Goal: Use online tool/utility: Utilize a website feature to perform a specific function

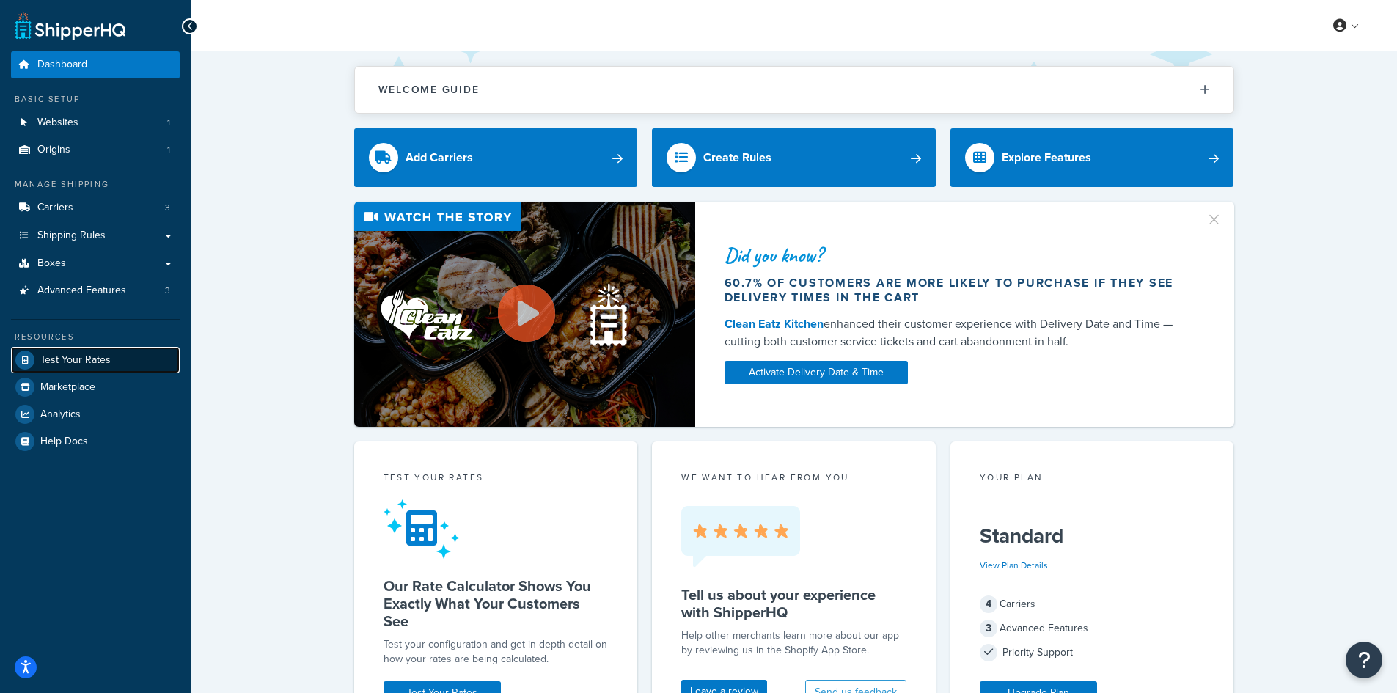
click at [67, 359] on span "Test Your Rates" at bounding box center [75, 360] width 70 height 12
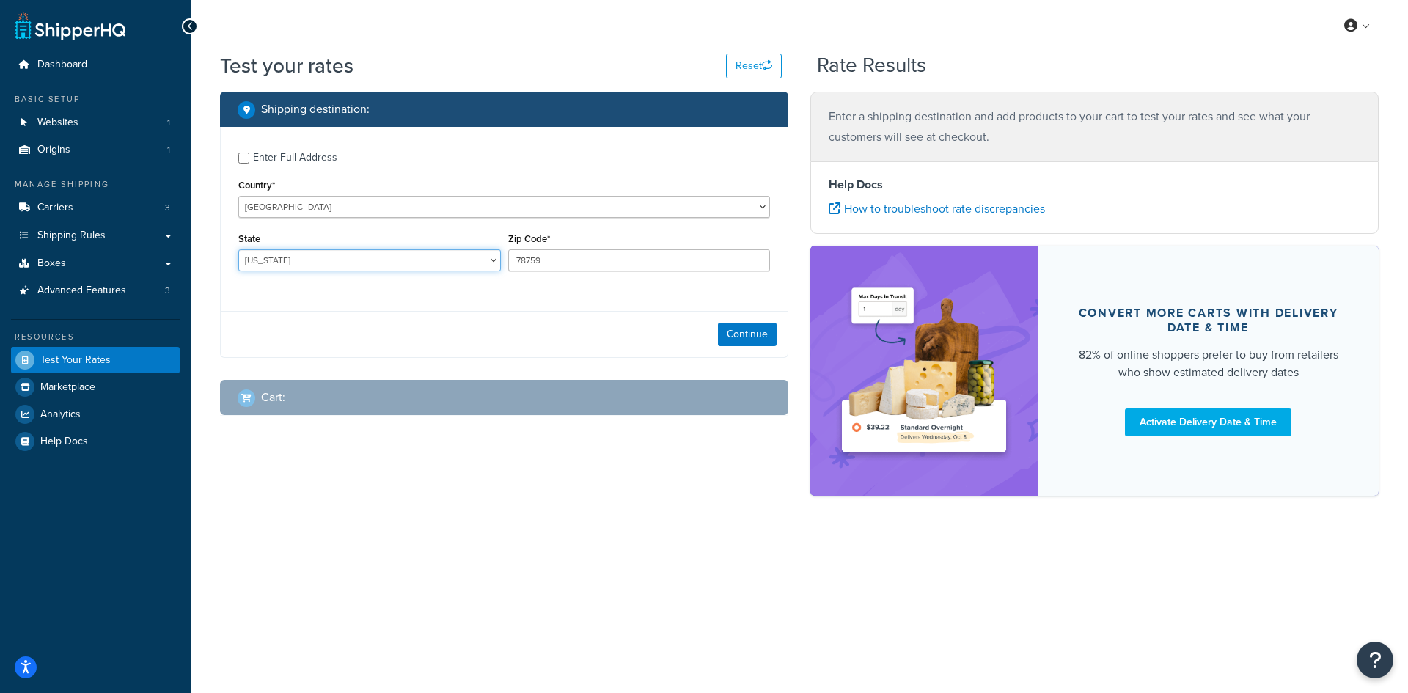
click at [318, 259] on select "[US_STATE] [US_STATE] [US_STATE] [US_STATE] [US_STATE] Armed Forces Americas Ar…" at bounding box center [369, 260] width 262 height 22
select select "KS"
click at [238, 249] on select "[US_STATE] [US_STATE] [US_STATE] [US_STATE] [US_STATE] Armed Forces Americas Ar…" at bounding box center [369, 260] width 262 height 22
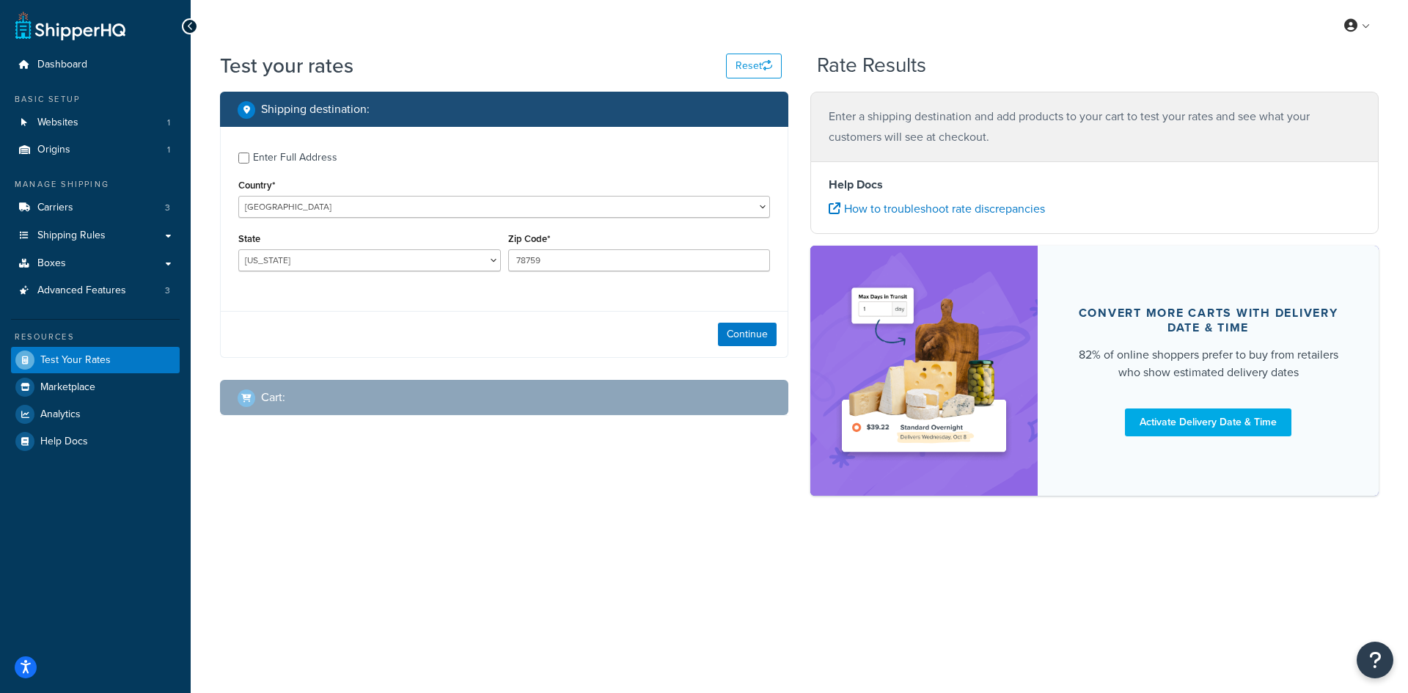
click at [590, 249] on div "Zip Code* 78759" at bounding box center [639, 250] width 262 height 43
click at [576, 254] on input "78759" at bounding box center [639, 260] width 262 height 22
paste input "66061"
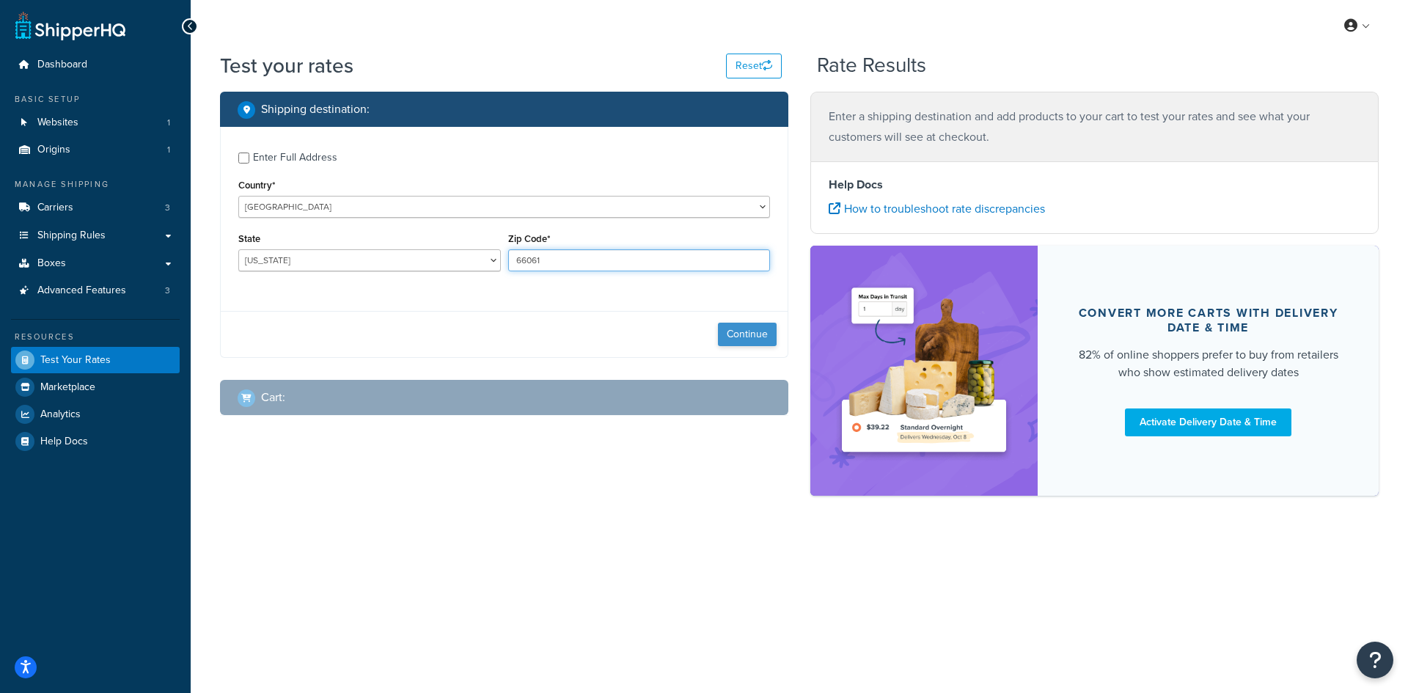
type input "66061"
click at [733, 335] on button "Continue" at bounding box center [747, 334] width 59 height 23
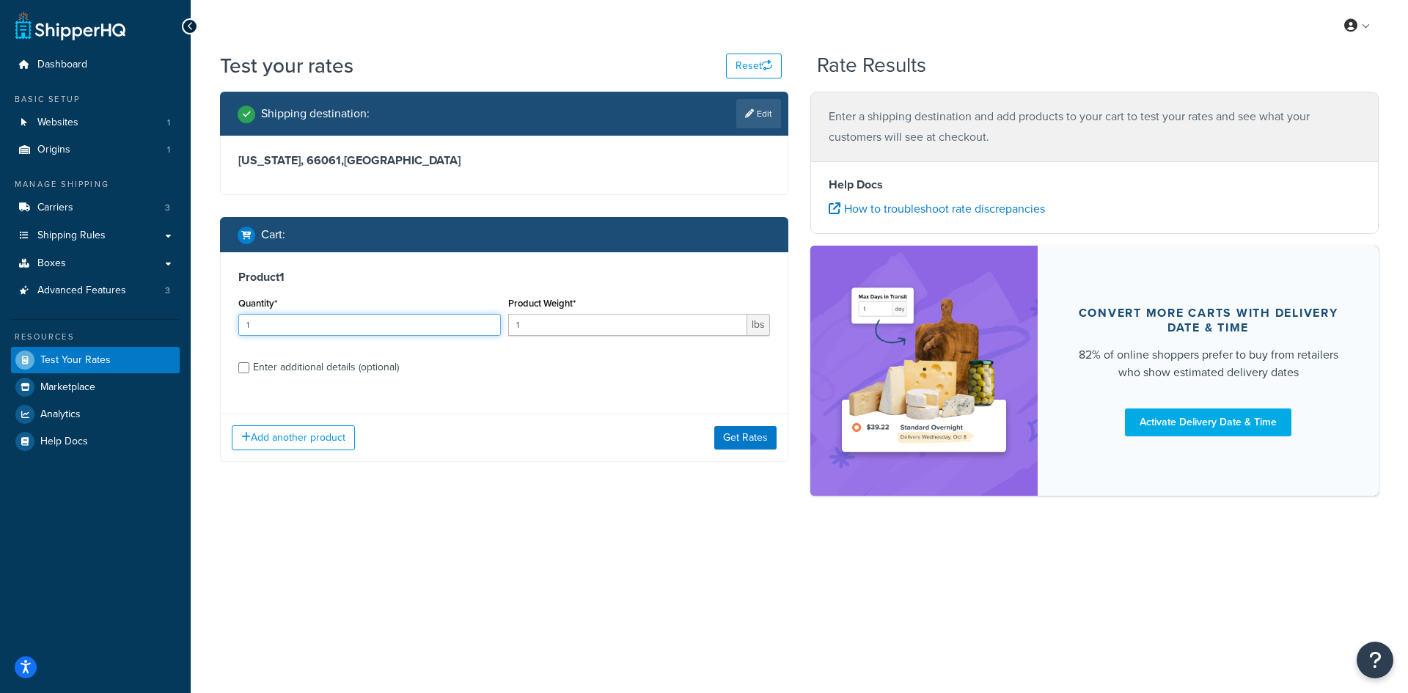
click at [306, 331] on input "1" at bounding box center [369, 325] width 262 height 22
type input "100"
type input "0.08"
click at [749, 436] on button "Get Rates" at bounding box center [745, 437] width 62 height 23
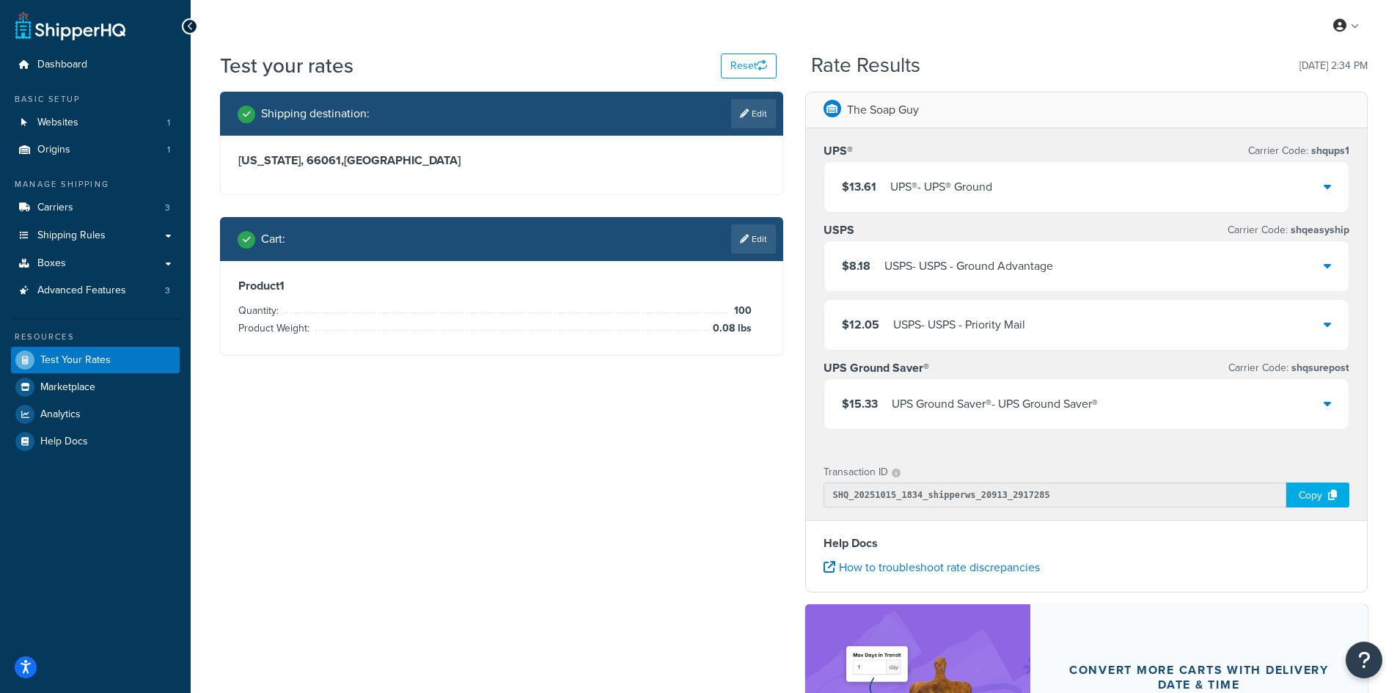
click at [956, 269] on div "USPS - USPS - Ground Advantage" at bounding box center [968, 266] width 169 height 21
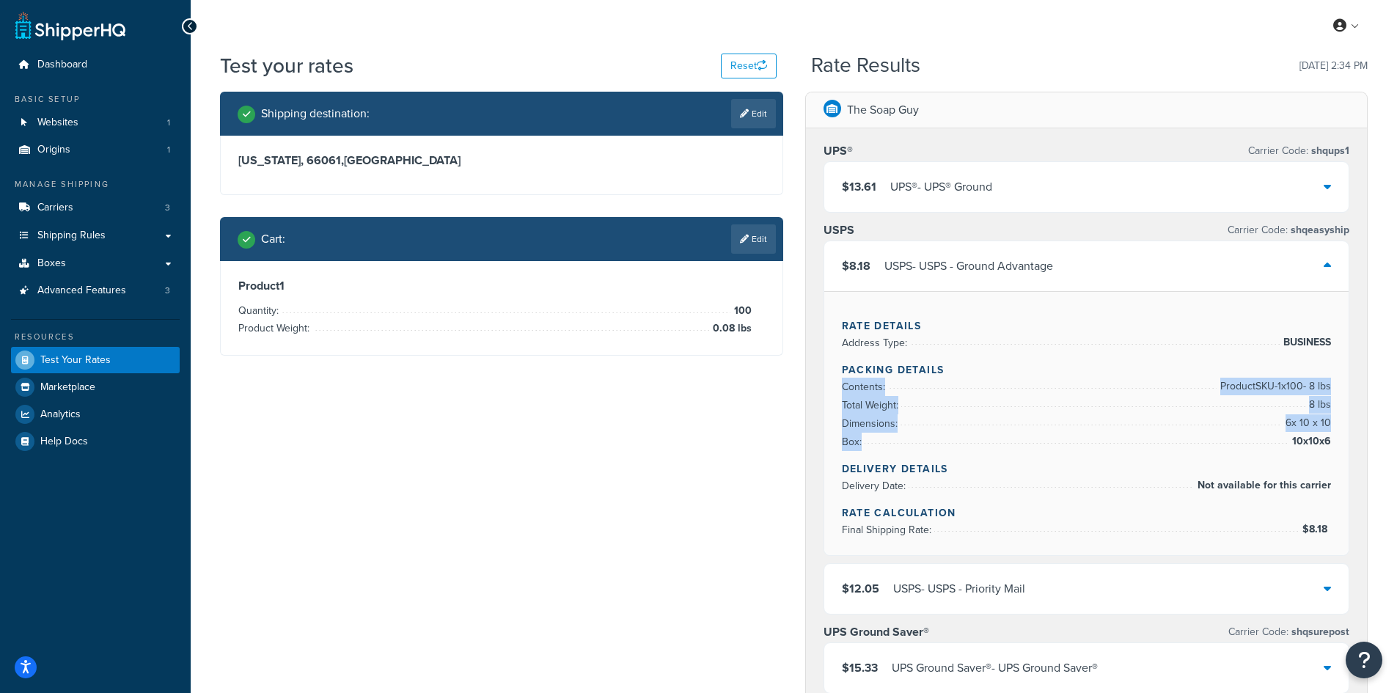
drag, startPoint x: 1333, startPoint y: 441, endPoint x: 821, endPoint y: 387, distance: 514.5
click at [821, 387] on div "UPS® Carrier Code: shqups1 $13.61 UPS® - UPS® Ground USPS Carrier Code: shqeasy…" at bounding box center [1087, 420] width 562 height 585
click at [1336, 441] on div "Rate Details Address Type: BUSINESS Packing Details Contents: Product SKU-1 x 1…" at bounding box center [1086, 423] width 525 height 264
click at [1334, 441] on div "Rate Details Address Type: BUSINESS Packing Details Contents: Product SKU-1 x 1…" at bounding box center [1086, 423] width 525 height 264
copy ul "Contents: Product SKU-1 x 100 - 8 lbs Total Weight: 8 lbs Dimensions: 6 x 10 x …"
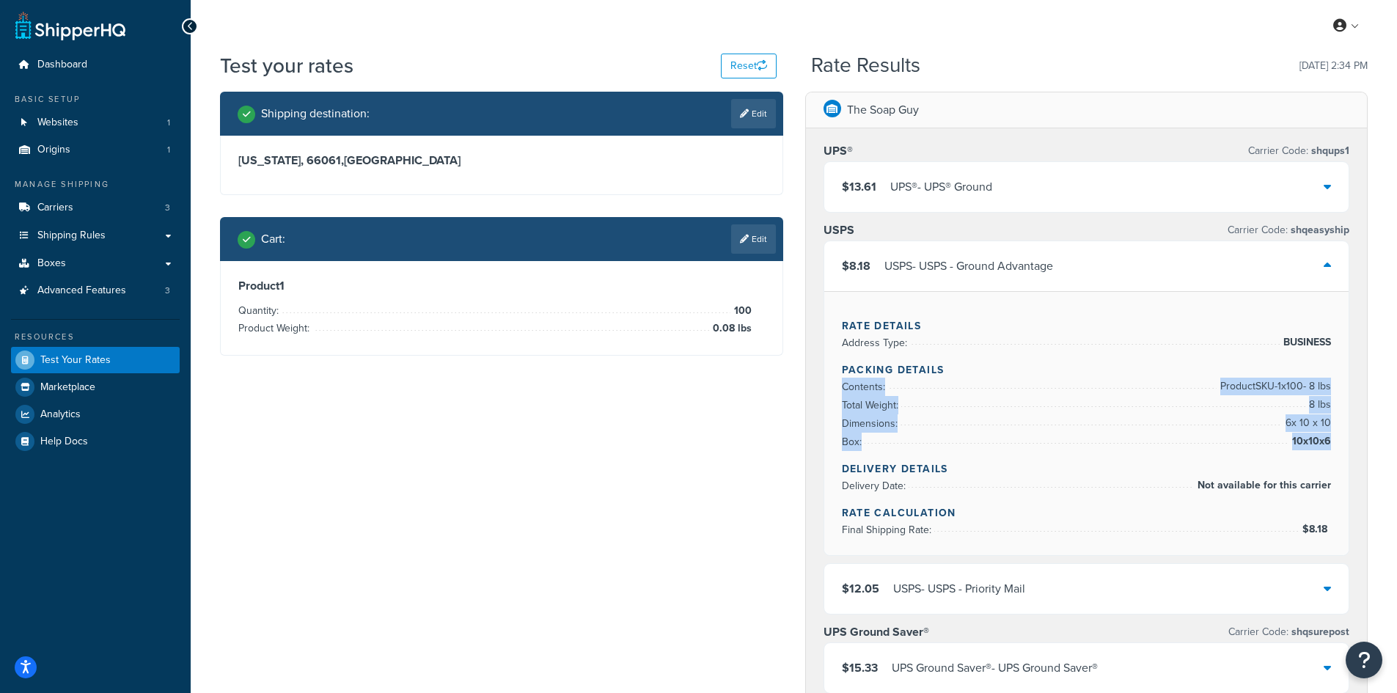
drag, startPoint x: 842, startPoint y: 388, endPoint x: 1329, endPoint y: 441, distance: 489.8
click at [1329, 441] on ul "Contents: Product SKU-1 x 100 - 8 lbs Total Weight: 8 lbs Dimensions: 6 x 10 x …" at bounding box center [1087, 414] width 490 height 73
click at [866, 360] on div "Rate Details Address Type: BUSINESS Packing Details Contents: Product SKU-1 x 1…" at bounding box center [1086, 423] width 525 height 264
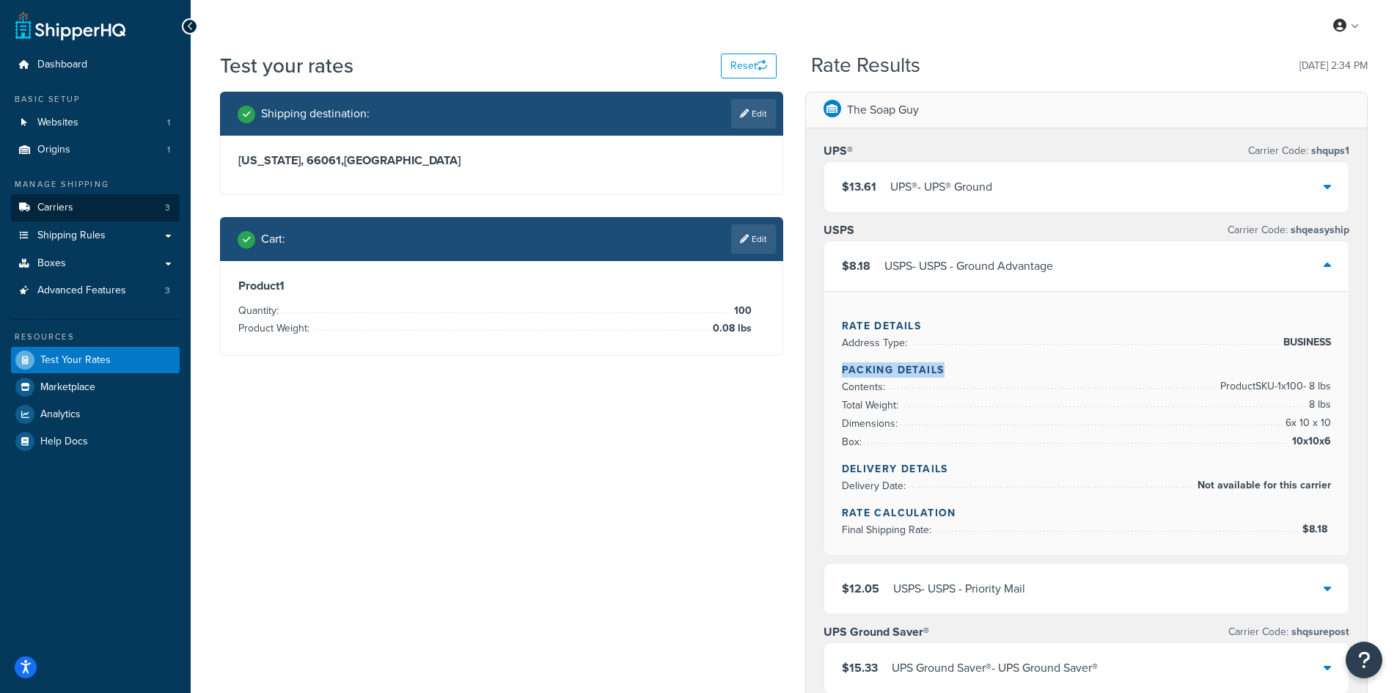
copy h4 "Packing Details"
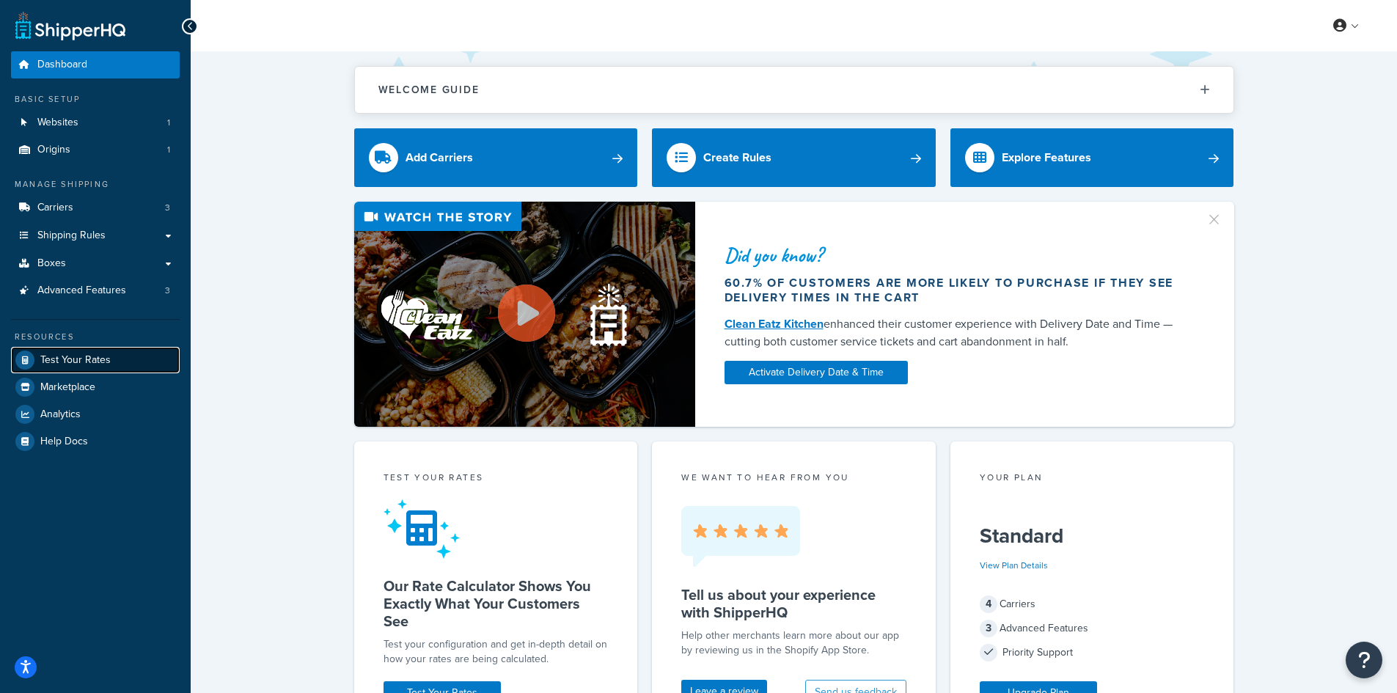
click at [92, 350] on link "Test Your Rates" at bounding box center [95, 360] width 169 height 26
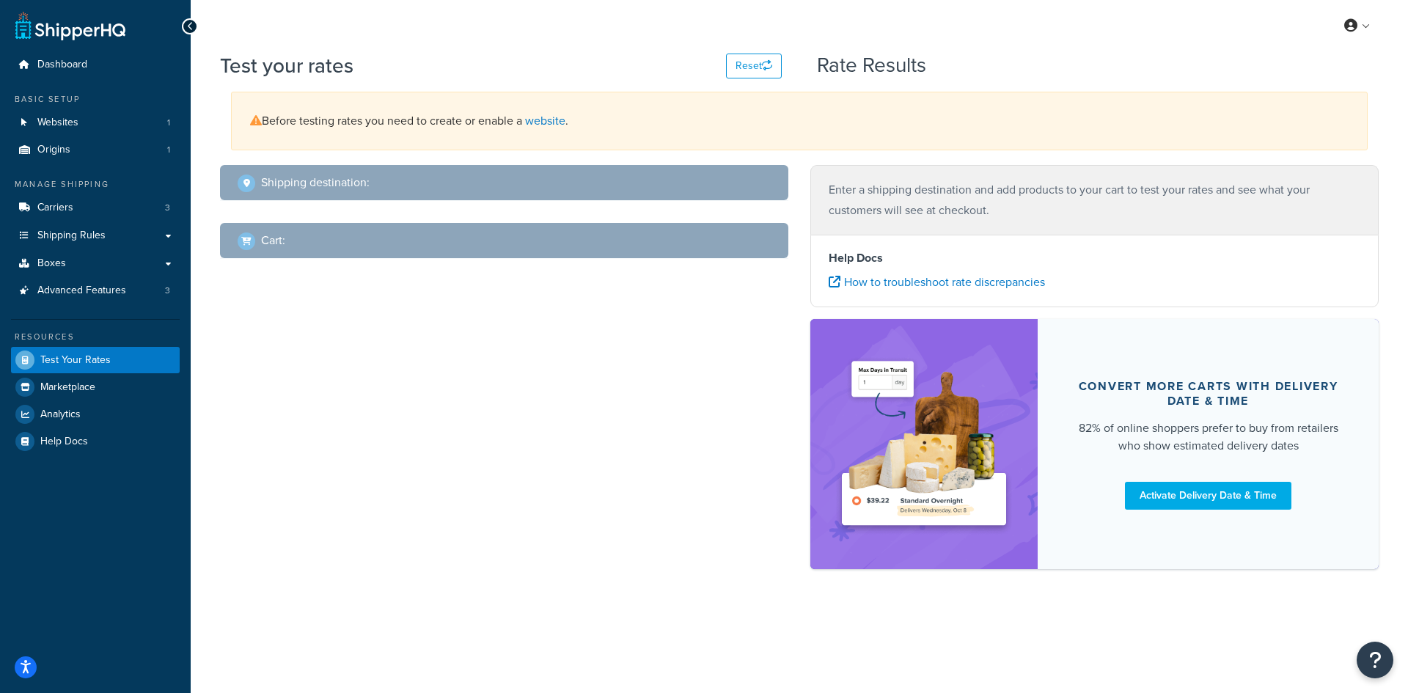
select select "[GEOGRAPHIC_DATA]"
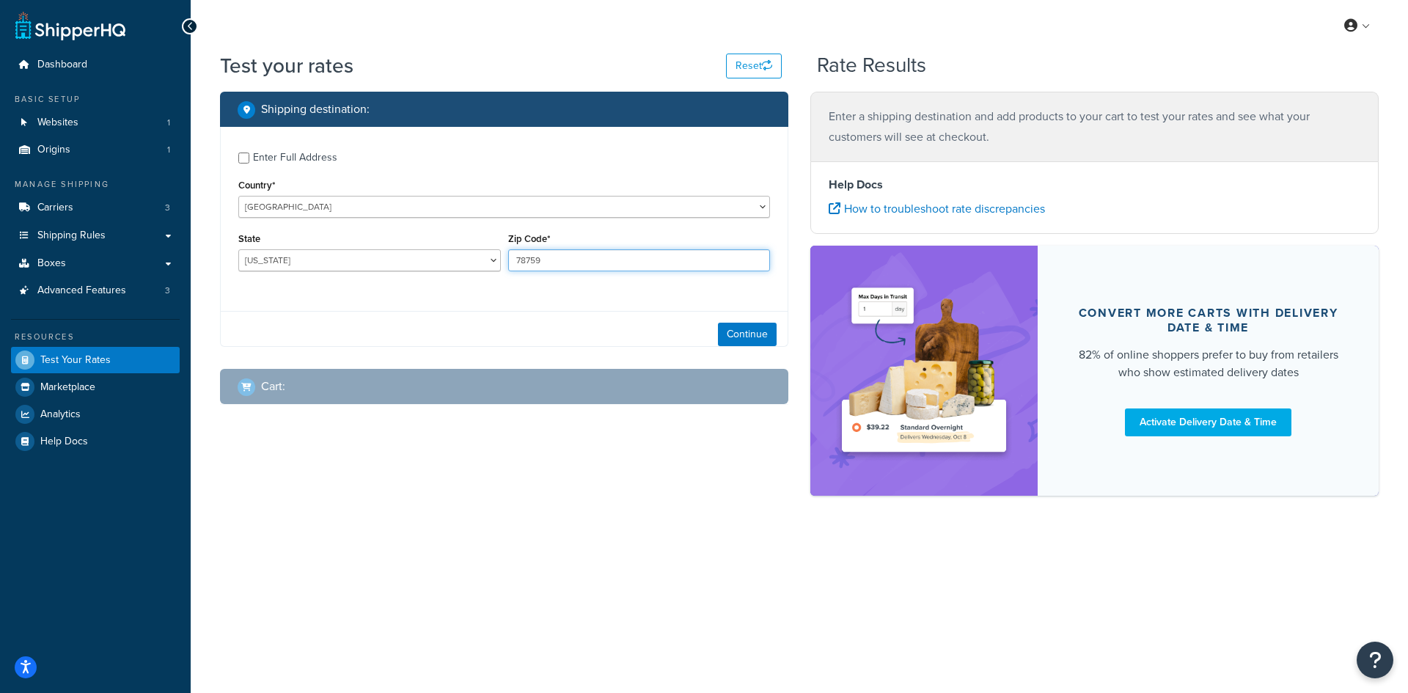
click at [540, 257] on input "78759" at bounding box center [639, 260] width 262 height 22
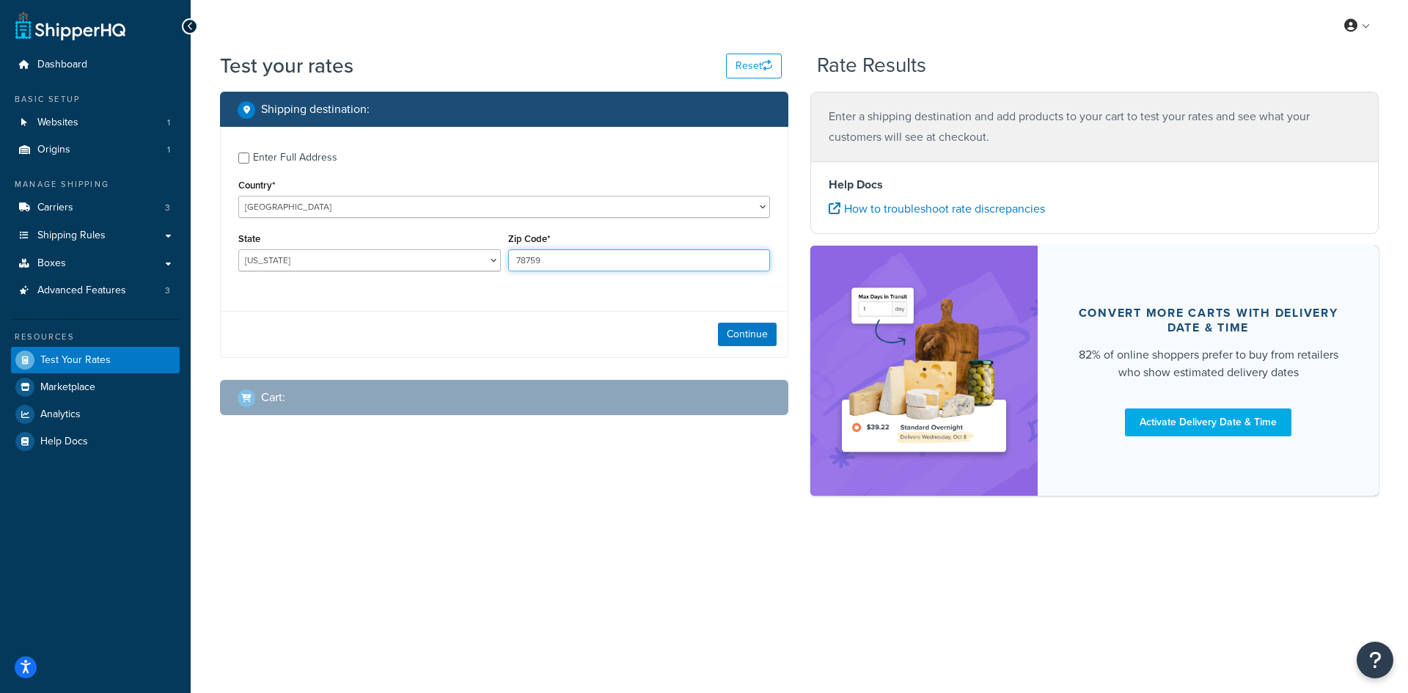
paste input "28173"
type input "28173"
click at [314, 254] on select "[US_STATE] [US_STATE] [US_STATE] [US_STATE] [US_STATE] Armed Forces Americas Ar…" at bounding box center [369, 260] width 262 height 22
select select "NC"
click at [238, 249] on select "[US_STATE] [US_STATE] [US_STATE] [US_STATE] [US_STATE] Armed Forces Americas Ar…" at bounding box center [369, 260] width 262 height 22
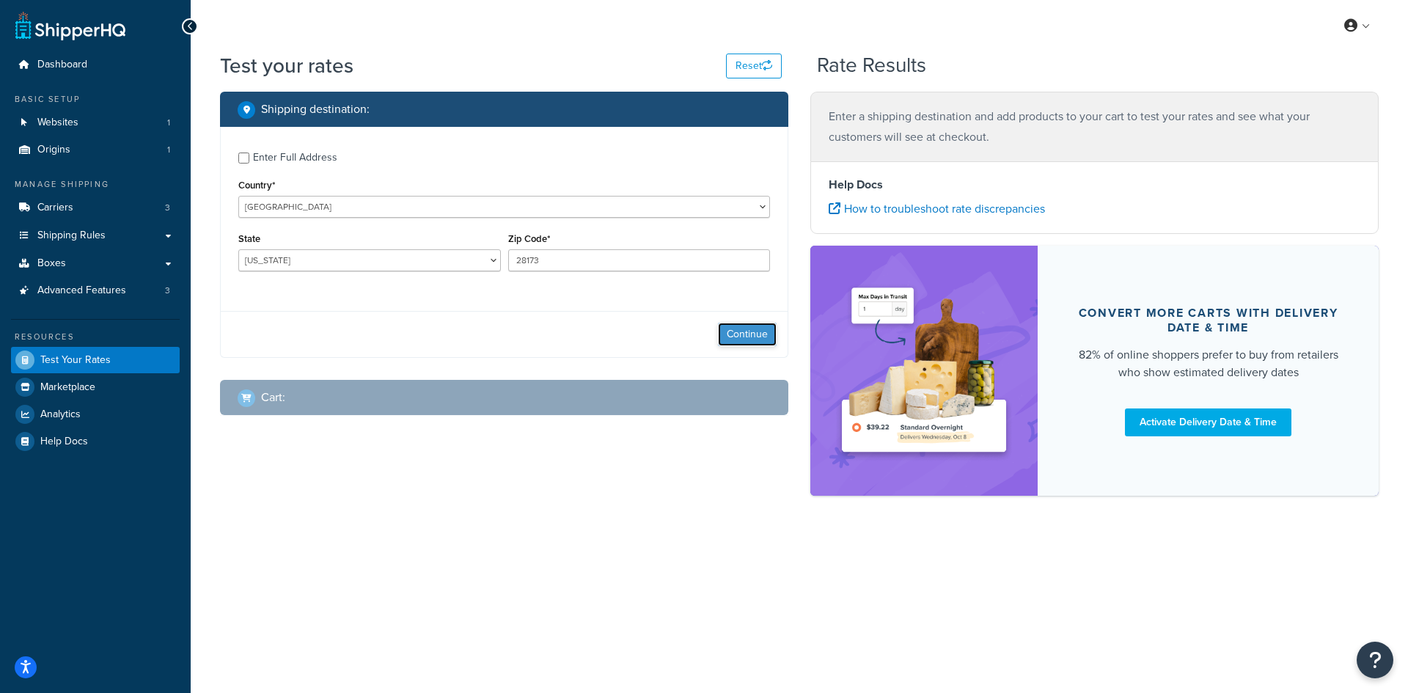
click at [759, 331] on button "Continue" at bounding box center [747, 334] width 59 height 23
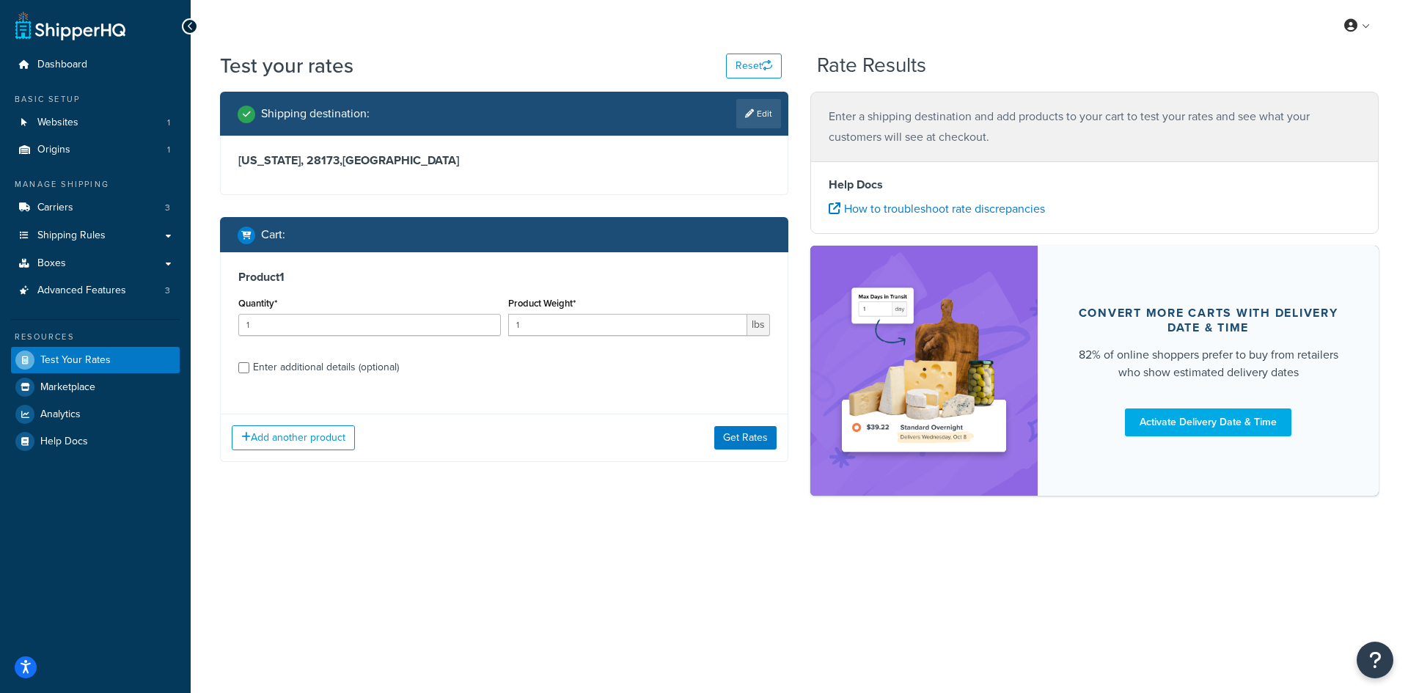
click at [311, 339] on div "Quantity* 1" at bounding box center [370, 320] width 270 height 54
click at [315, 325] on input "1" at bounding box center [369, 325] width 262 height 22
type input "100"
type input "0.06"
click at [764, 433] on button "Get Rates" at bounding box center [745, 437] width 62 height 23
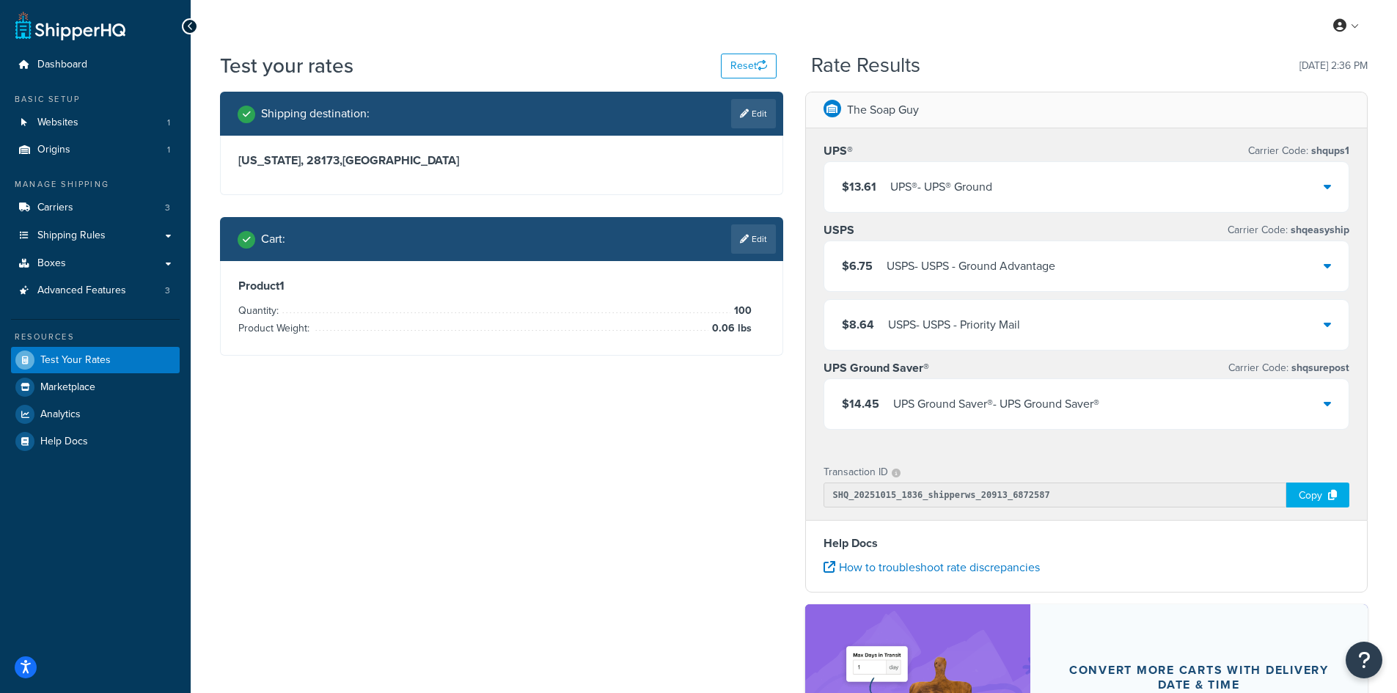
click at [958, 265] on div "USPS - USPS - Ground Advantage" at bounding box center [970, 266] width 169 height 21
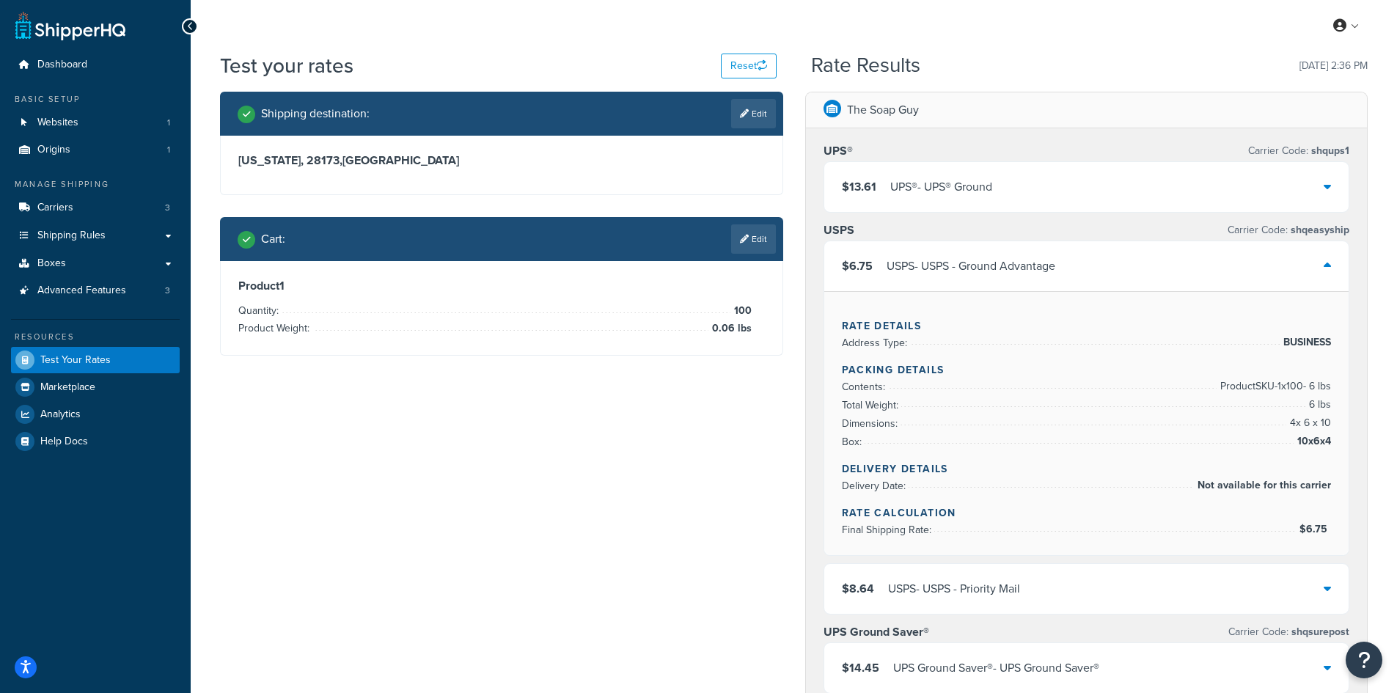
drag, startPoint x: 1334, startPoint y: 441, endPoint x: 1243, endPoint y: 431, distance: 91.4
click at [1243, 431] on div "Rate Details Address Type: BUSINESS Packing Details Contents: Product SKU-1 x 1…" at bounding box center [1086, 423] width 525 height 264
click at [836, 370] on div "Rate Details Address Type: BUSINESS Packing Details Contents: Product SKU-1 x 1…" at bounding box center [1086, 423] width 525 height 264
drag, startPoint x: 836, startPoint y: 370, endPoint x: 1326, endPoint y: 442, distance: 495.7
click at [1326, 442] on div "Rate Details Address Type: BUSINESS Packing Details Contents: Product SKU-1 x 1…" at bounding box center [1086, 423] width 525 height 264
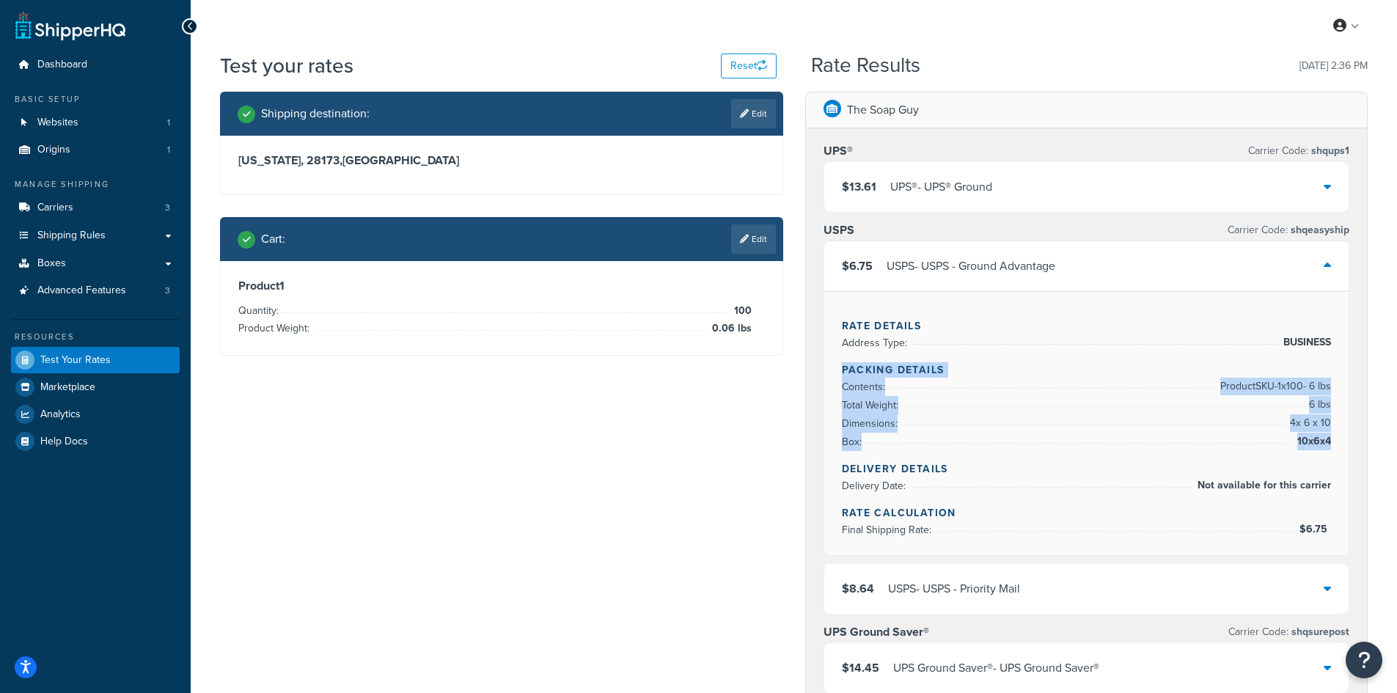
copy div "Packing Details Contents: Product SKU-1 x 100 - 6 lbs Total Weight: 6 lbs Dimen…"
copy li "$6.75"
drag, startPoint x: 1334, startPoint y: 528, endPoint x: 291, endPoint y: 501, distance: 1042.9
click at [1329, 530] on div "Rate Details Address Type: BUSINESS Packing Details Contents: Product SKU-1 x 1…" at bounding box center [1086, 423] width 525 height 264
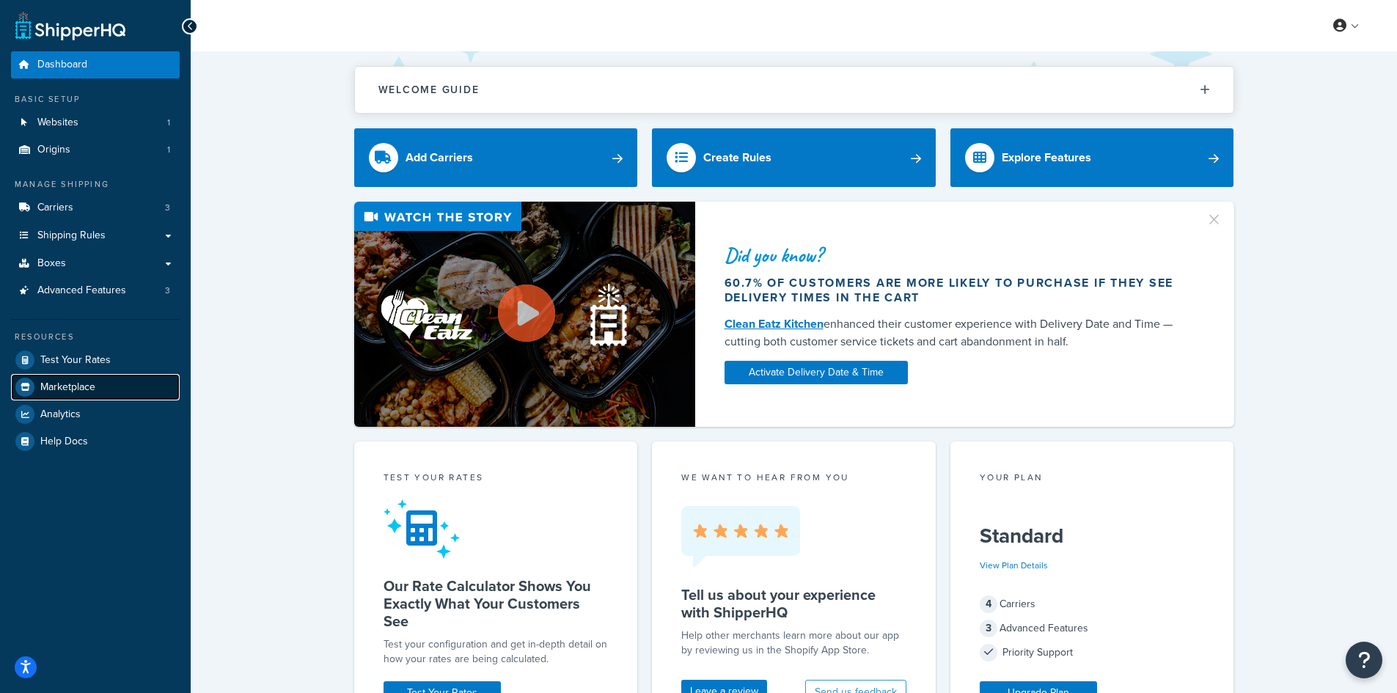
click at [117, 377] on link "Marketplace" at bounding box center [95, 387] width 169 height 26
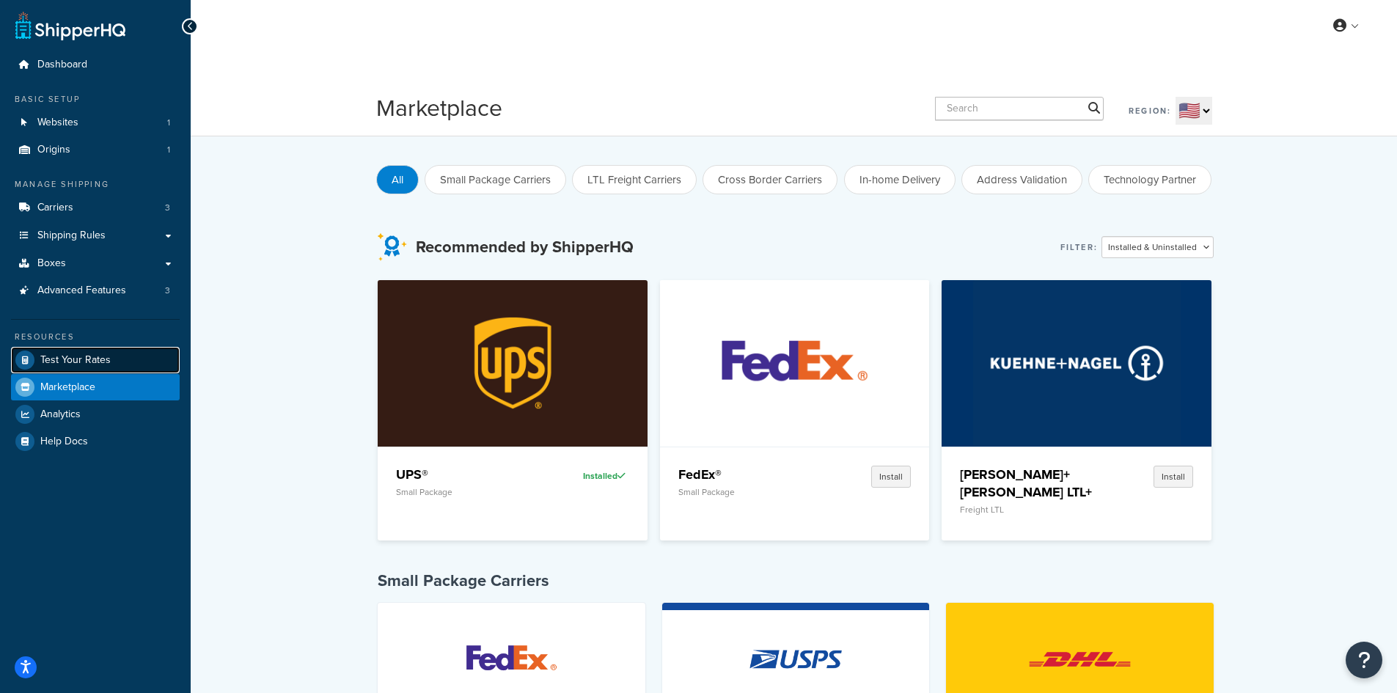
click at [110, 363] on link "Test Your Rates" at bounding box center [95, 360] width 169 height 26
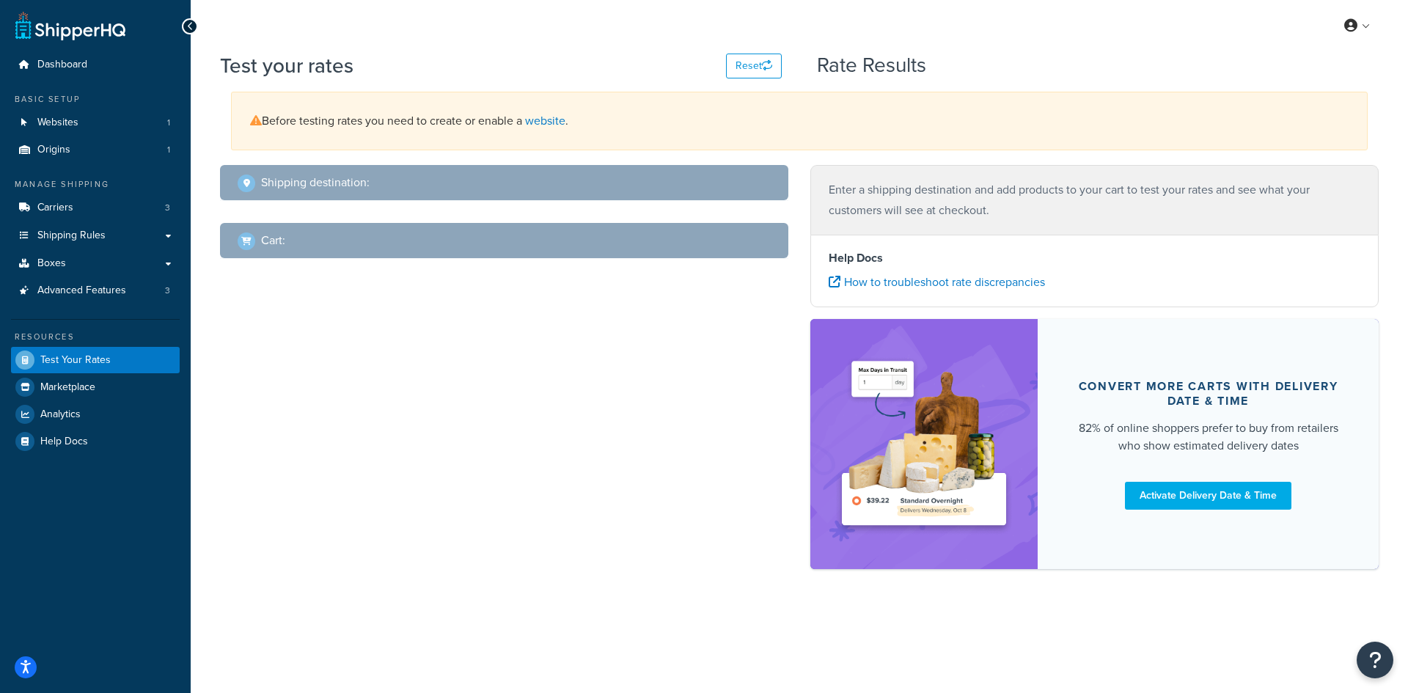
select select "US"
select select "[GEOGRAPHIC_DATA]"
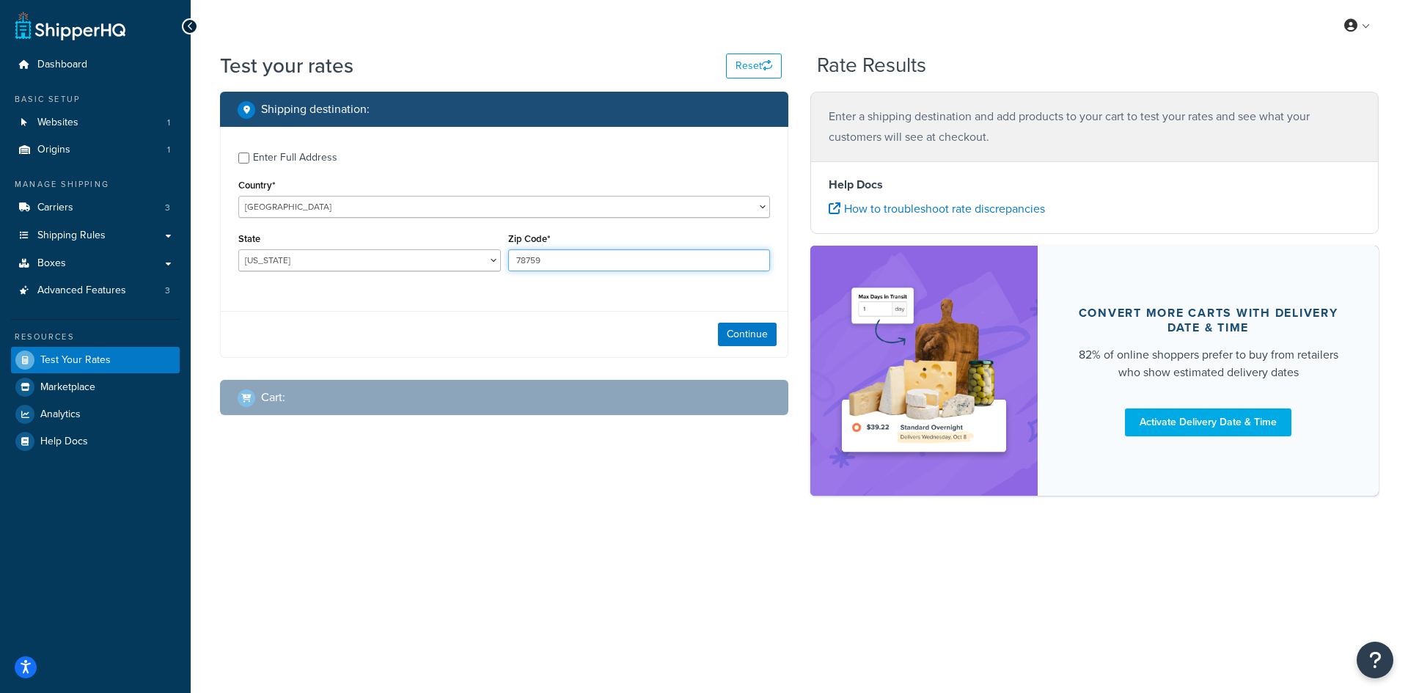
click at [570, 261] on input "78759" at bounding box center [639, 260] width 262 height 22
paste input "20602"
type input "20602"
drag, startPoint x: 370, startPoint y: 255, endPoint x: 358, endPoint y: 259, distance: 13.0
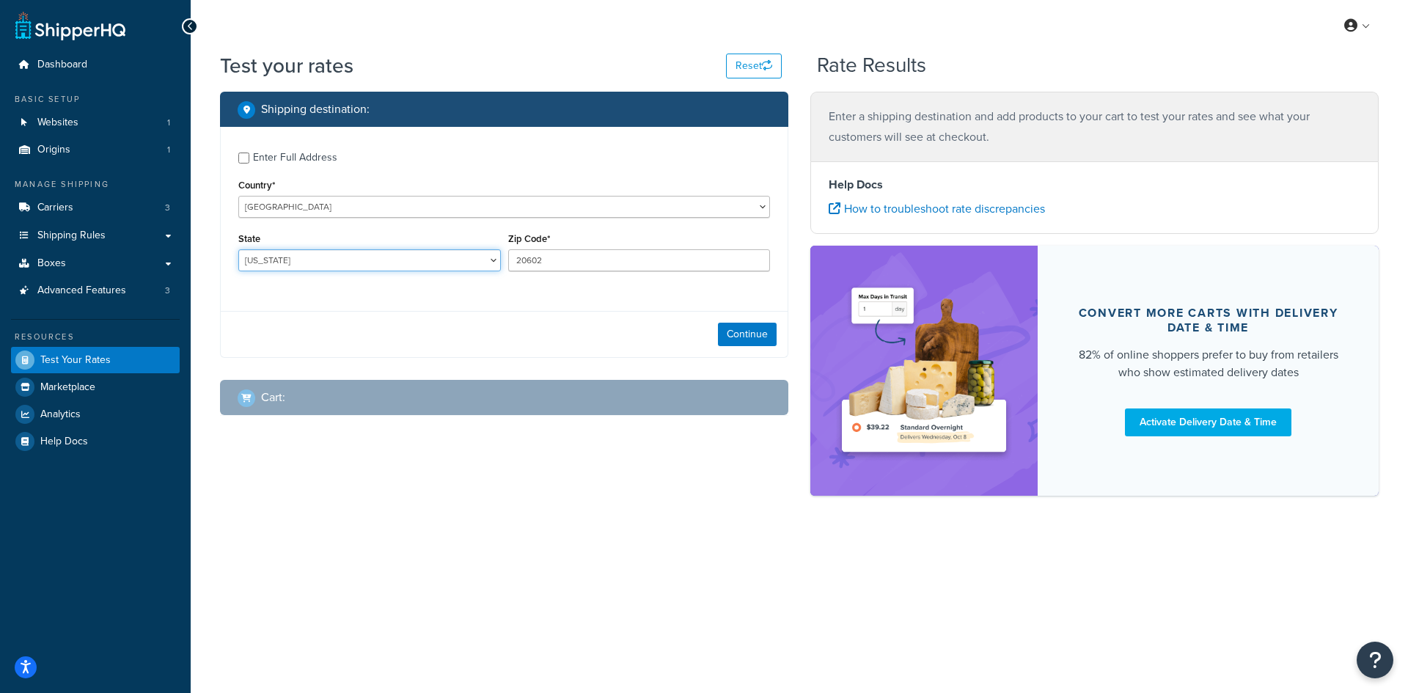
click at [370, 255] on select "[US_STATE] [US_STATE] [US_STATE] [US_STATE] [US_STATE] Armed Forces Americas Ar…" at bounding box center [369, 260] width 262 height 22
select select "MD"
click at [238, 249] on select "[US_STATE] [US_STATE] [US_STATE] [US_STATE] [US_STATE] Armed Forces Americas Ar…" at bounding box center [369, 260] width 262 height 22
click at [686, 334] on button "Continue" at bounding box center [747, 334] width 59 height 23
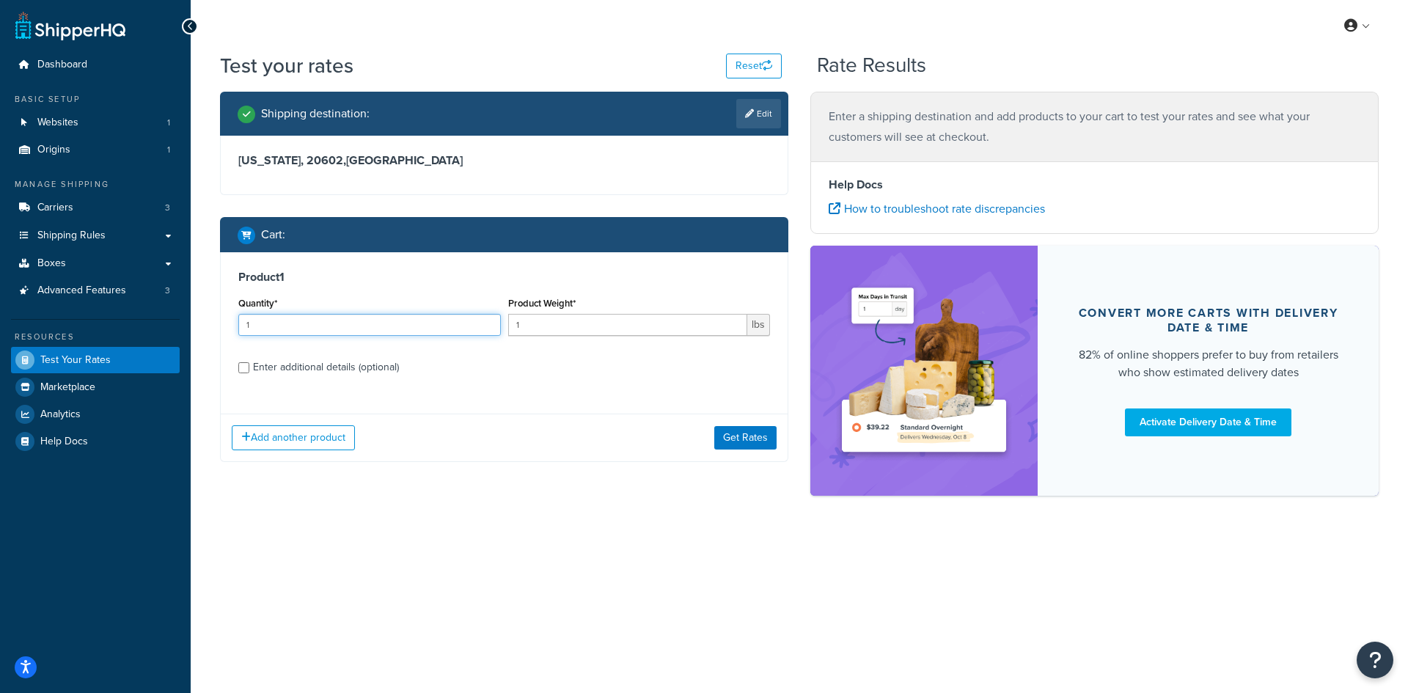
click at [345, 334] on input "1" at bounding box center [369, 325] width 262 height 22
type input "100"
paste input "0.44"
type input "0.44"
click at [686, 434] on button "Get Rates" at bounding box center [745, 437] width 62 height 23
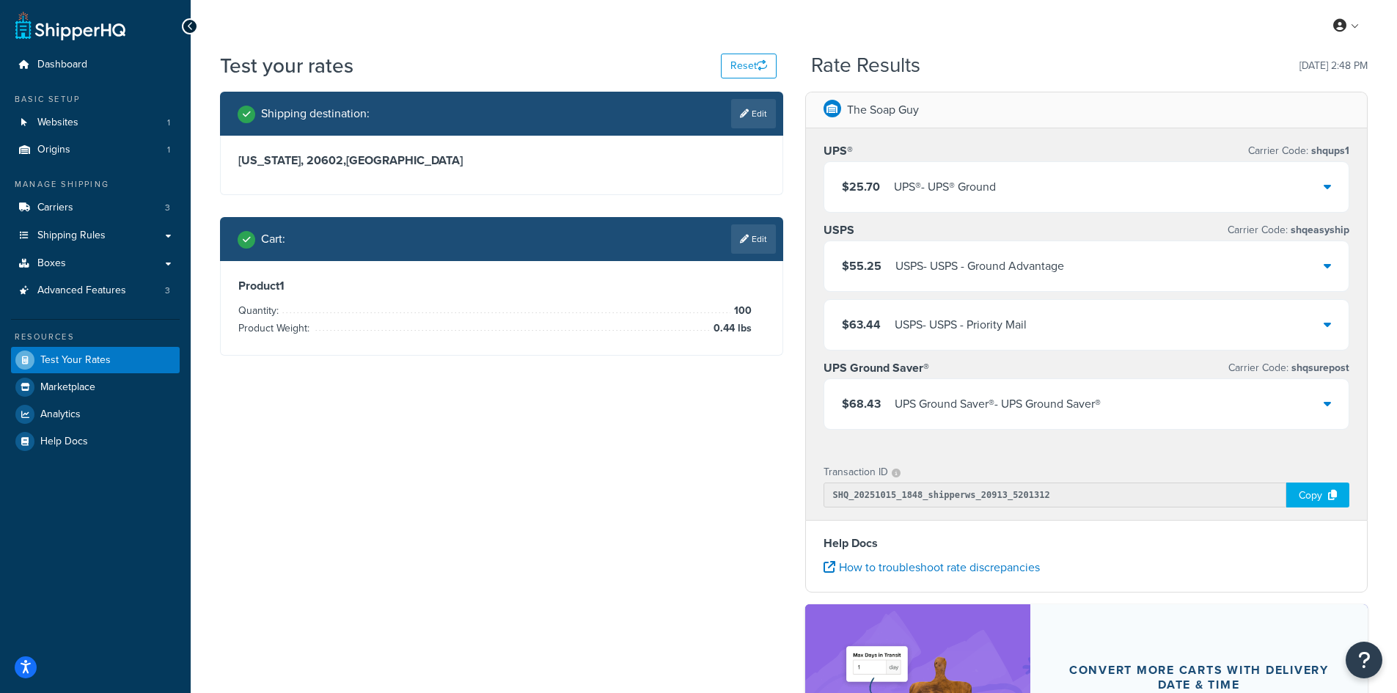
click at [686, 192] on div "UPS® - UPS® Ground" at bounding box center [945, 187] width 102 height 21
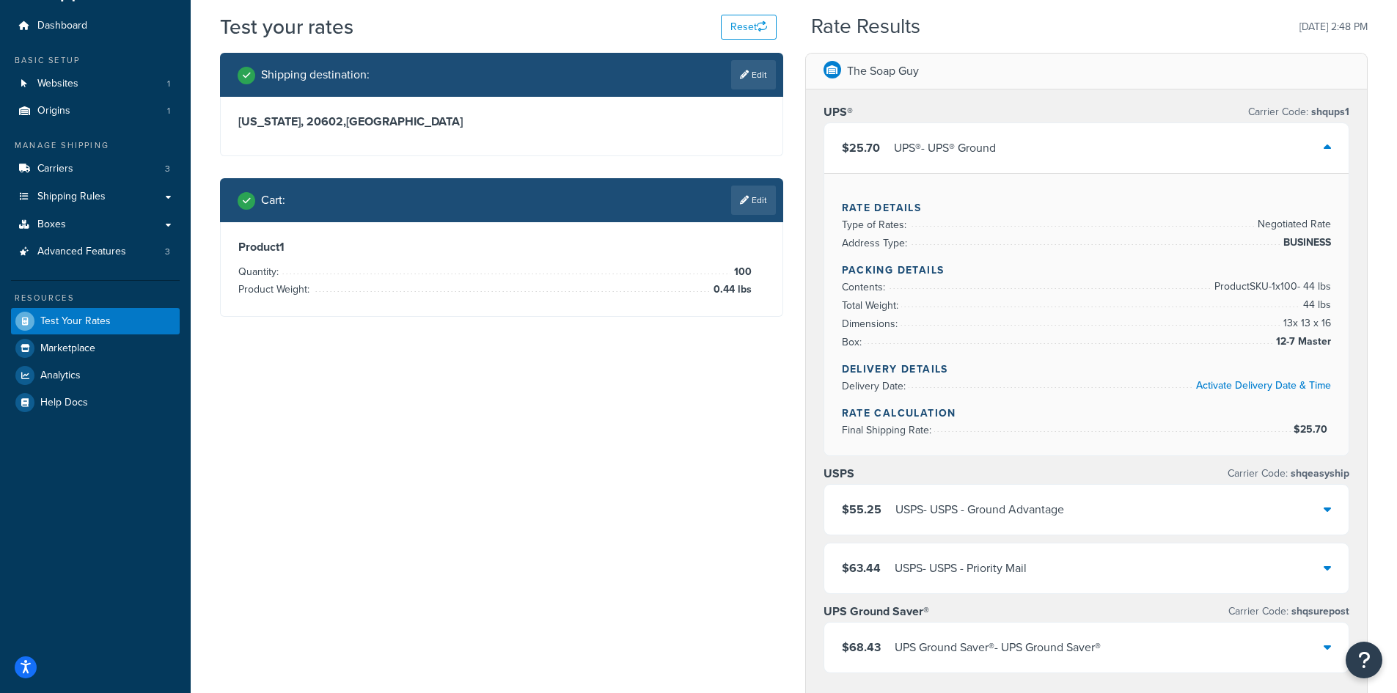
scroll to position [73, 0]
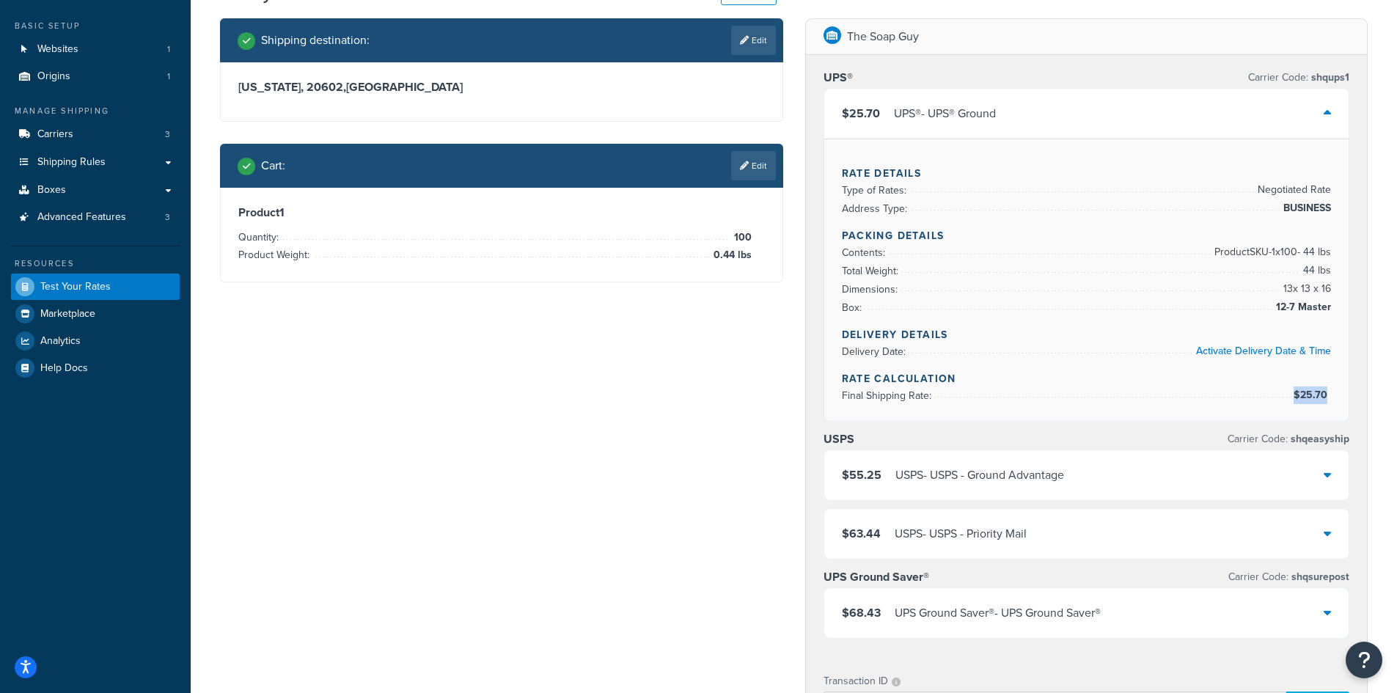
click at [686, 396] on div "Rate Details Type of Rates: Negotiated Rate Address Type: BUSINESS Packing Deta…" at bounding box center [1086, 280] width 525 height 282
copy li "$25.70"
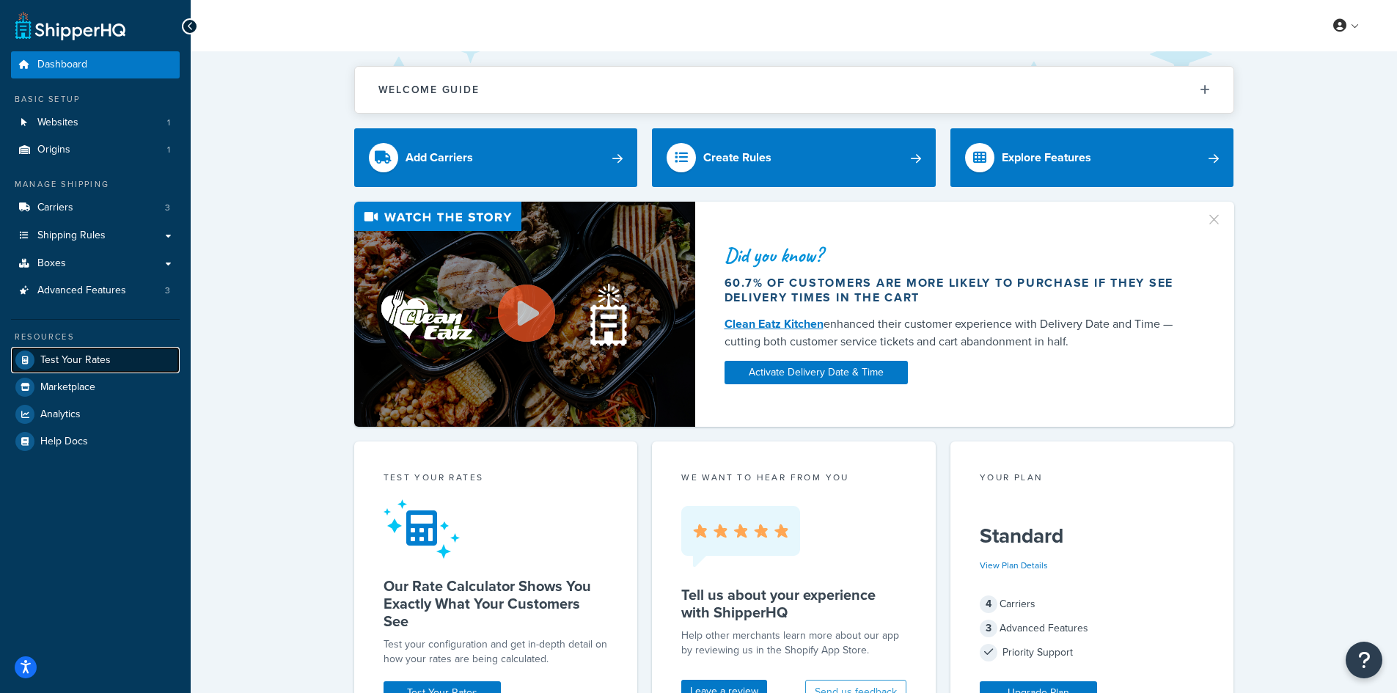
click at [56, 364] on span "Test Your Rates" at bounding box center [75, 360] width 70 height 12
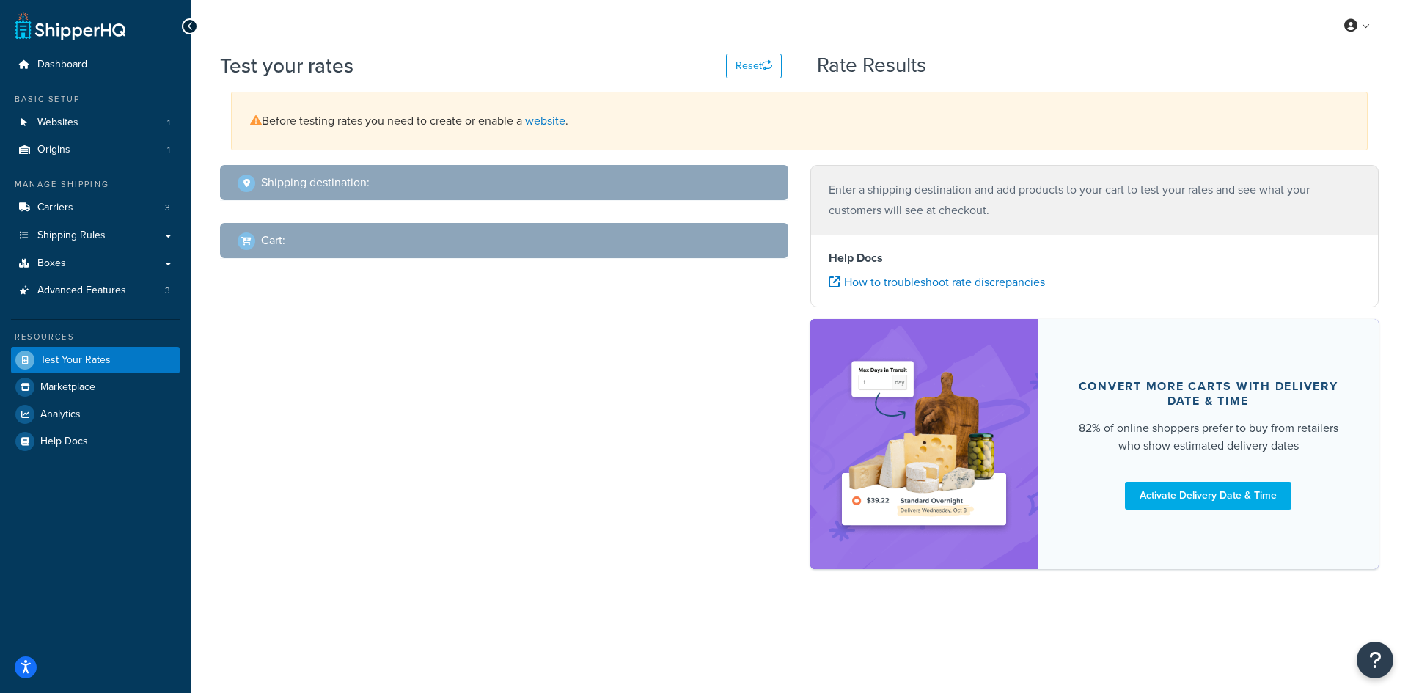
select select "[GEOGRAPHIC_DATA]"
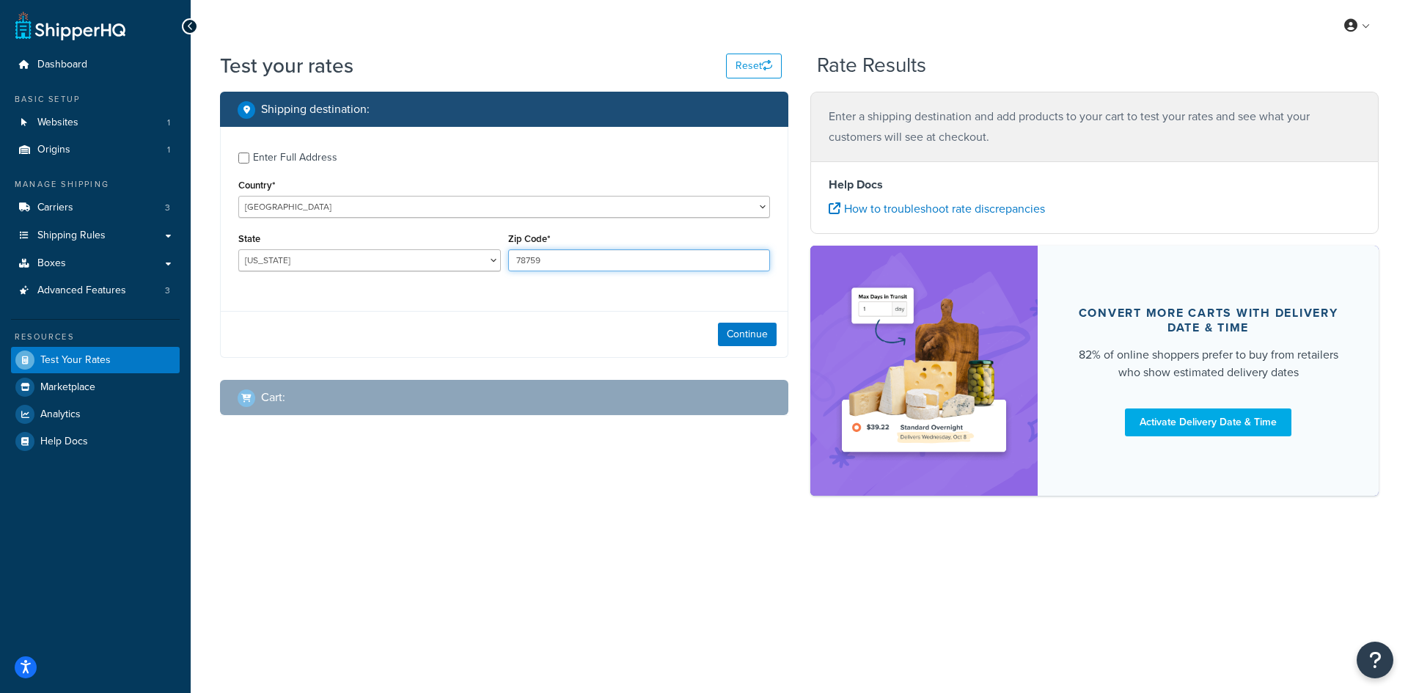
click at [572, 260] on input "78759" at bounding box center [639, 260] width 262 height 22
paste input "89032"
type input "89032"
click at [290, 259] on select "[US_STATE] [US_STATE] [US_STATE] [US_STATE] [US_STATE] Armed Forces Americas Ar…" at bounding box center [369, 260] width 262 height 22
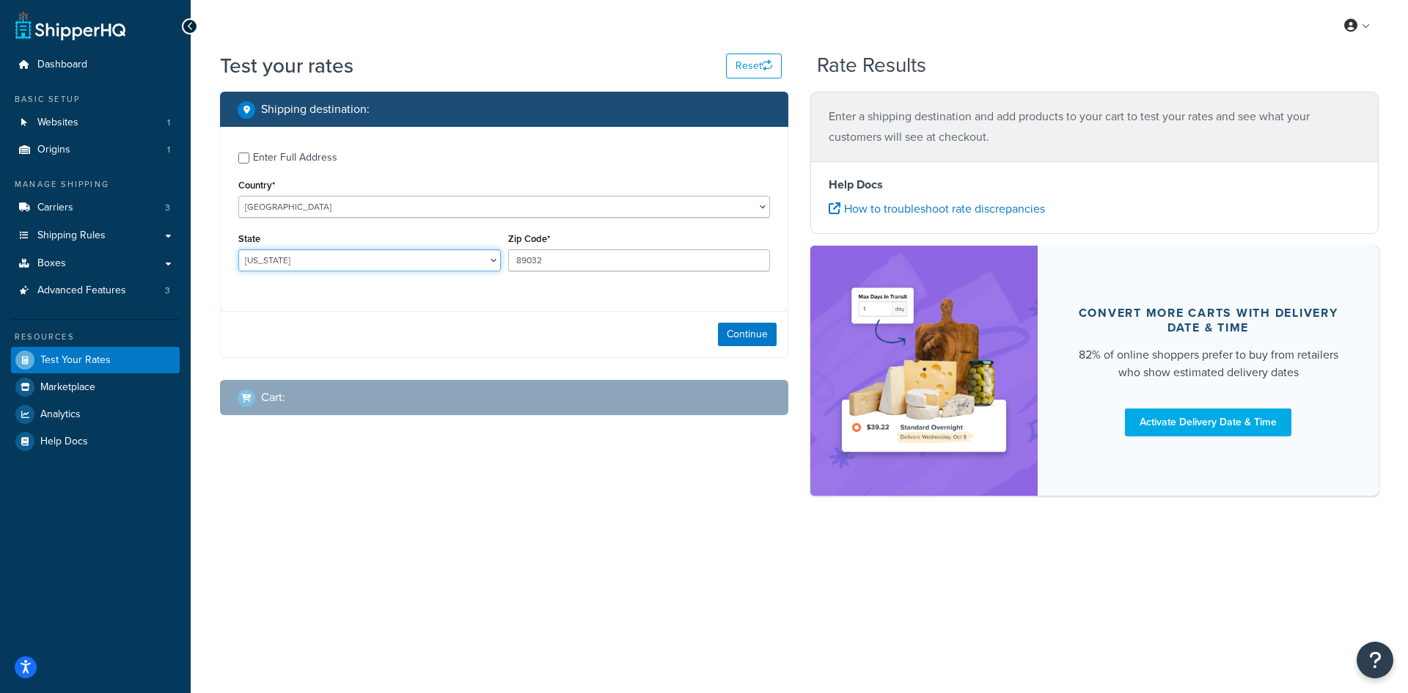
select select "NV"
click at [238, 249] on select "[US_STATE] [US_STATE] [US_STATE] [US_STATE] [US_STATE] Armed Forces Americas Ar…" at bounding box center [369, 260] width 262 height 22
click at [721, 334] on button "Continue" at bounding box center [747, 334] width 59 height 23
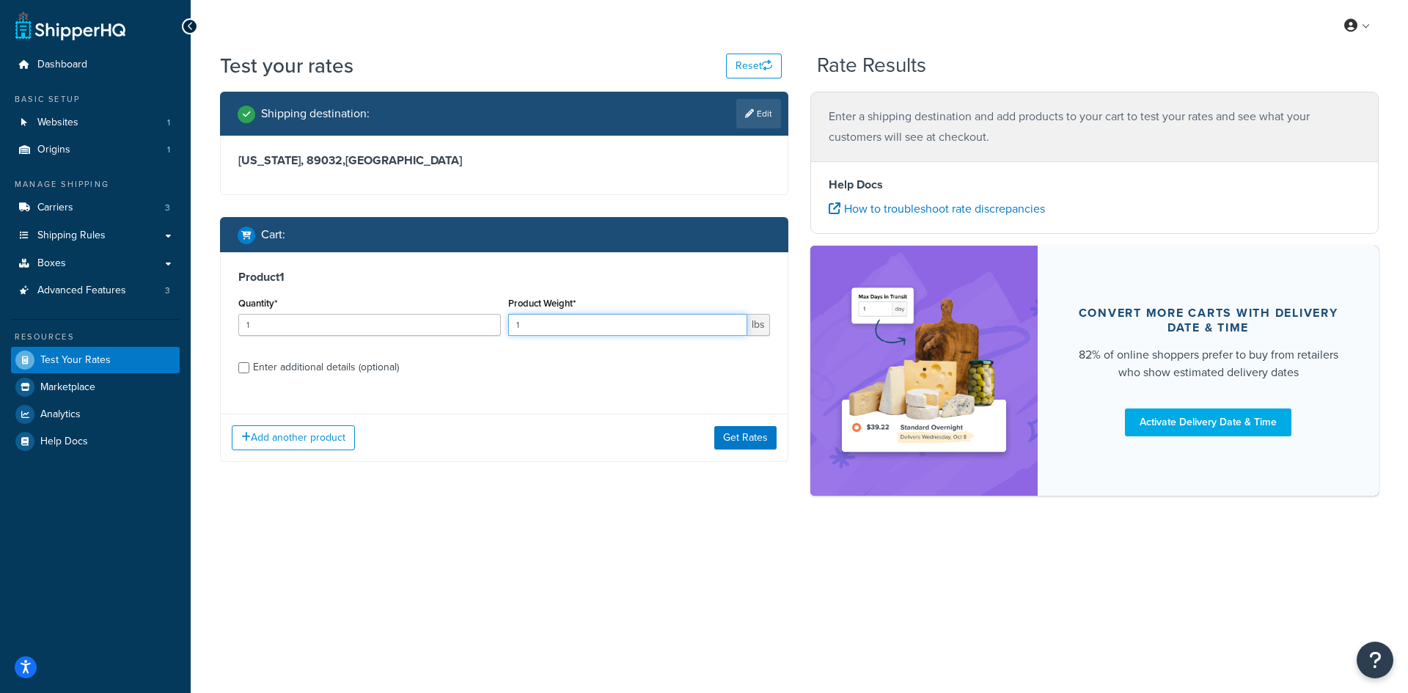
click at [560, 332] on input "1" at bounding box center [628, 325] width 240 height 22
type input "3.97"
click at [403, 320] on input "1" at bounding box center [369, 325] width 262 height 22
type input "100"
click at [736, 435] on button "Get Rates" at bounding box center [745, 437] width 62 height 23
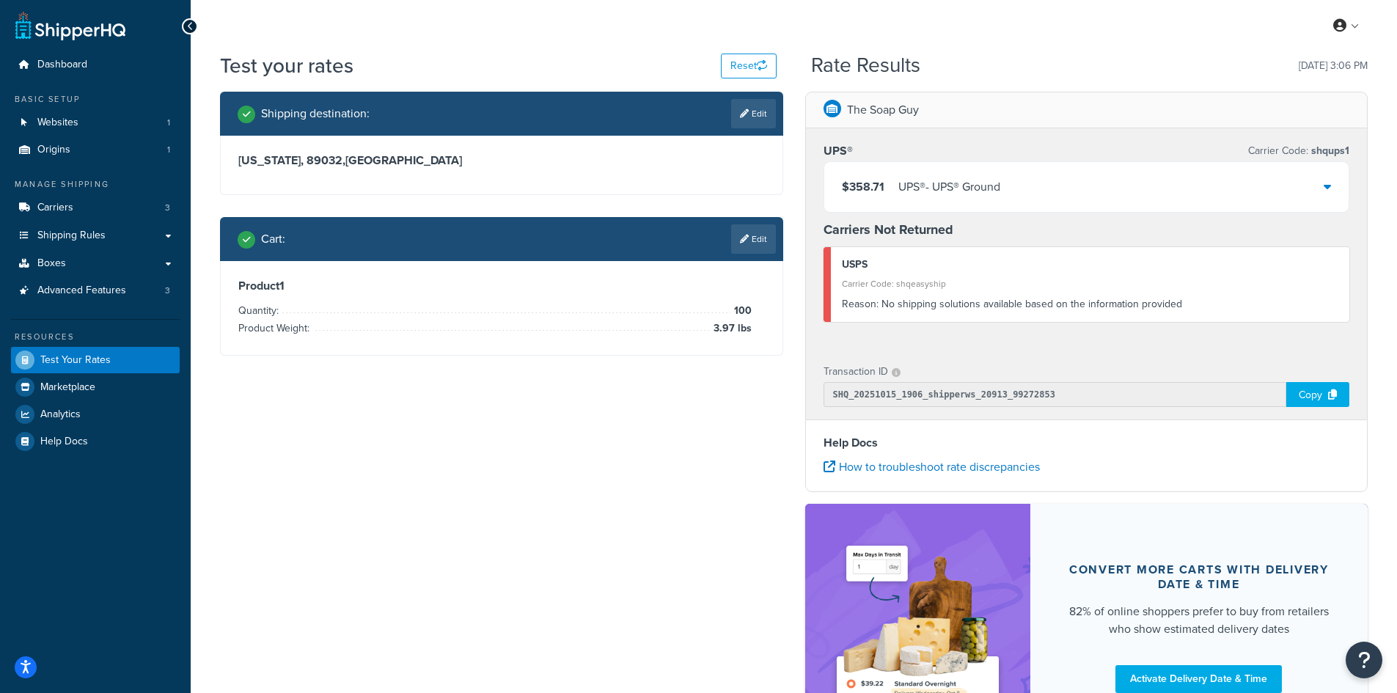
drag, startPoint x: 877, startPoint y: 180, endPoint x: 877, endPoint y: 190, distance: 10.3
click at [877, 185] on span "$358.71" at bounding box center [863, 186] width 43 height 17
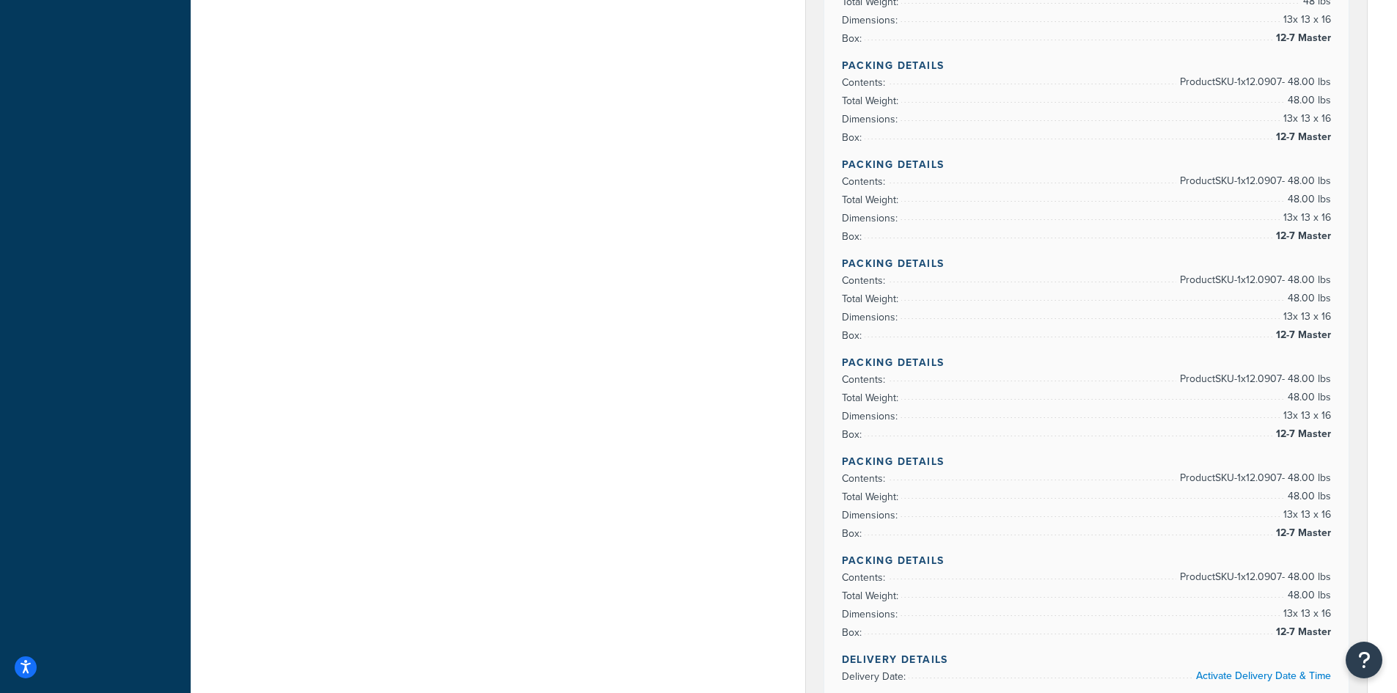
scroll to position [587, 0]
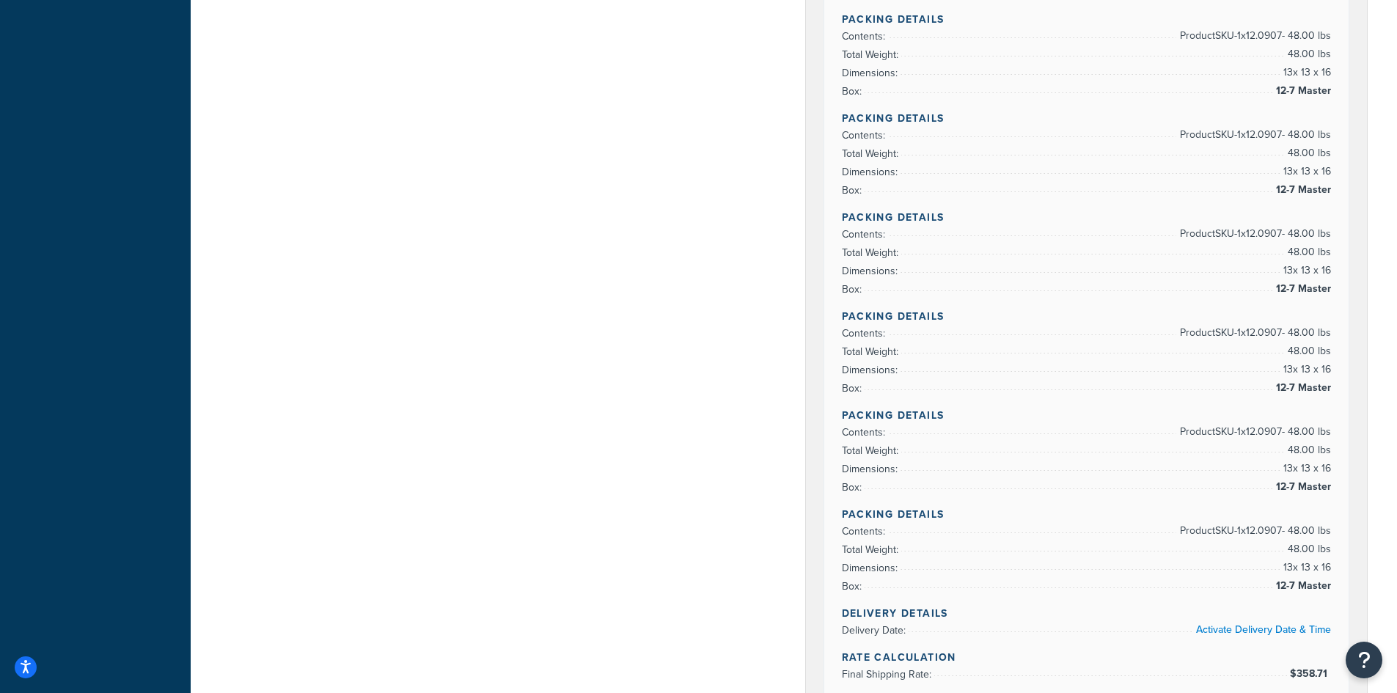
drag, startPoint x: 1303, startPoint y: 562, endPoint x: 1301, endPoint y: 548, distance: 14.0
click at [1303, 562] on span "13 x 13 x 16" at bounding box center [1304, 568] width 51 height 18
click at [1280, 454] on li "Total Weight: 48.00 lbs" at bounding box center [1087, 450] width 490 height 18
click at [1300, 342] on span "Product SKU-1 x 12.0907 - 48.00 lbs" at bounding box center [1253, 333] width 155 height 18
click at [1283, 240] on span "Product SKU-1 x 12.0907 - 48.00 lbs" at bounding box center [1253, 234] width 155 height 18
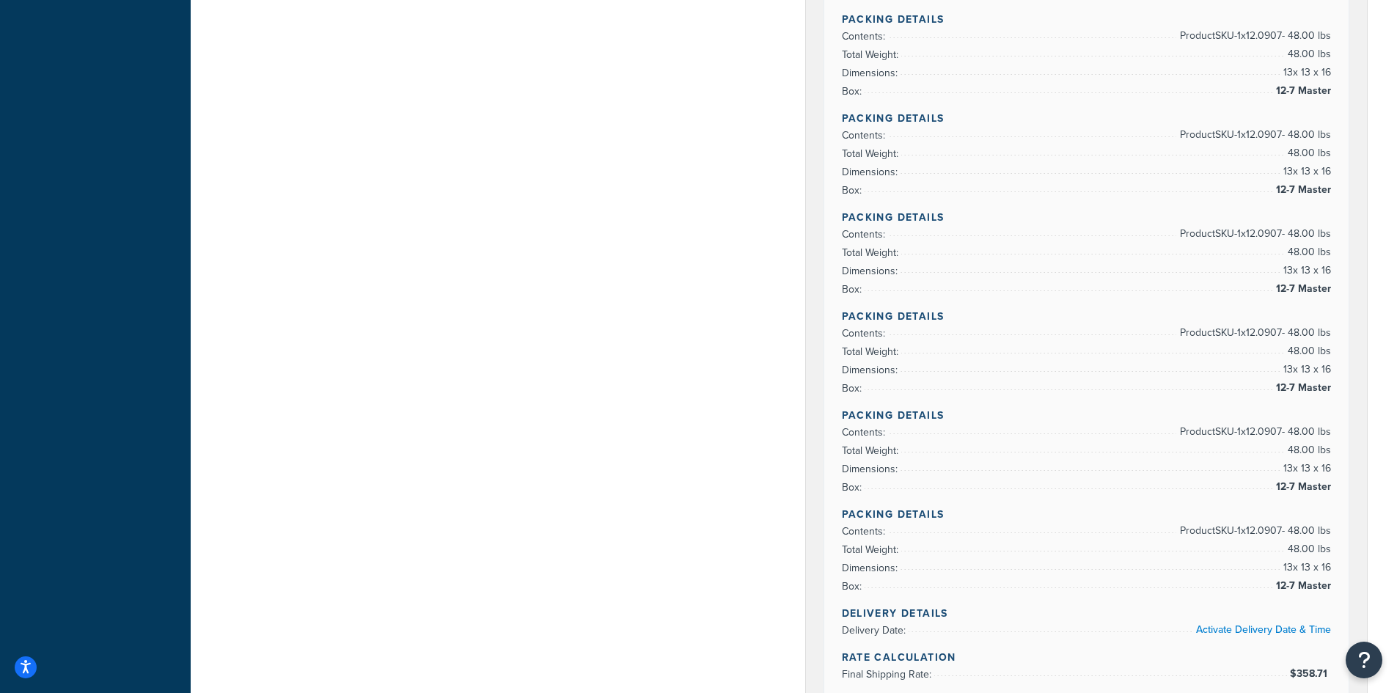
click at [1280, 157] on li "Total Weight: 48.00 lbs" at bounding box center [1087, 153] width 490 height 18
click at [1271, 71] on li "Dimensions: 13 x 13 x 16" at bounding box center [1087, 73] width 490 height 18
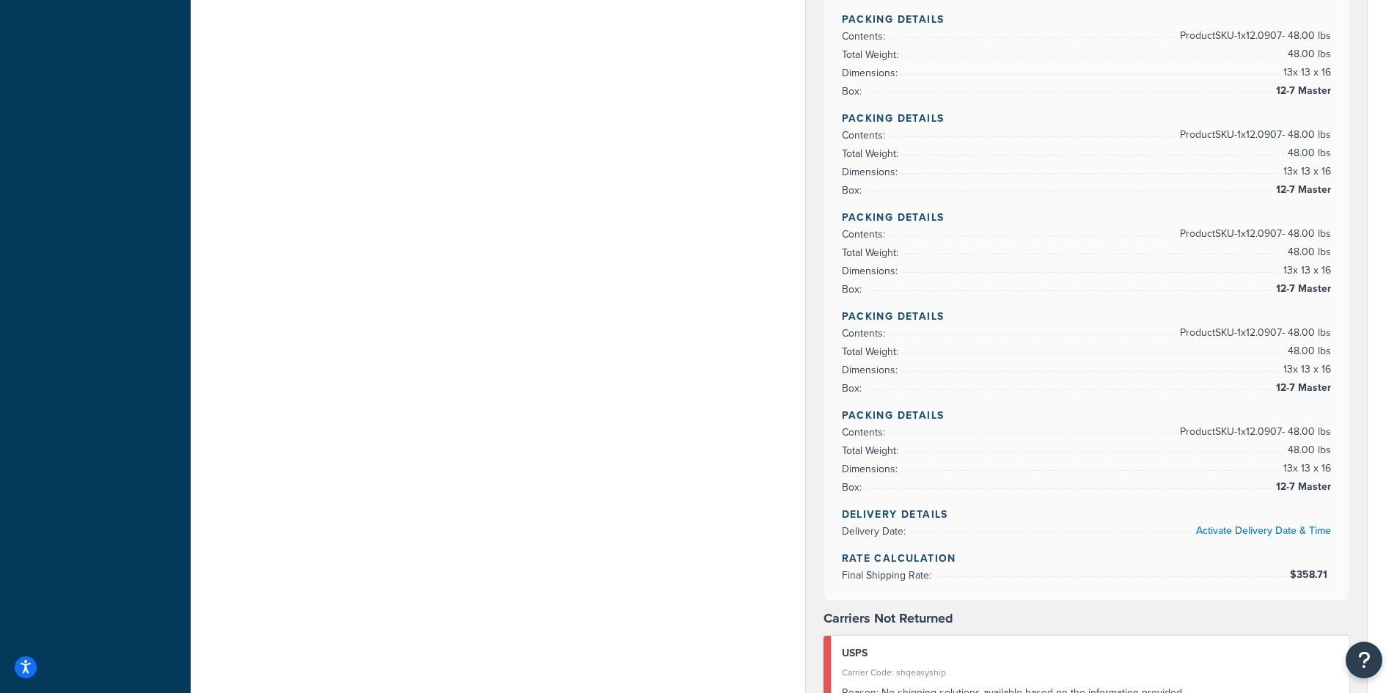
scroll to position [660, 0]
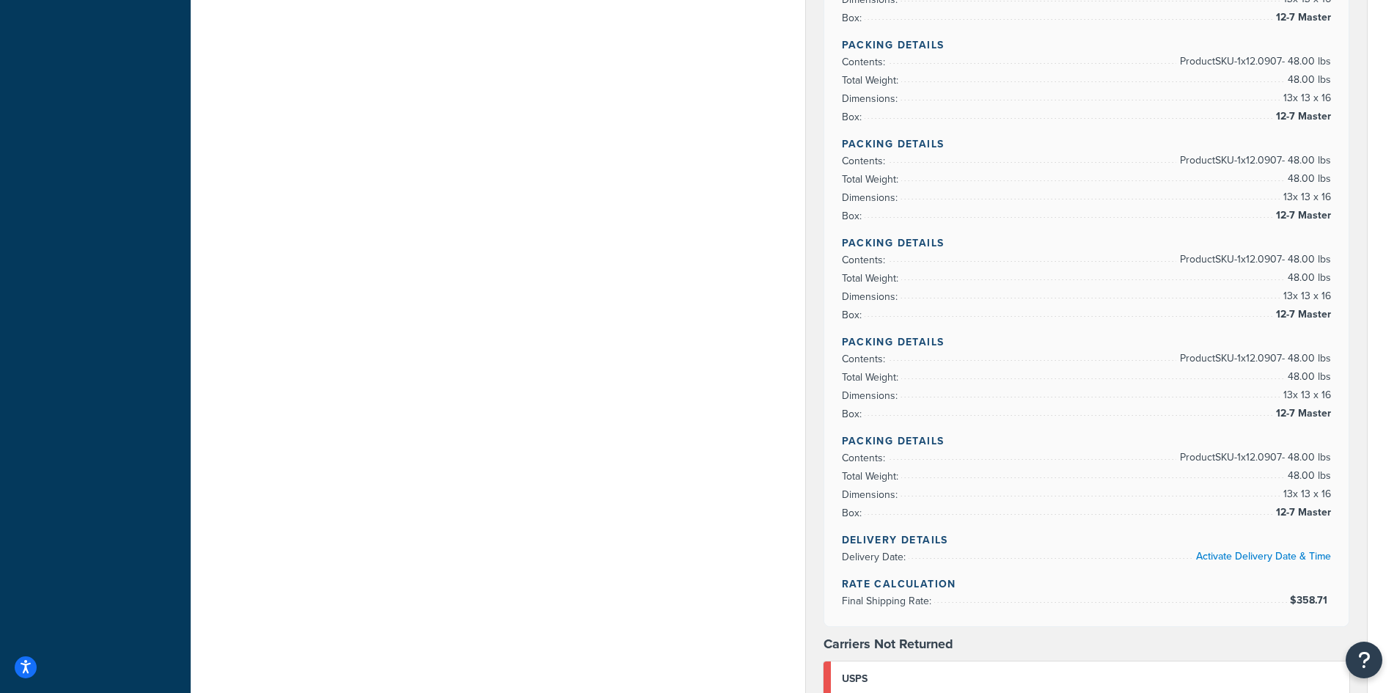
click at [1254, 494] on li "Dimensions: 13 x 13 x 16" at bounding box center [1087, 494] width 490 height 18
drag, startPoint x: 1259, startPoint y: 383, endPoint x: 1262, endPoint y: 361, distance: 22.2
click at [1259, 380] on li "Total Weight: 48.00 lbs" at bounding box center [1087, 377] width 490 height 18
click at [1235, 298] on li "Dimensions: 13 x 13 x 16" at bounding box center [1087, 296] width 490 height 18
click at [1196, 212] on li "Box: 12-7 Master" at bounding box center [1087, 216] width 490 height 18
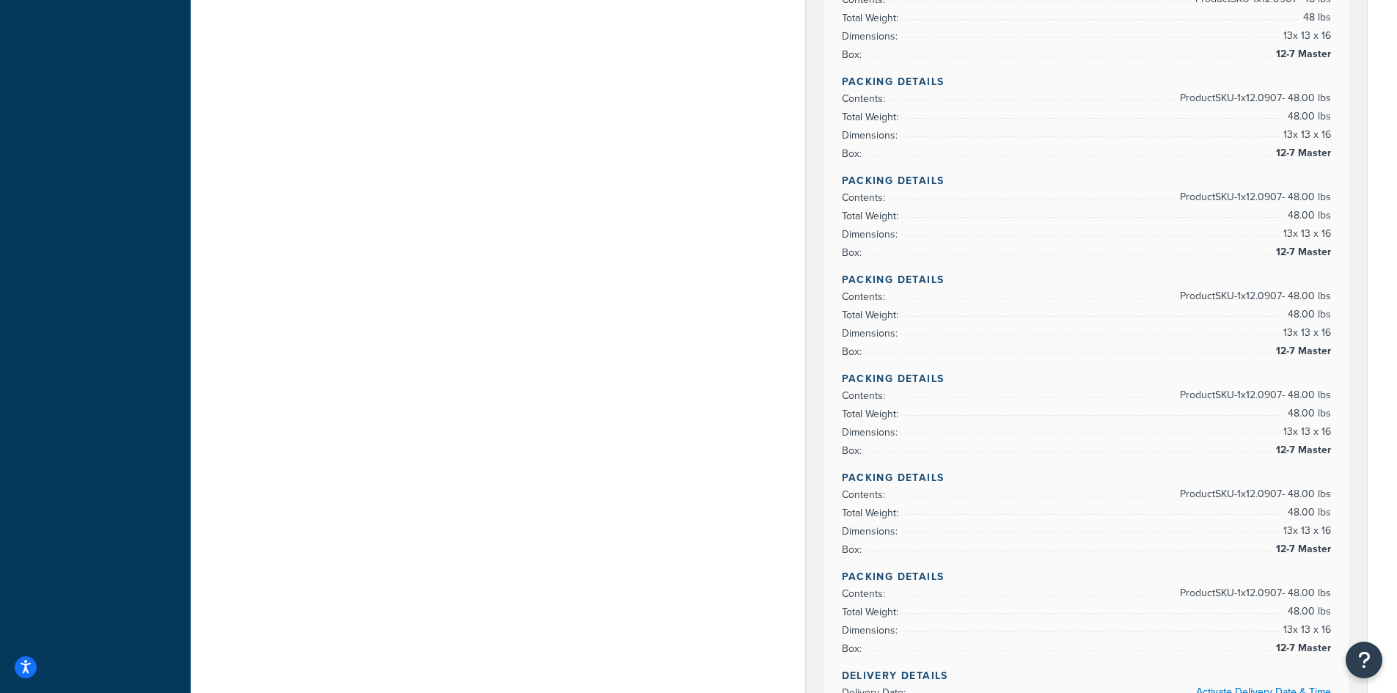
scroll to position [513, 0]
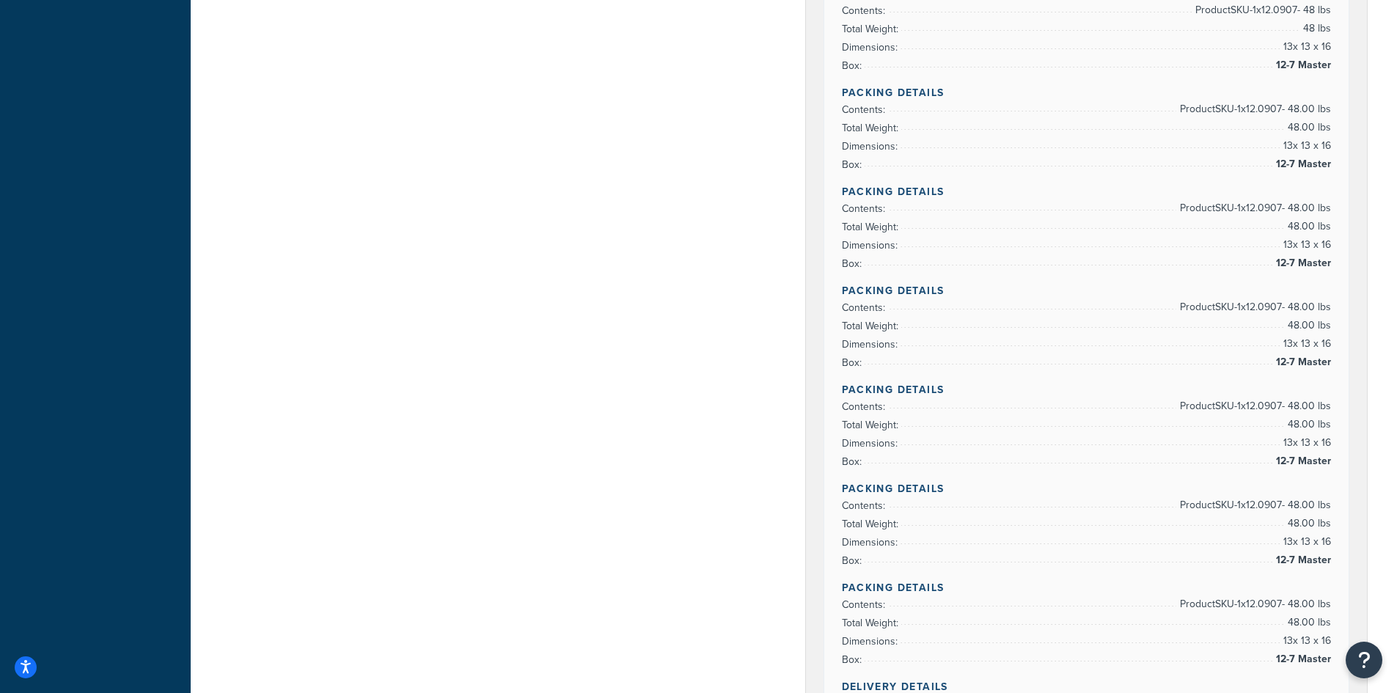
click at [1165, 257] on li "Box: 12-7 Master" at bounding box center [1087, 263] width 490 height 18
click at [1154, 150] on li "Dimensions: 13 x 13 x 16" at bounding box center [1087, 146] width 490 height 18
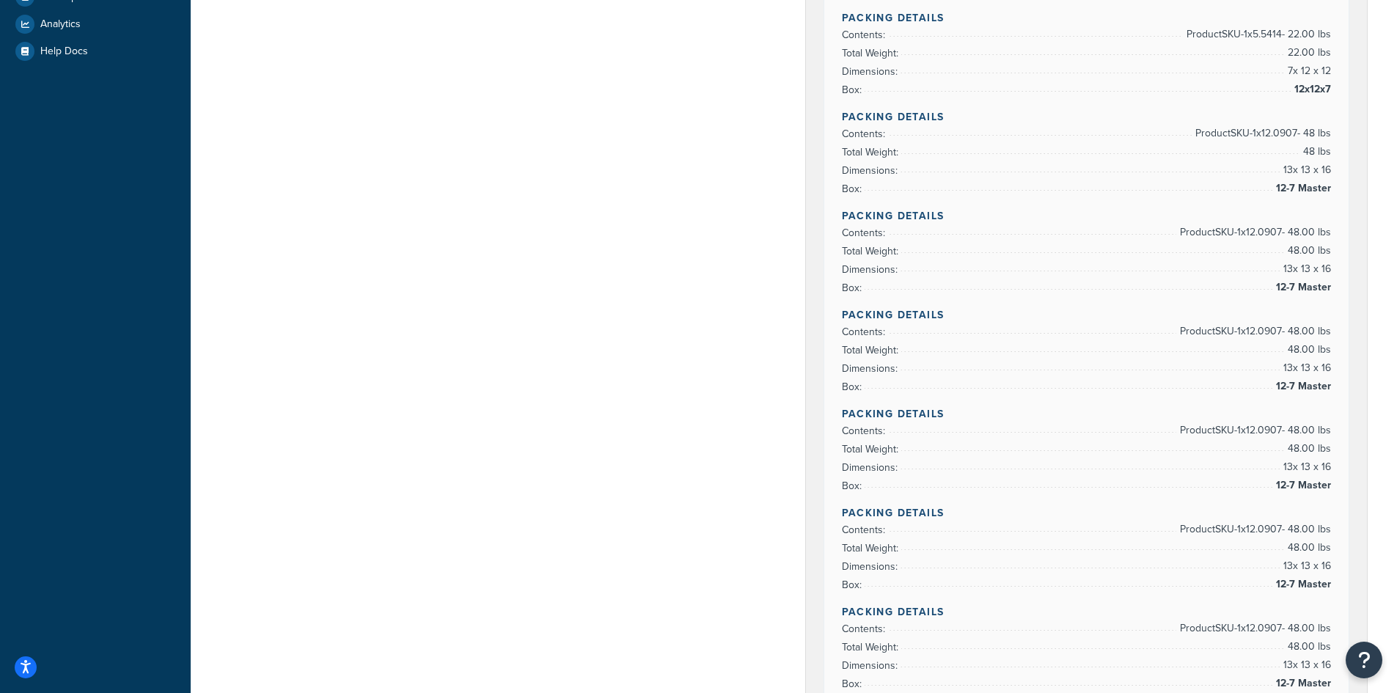
scroll to position [367, 0]
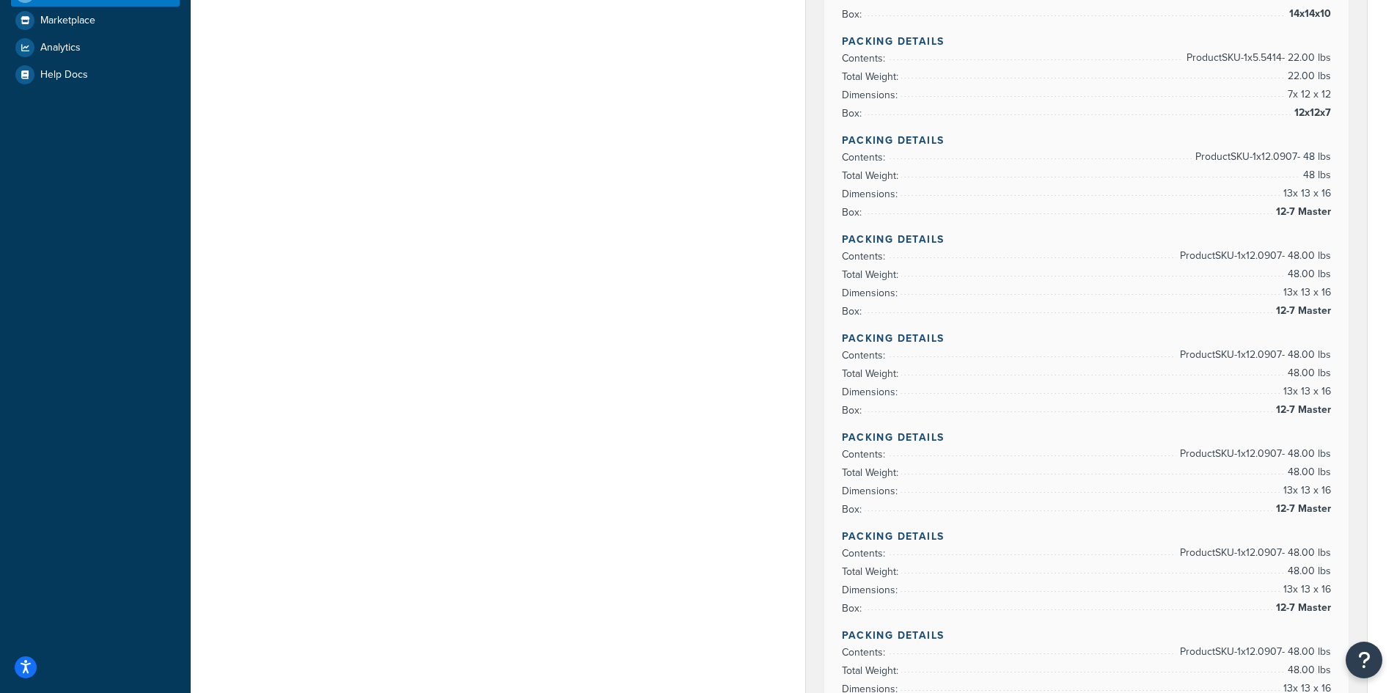
click at [1133, 203] on li "Box: 12-7 Master" at bounding box center [1087, 212] width 490 height 18
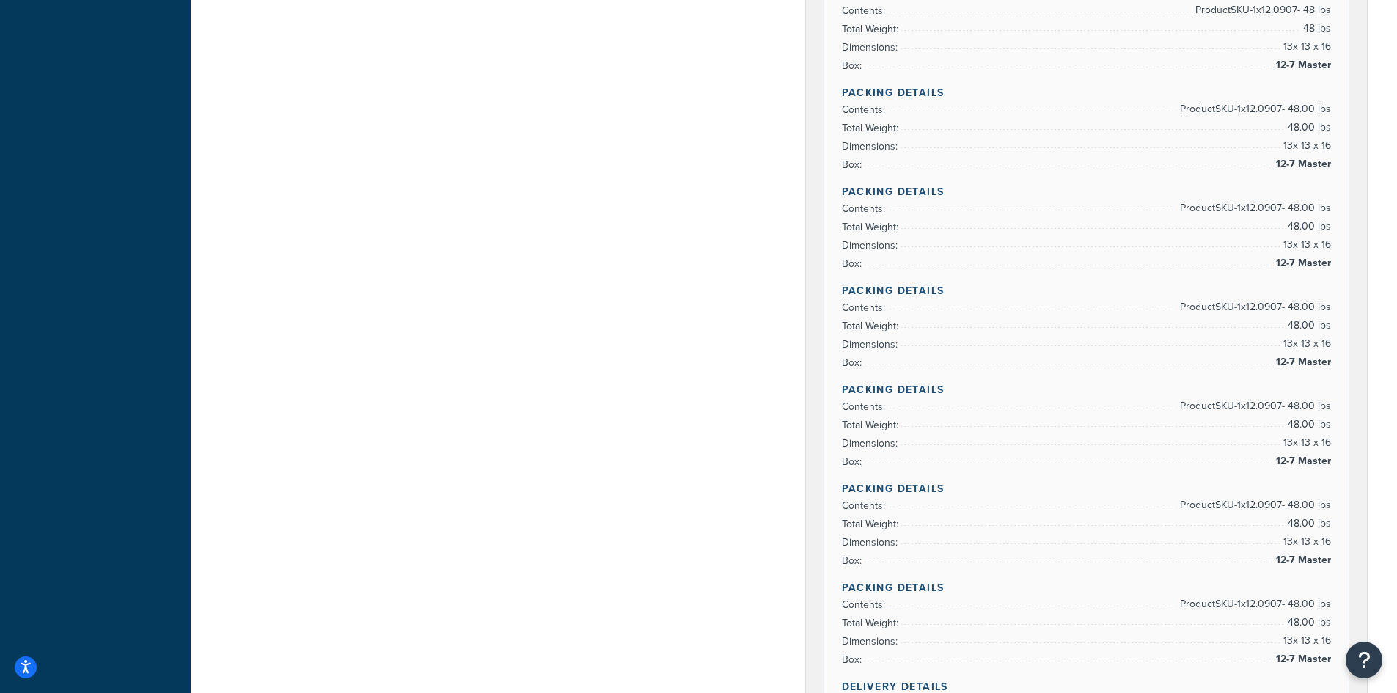
scroll to position [660, 0]
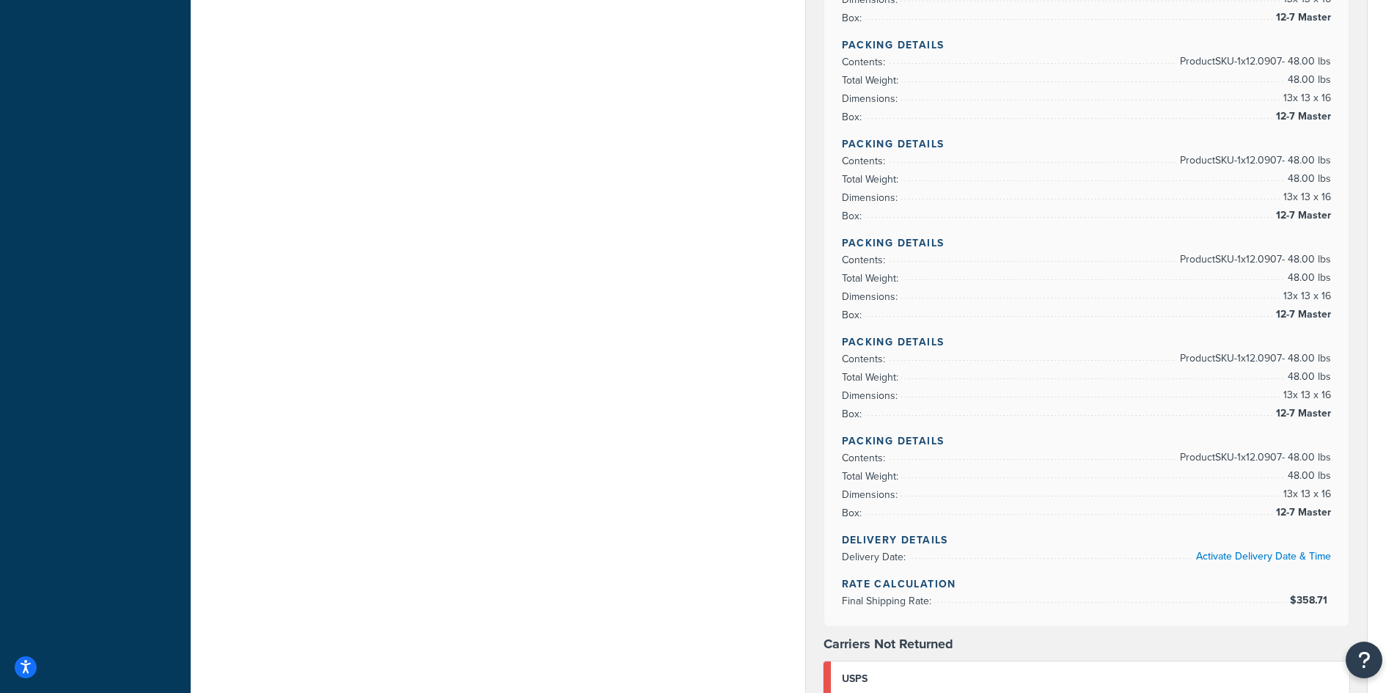
drag, startPoint x: 1245, startPoint y: 499, endPoint x: 1252, endPoint y: 436, distance: 62.7
click at [1245, 498] on li "Dimensions: 13 x 13 x 16" at bounding box center [1087, 494] width 490 height 18
click at [1252, 397] on li "Dimensions: 13 x 13 x 16" at bounding box center [1087, 395] width 490 height 18
click at [1247, 275] on li "Total Weight: 48.00 lbs" at bounding box center [1087, 278] width 490 height 18
click at [1241, 181] on li "Total Weight: 48.00 lbs" at bounding box center [1087, 179] width 490 height 18
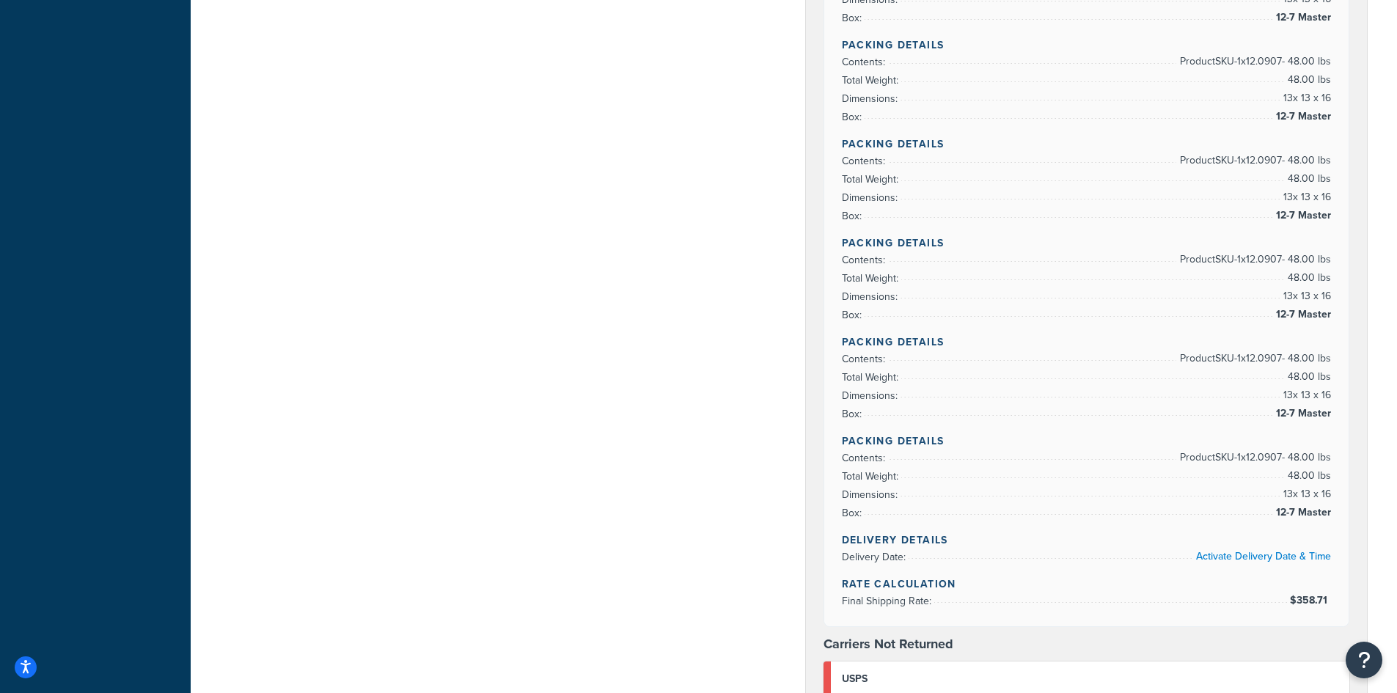
click at [1233, 84] on li "Total Weight: 48.00 lbs" at bounding box center [1087, 80] width 490 height 18
click at [1315, 10] on span "12-7 Master" at bounding box center [1301, 18] width 59 height 18
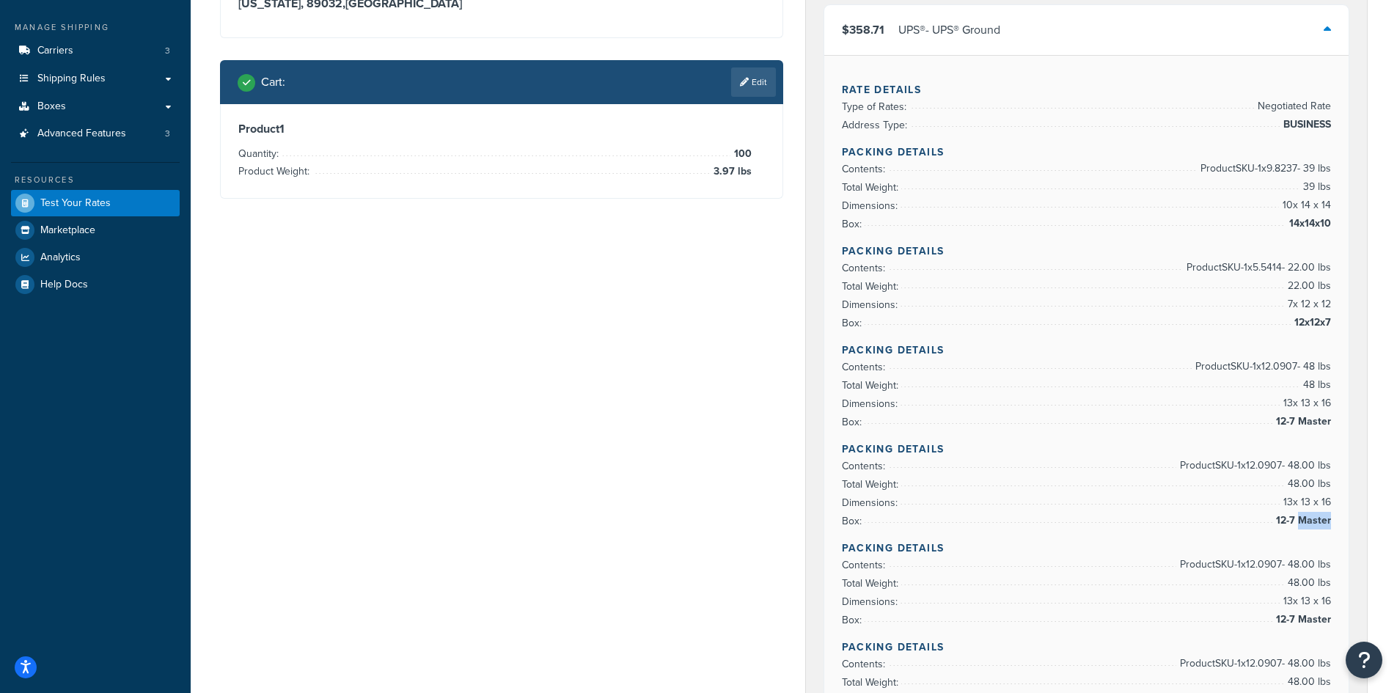
scroll to position [73, 0]
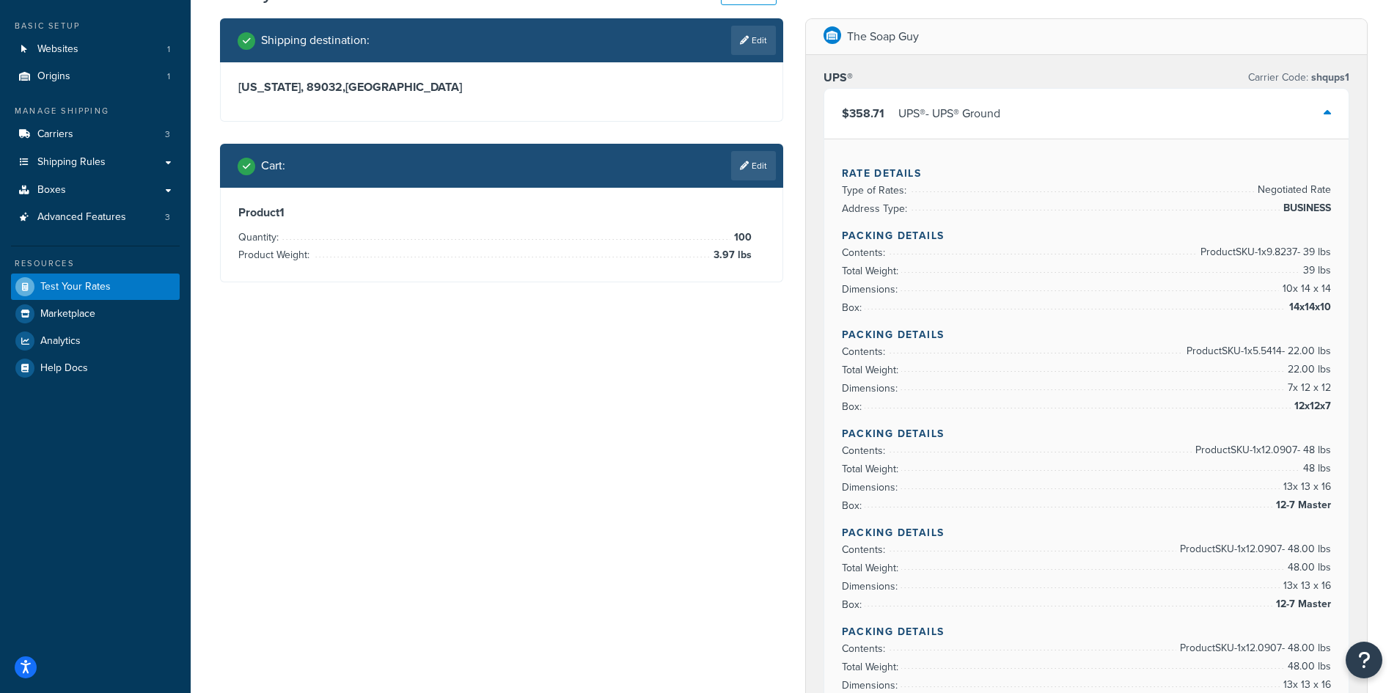
click at [1271, 650] on span "Product SKU-1 x 12.0907 - 48.00 lbs" at bounding box center [1253, 648] width 155 height 18
click at [740, 39] on icon at bounding box center [744, 40] width 9 height 9
select select "NV"
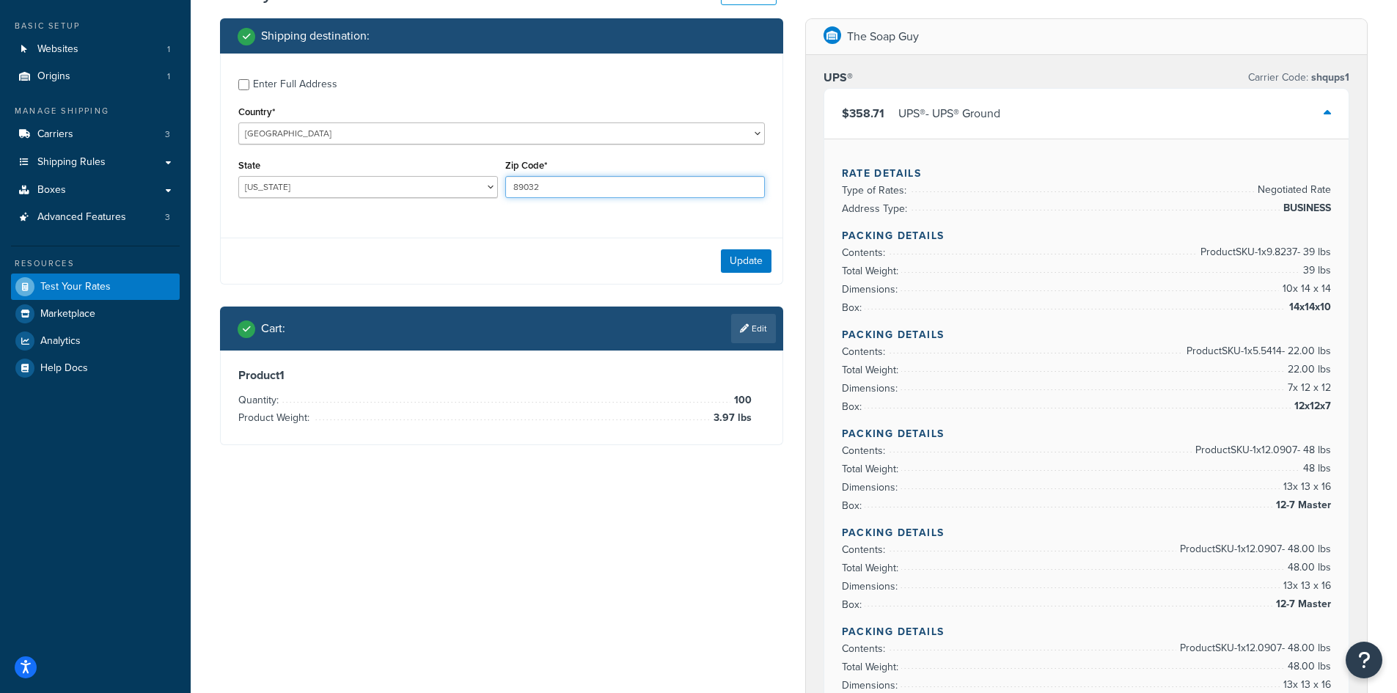
click at [554, 185] on input "89032" at bounding box center [635, 187] width 260 height 22
paste input "14068"
type input "14068"
click at [264, 185] on select "[US_STATE] [US_STATE] [US_STATE] [US_STATE] [US_STATE] Armed Forces Americas Ar…" at bounding box center [368, 187] width 260 height 22
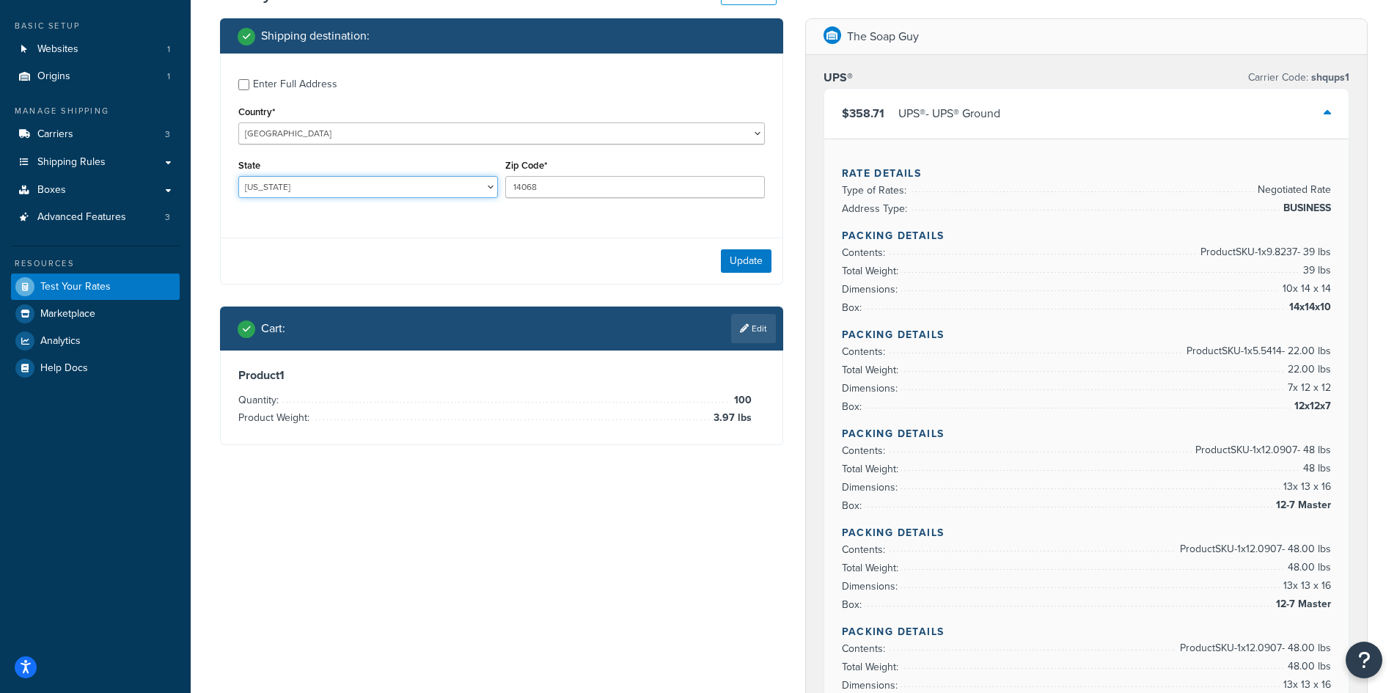
select select "NY"
click at [238, 176] on select "[US_STATE] [US_STATE] [US_STATE] [US_STATE] [US_STATE] Armed Forces Americas Ar…" at bounding box center [368, 187] width 260 height 22
click at [730, 262] on button "Update" at bounding box center [746, 260] width 51 height 23
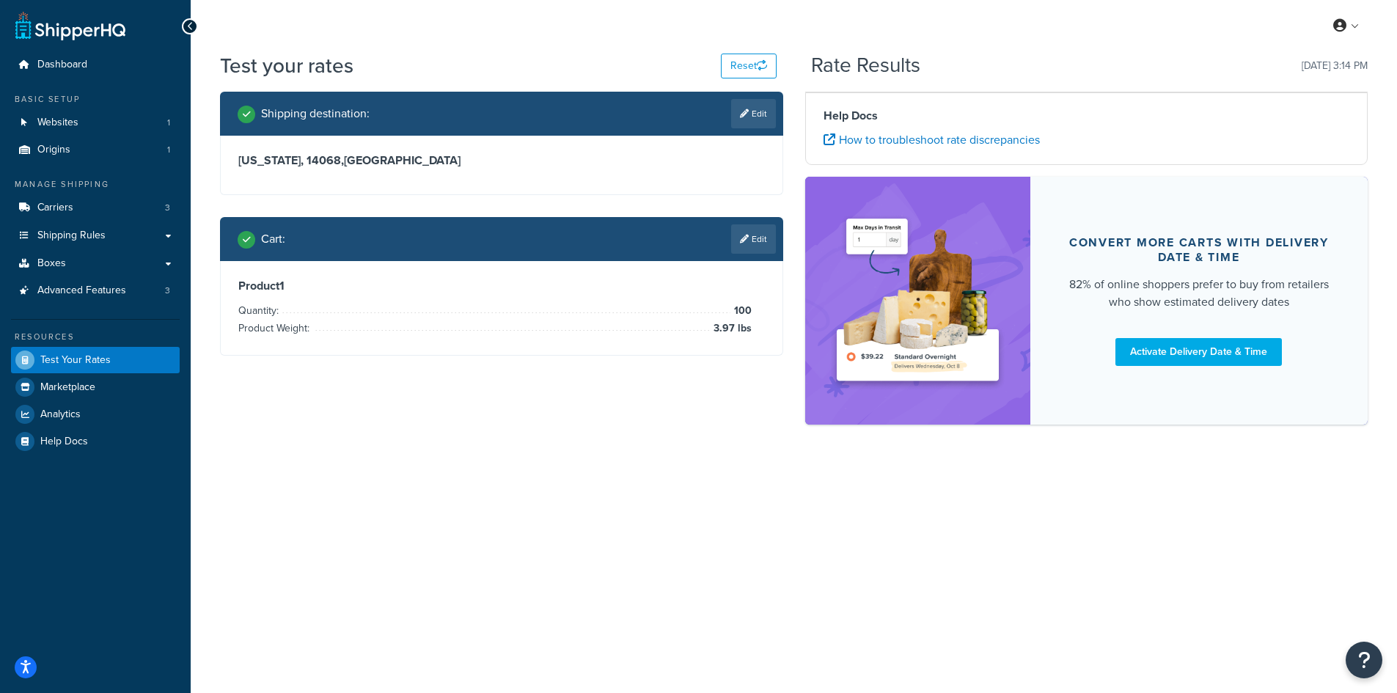
scroll to position [0, 0]
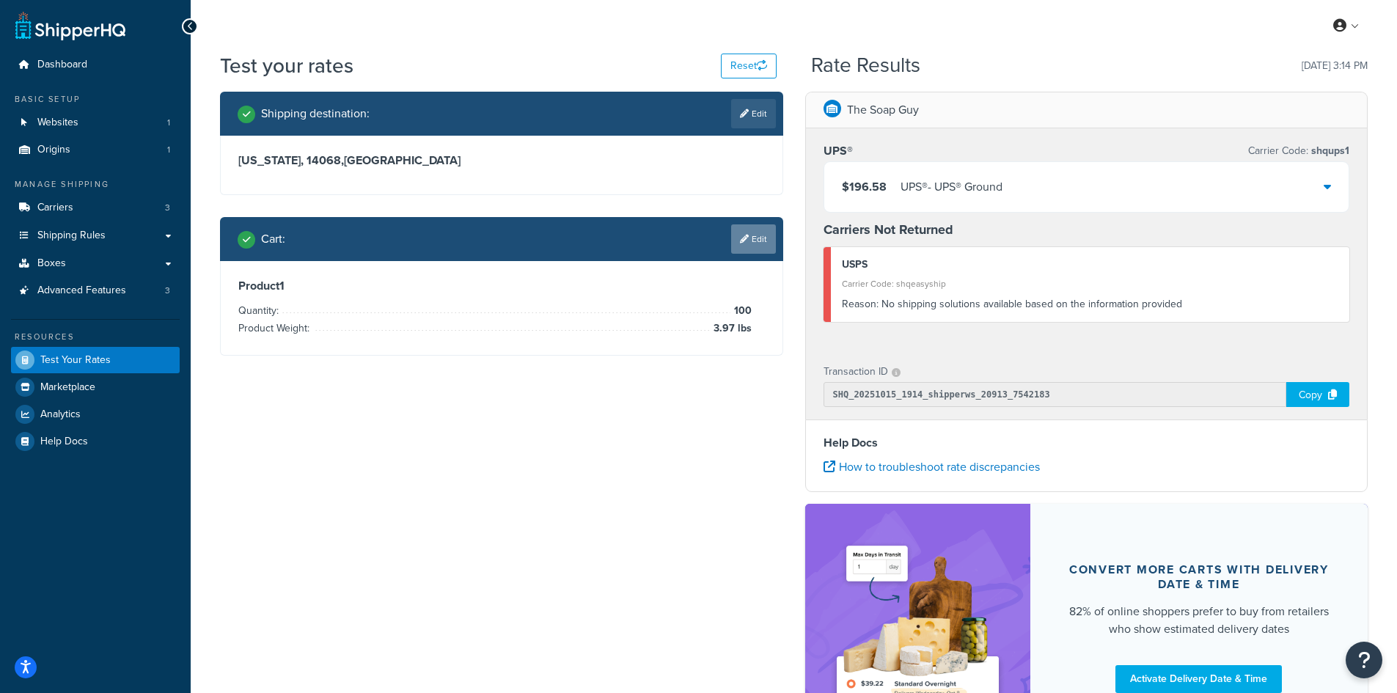
click at [746, 238] on icon at bounding box center [744, 239] width 9 height 9
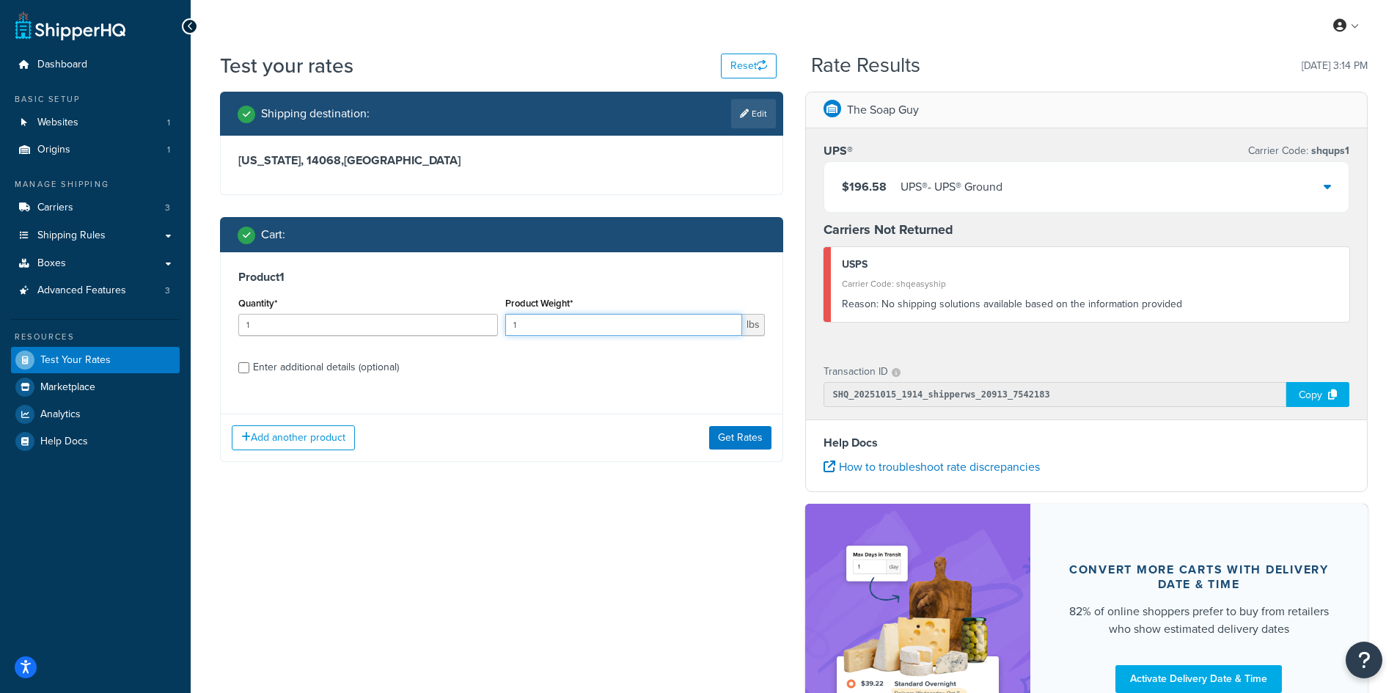
click at [574, 323] on input "1" at bounding box center [623, 325] width 237 height 22
click at [376, 325] on input "1" at bounding box center [368, 325] width 260 height 22
type input "100"
paste input "8.16"
type input "8.16"
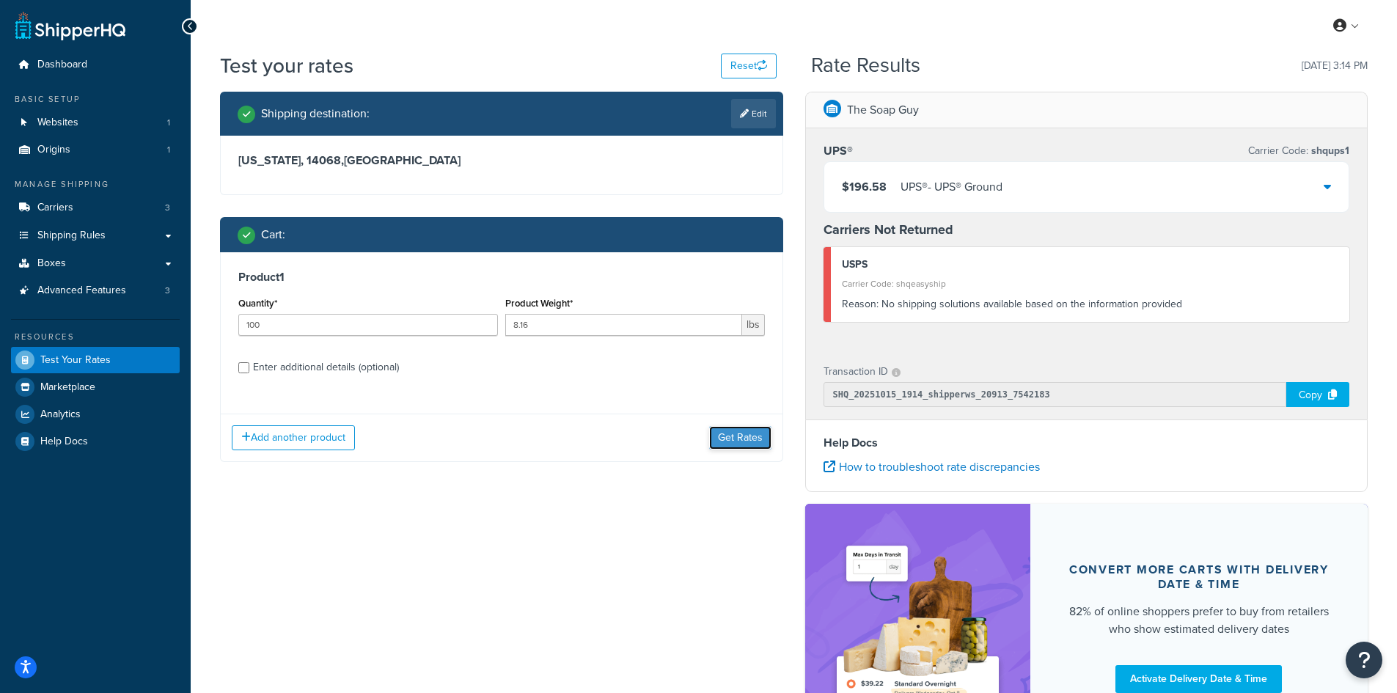
click at [756, 441] on button "Get Rates" at bounding box center [740, 437] width 62 height 23
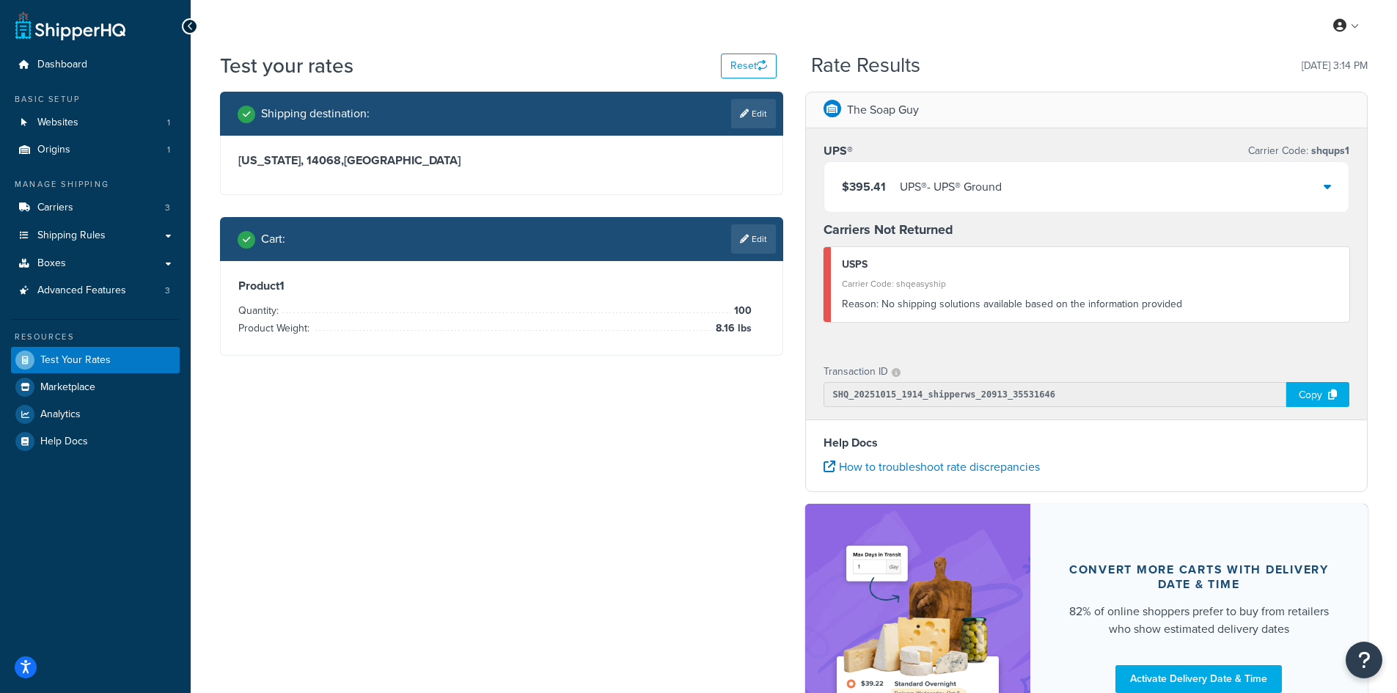
click at [920, 177] on div "UPS® - UPS® Ground" at bounding box center [951, 187] width 102 height 21
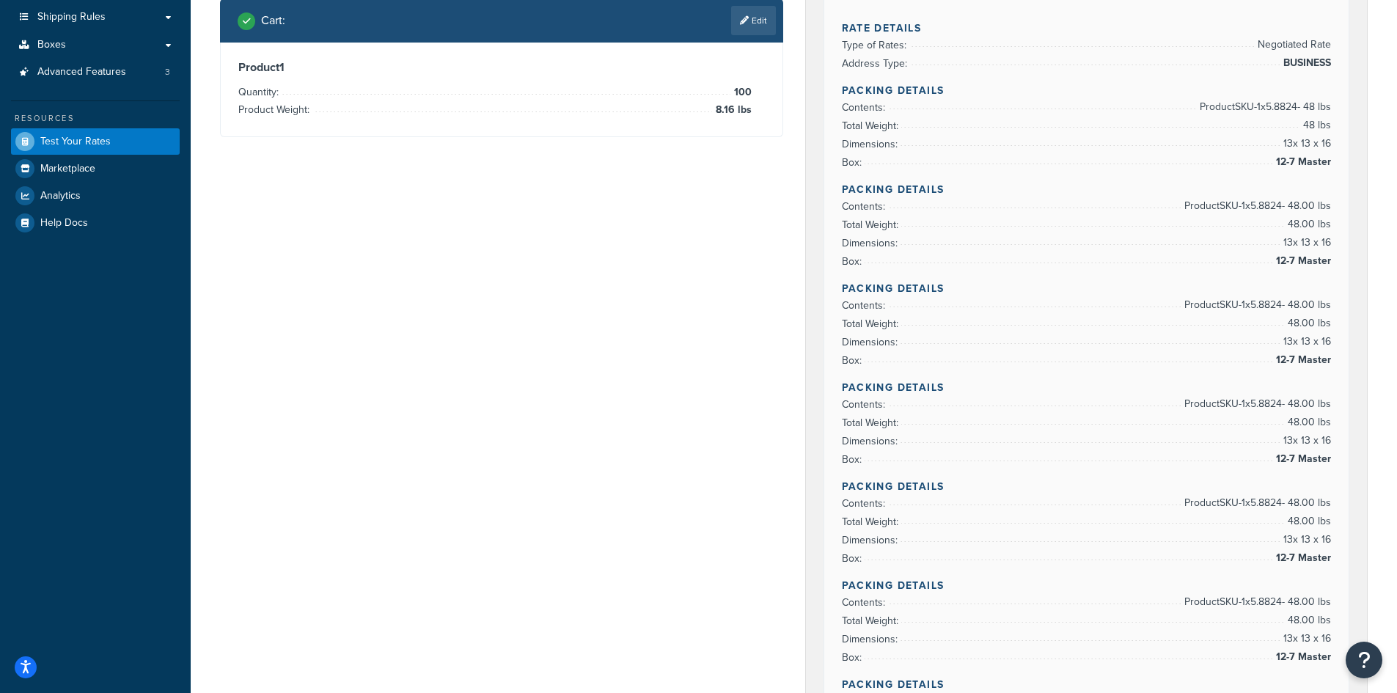
scroll to position [147, 0]
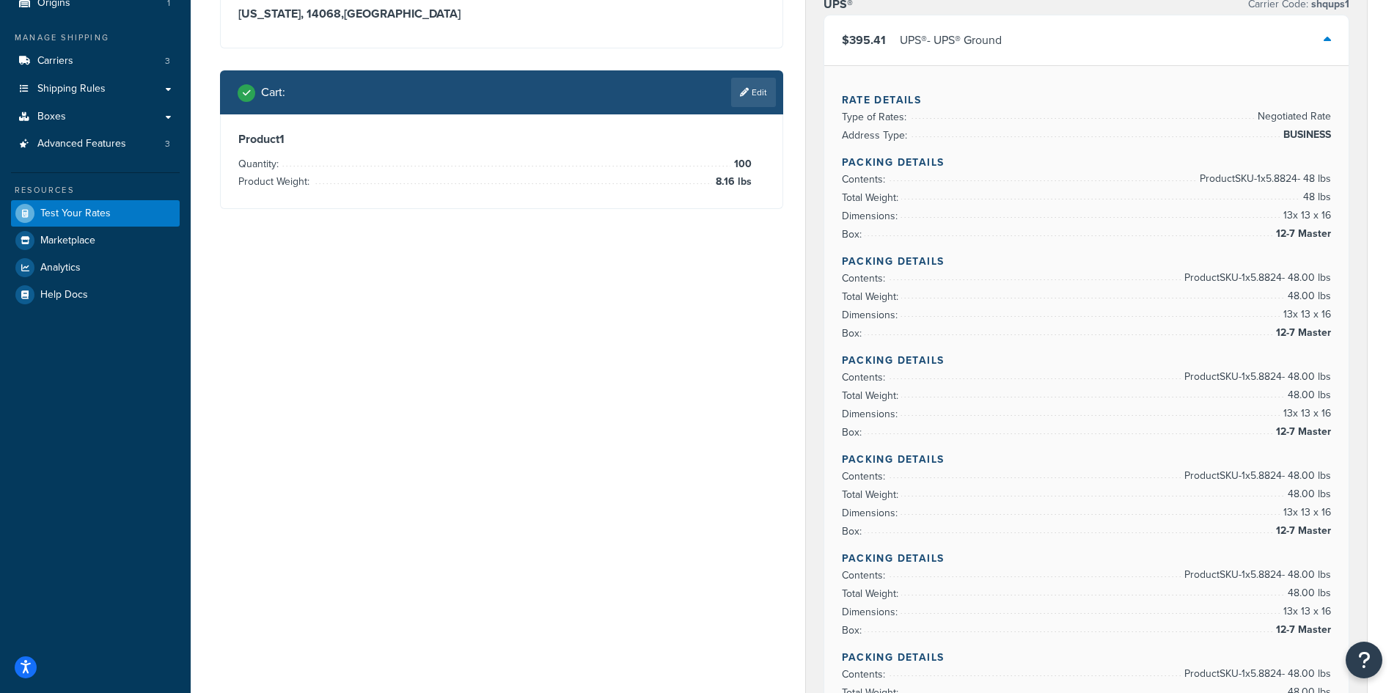
click at [1260, 571] on span "Product SKU-1 x 5.8824 - 48.00 lbs" at bounding box center [1255, 575] width 150 height 18
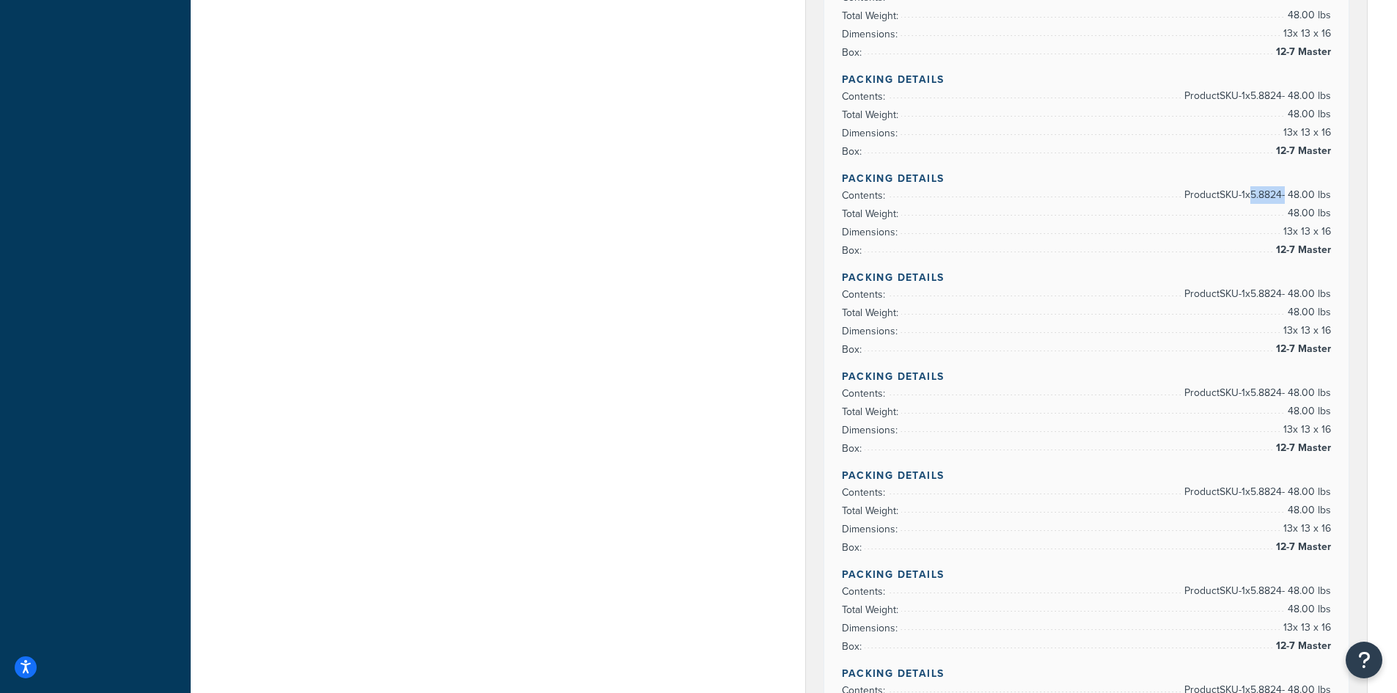
scroll to position [660, 0]
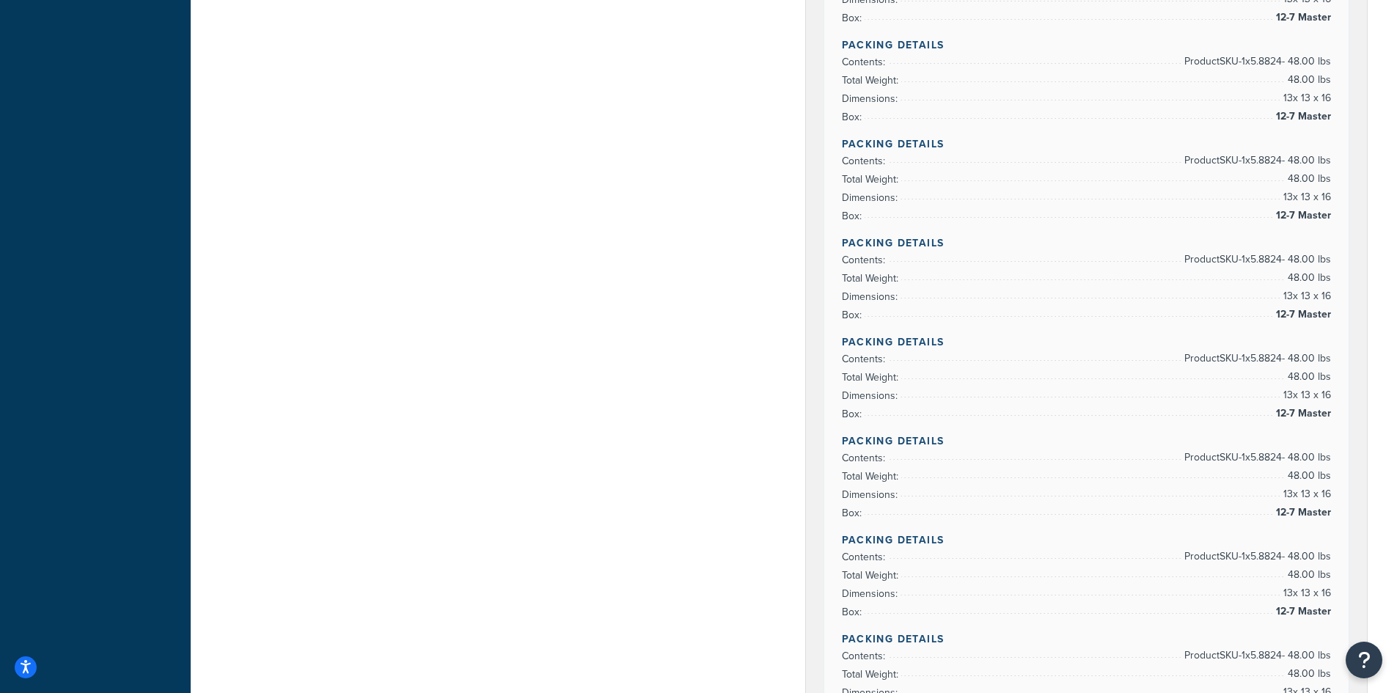
click at [1236, 561] on span "Product SKU-1 x 5.8824 - 48.00 lbs" at bounding box center [1255, 557] width 150 height 18
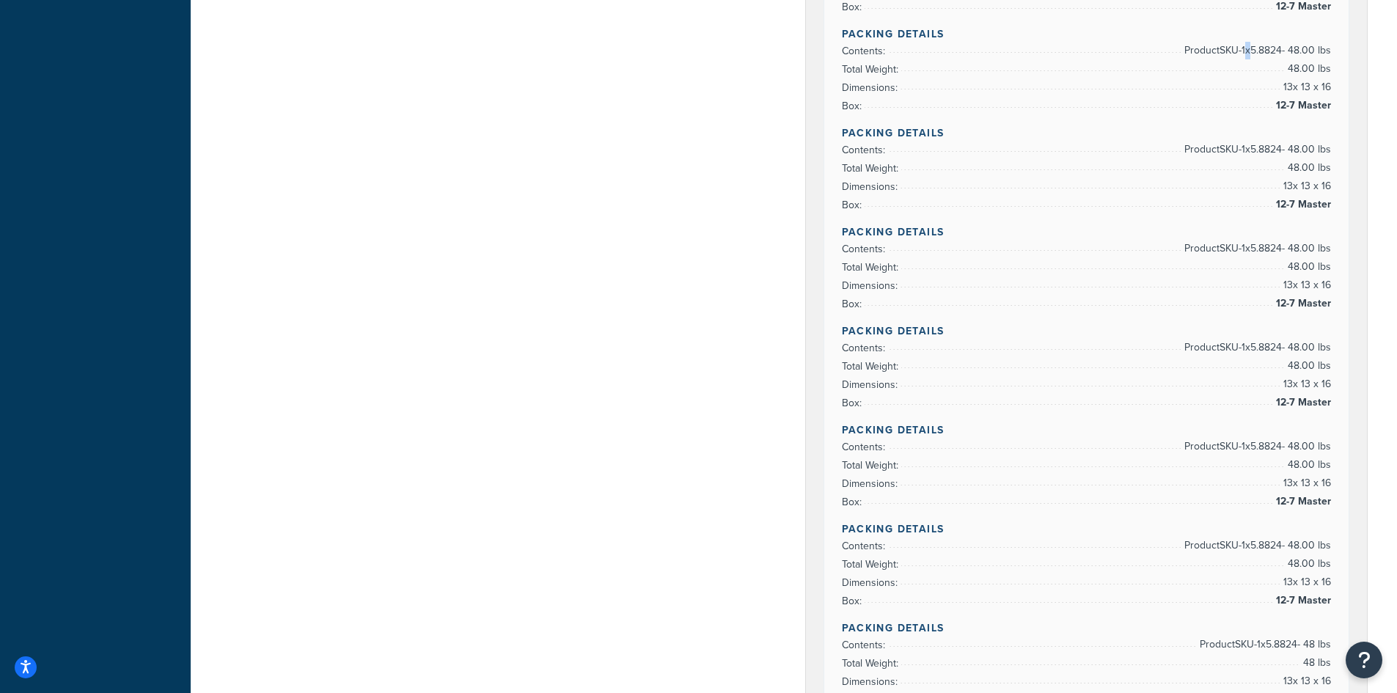
scroll to position [1173, 0]
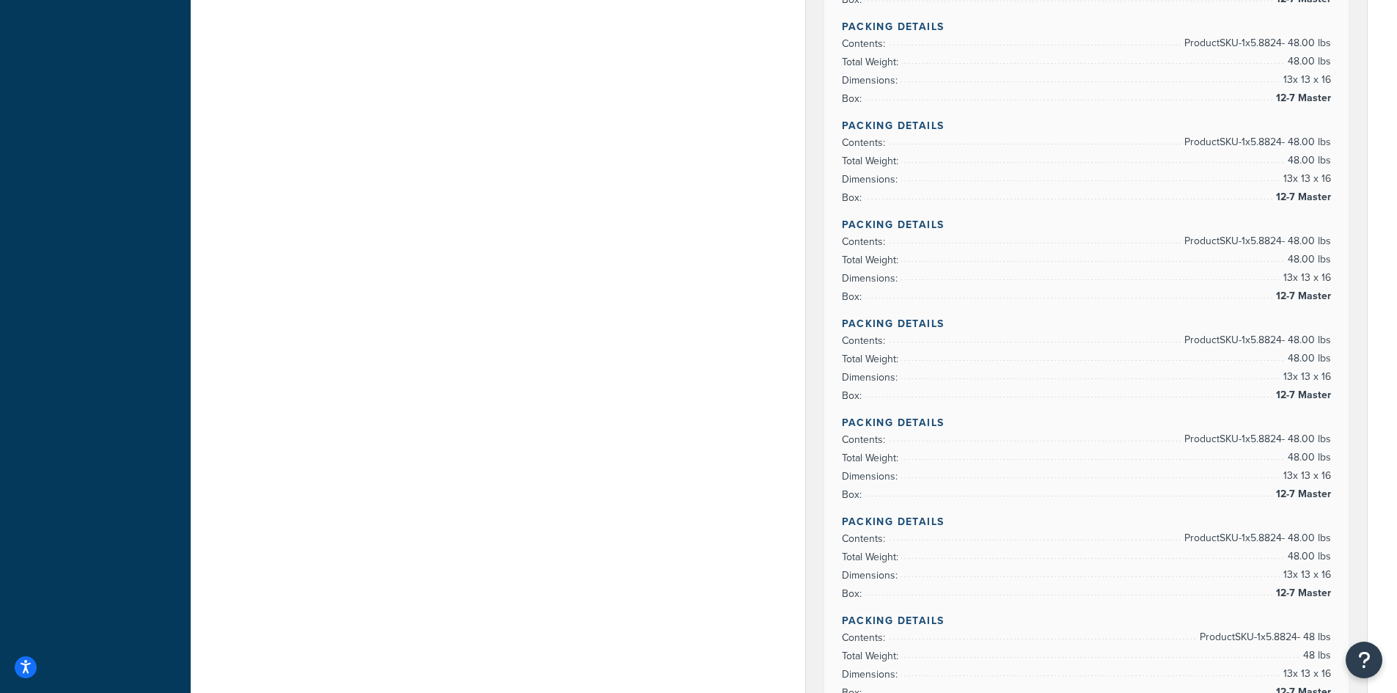
click at [1238, 536] on span "Product SKU-1 x 5.8824 - 48.00 lbs" at bounding box center [1255, 538] width 150 height 18
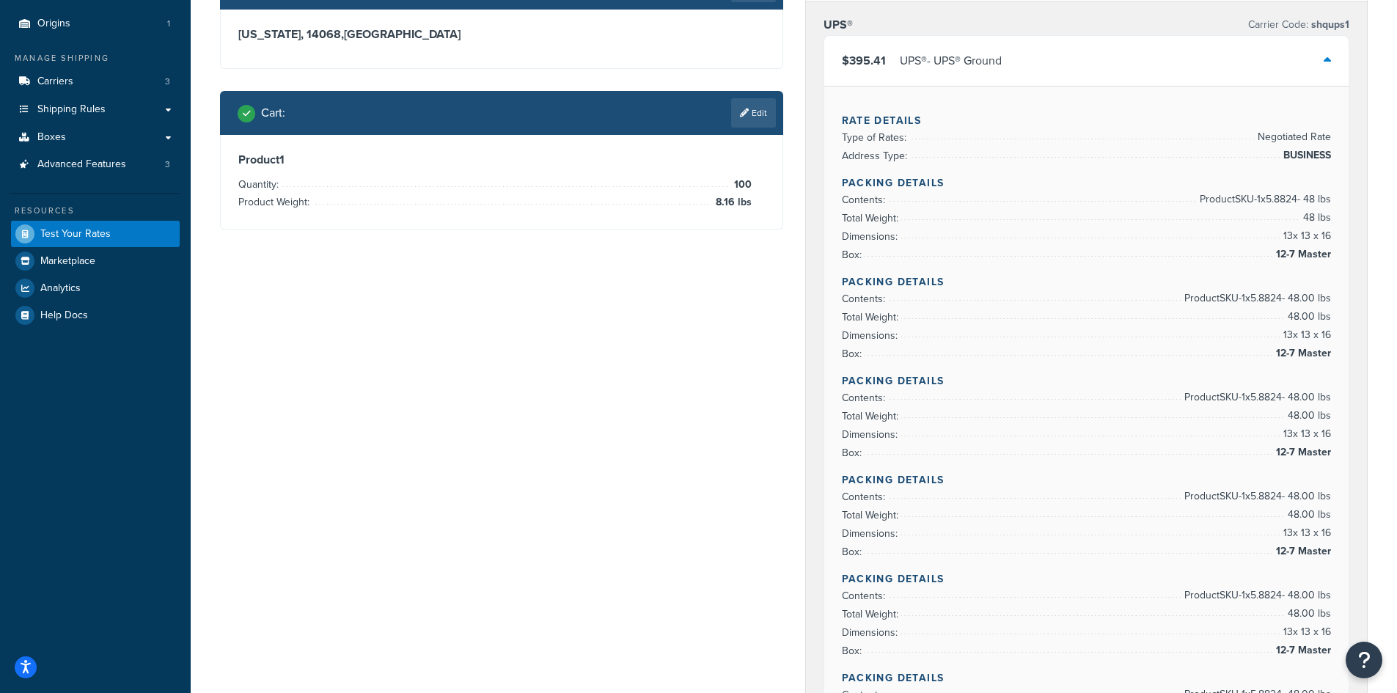
scroll to position [0, 0]
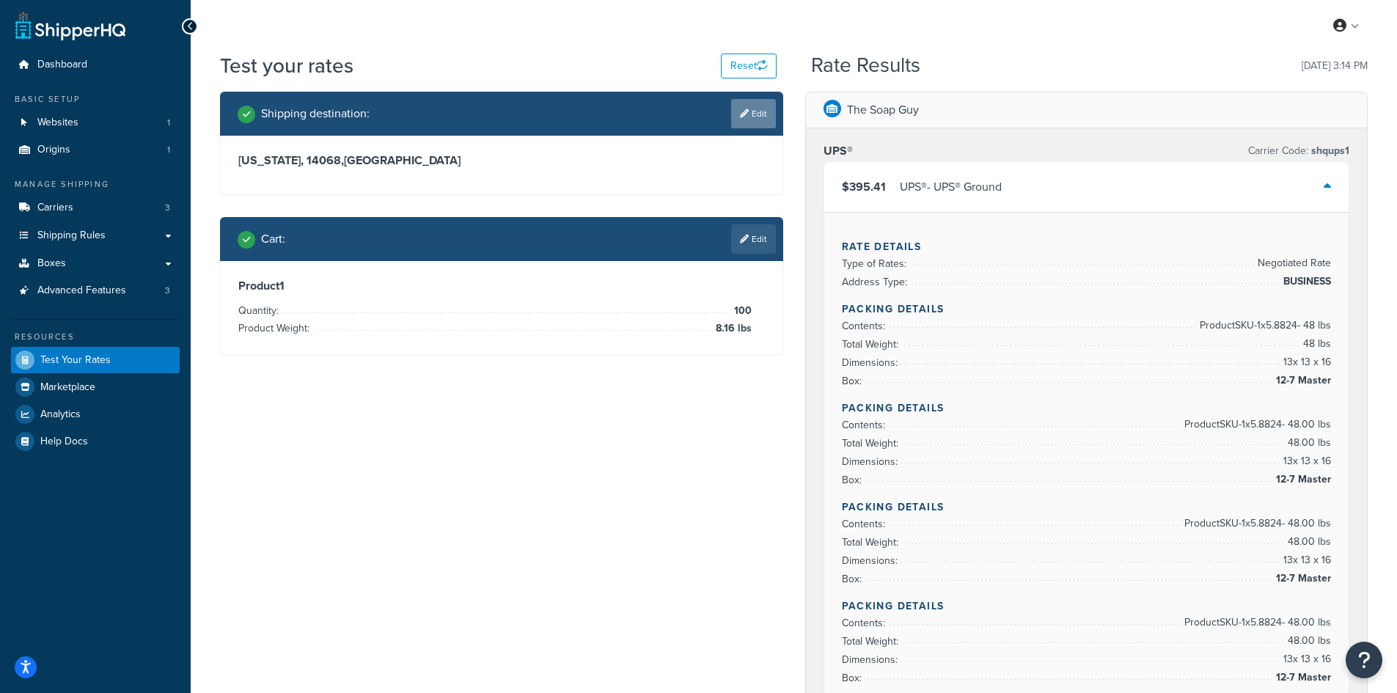
click at [746, 111] on icon at bounding box center [744, 113] width 9 height 9
select select "NY"
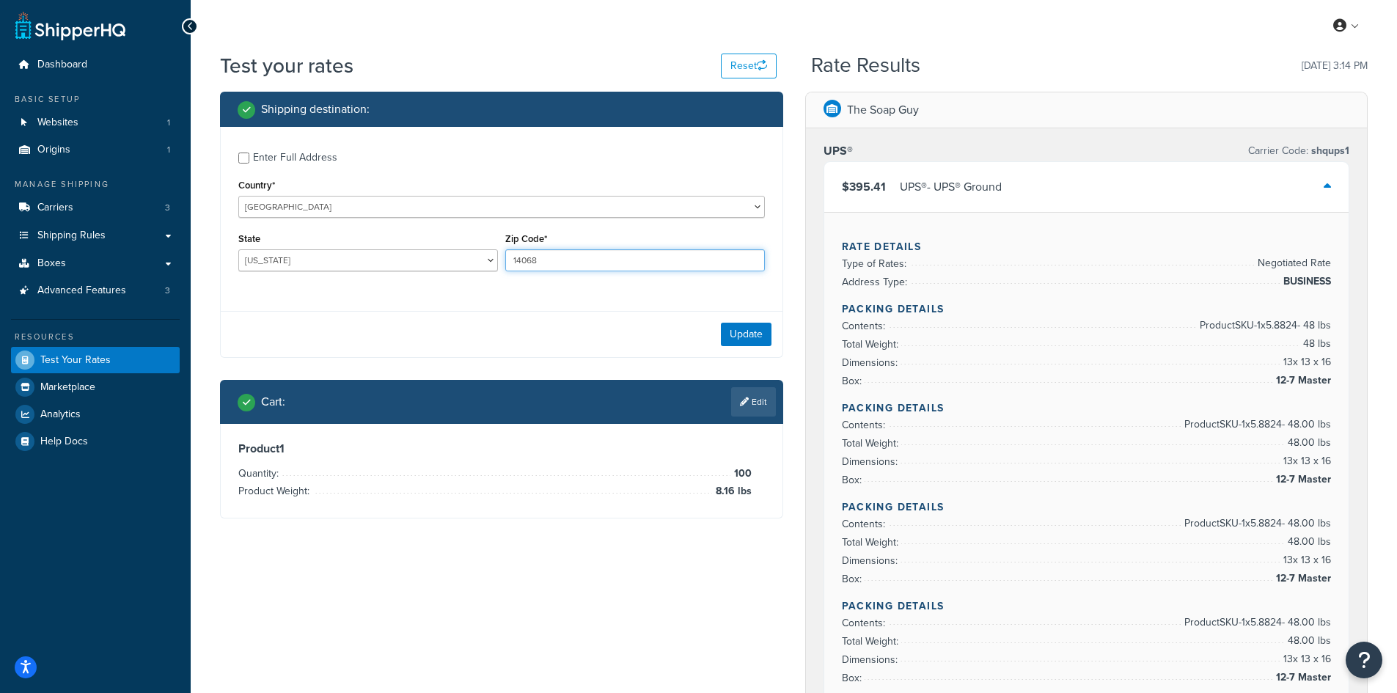
click at [546, 255] on input "14068" at bounding box center [635, 260] width 260 height 22
paste input "20747"
type input "20747"
click at [270, 262] on select "[US_STATE] [US_STATE] [US_STATE] [US_STATE] [US_STATE] Armed Forces Americas Ar…" at bounding box center [368, 260] width 260 height 22
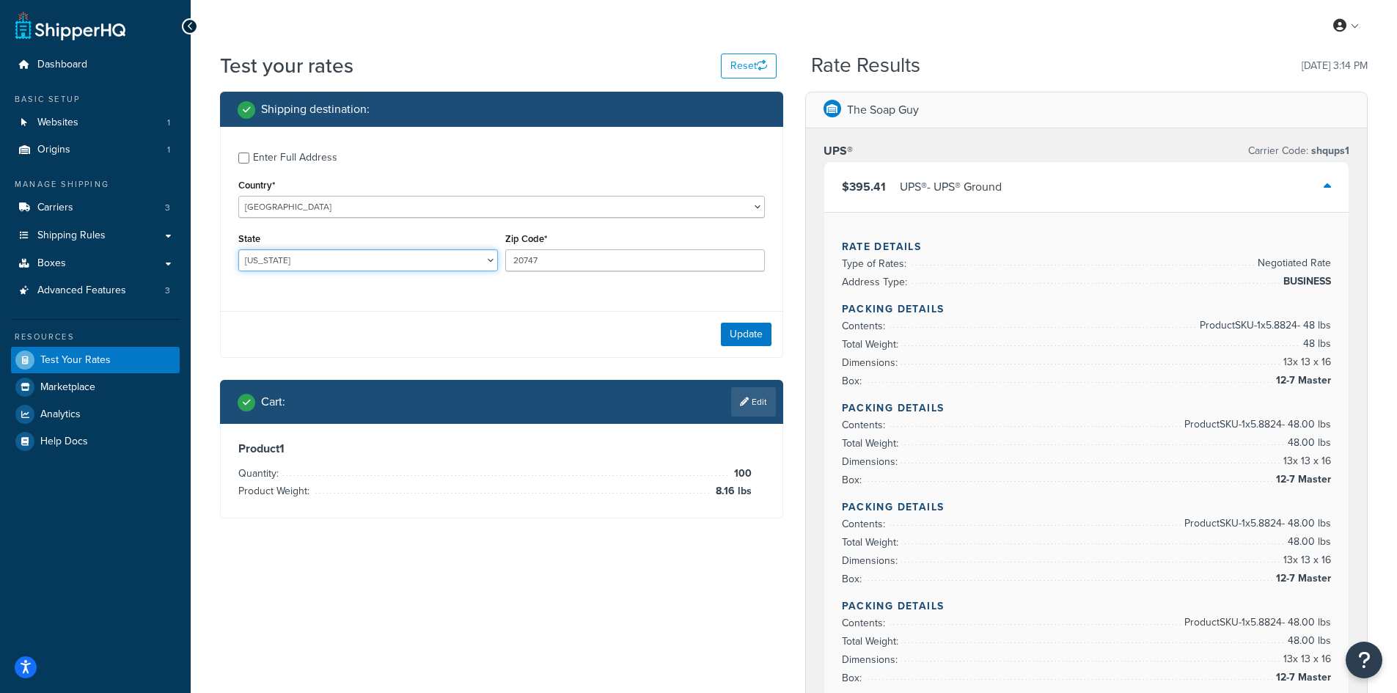
select select "MD"
click at [238, 249] on select "[US_STATE] [US_STATE] [US_STATE] [US_STATE] [US_STATE] Armed Forces Americas Ar…" at bounding box center [368, 260] width 260 height 22
click at [734, 340] on button "Update" at bounding box center [746, 334] width 51 height 23
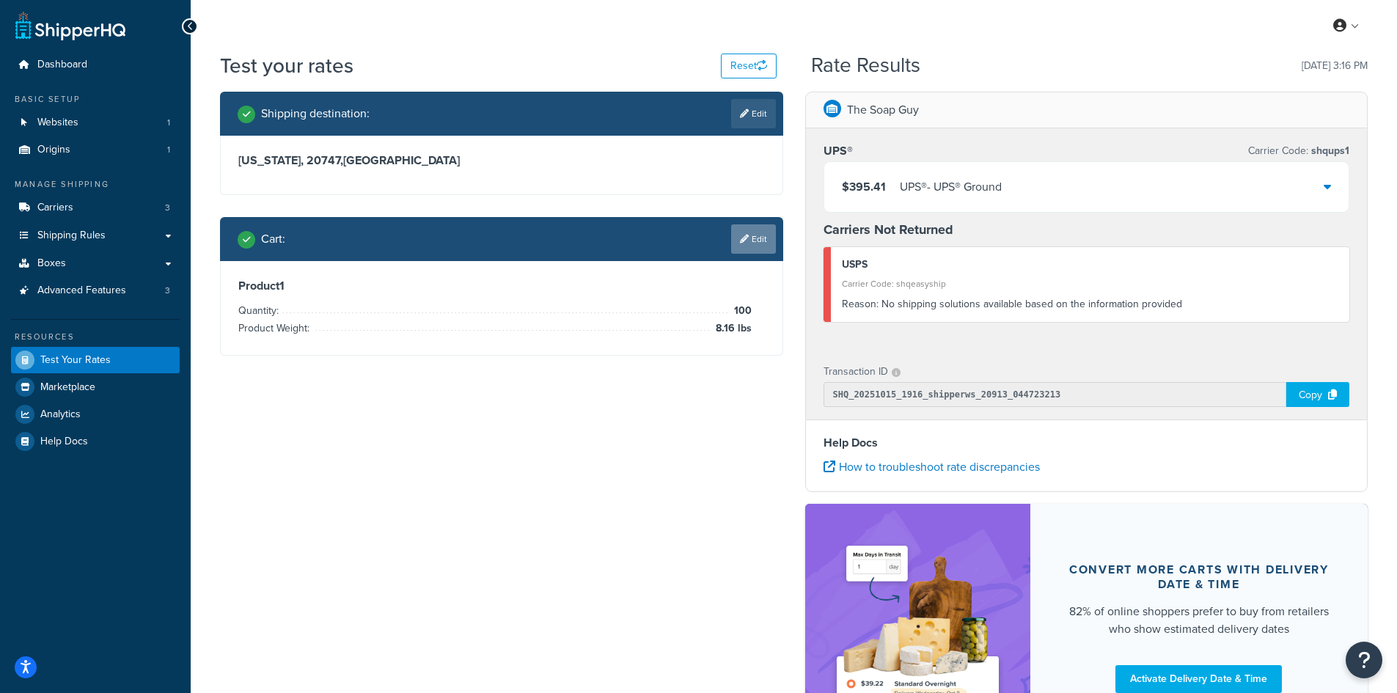
click at [736, 237] on link "Edit" at bounding box center [753, 238] width 45 height 29
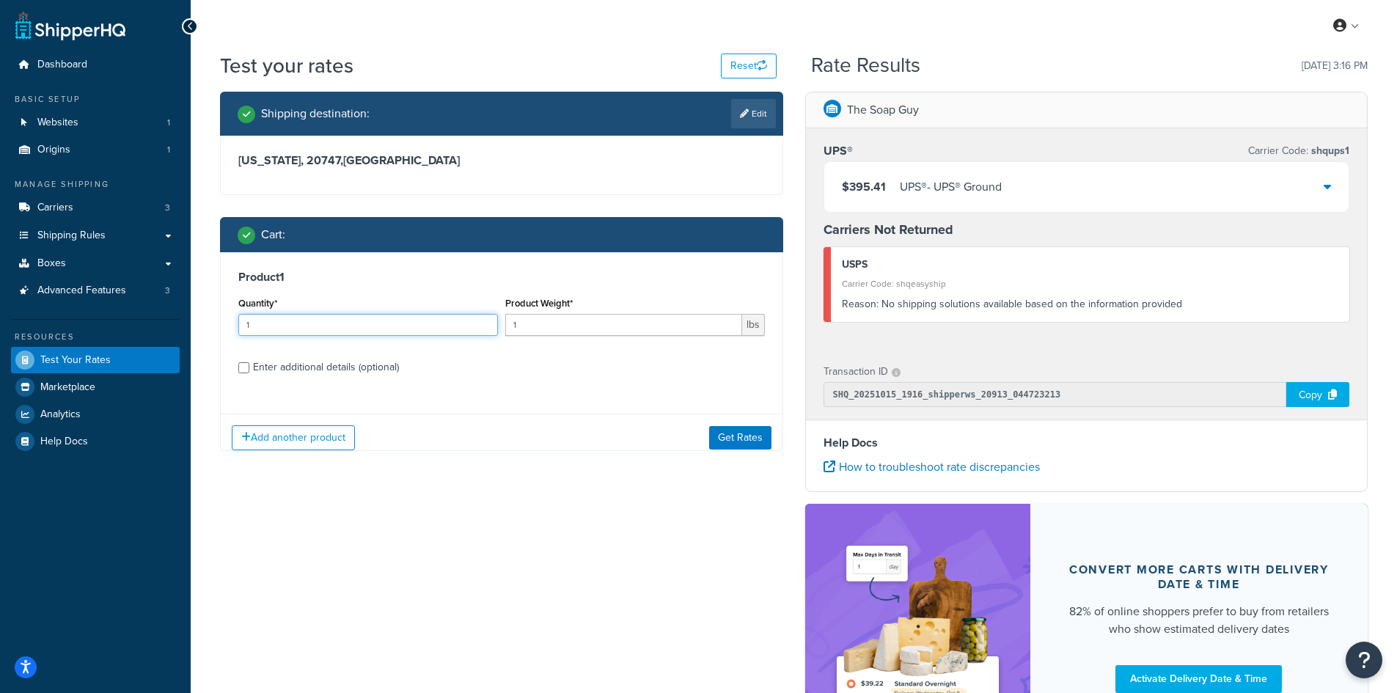
click at [332, 319] on input "1" at bounding box center [368, 325] width 260 height 22
type input "100"
paste input "0.46"
type input "0.46"
click at [743, 438] on button "Get Rates" at bounding box center [740, 437] width 62 height 23
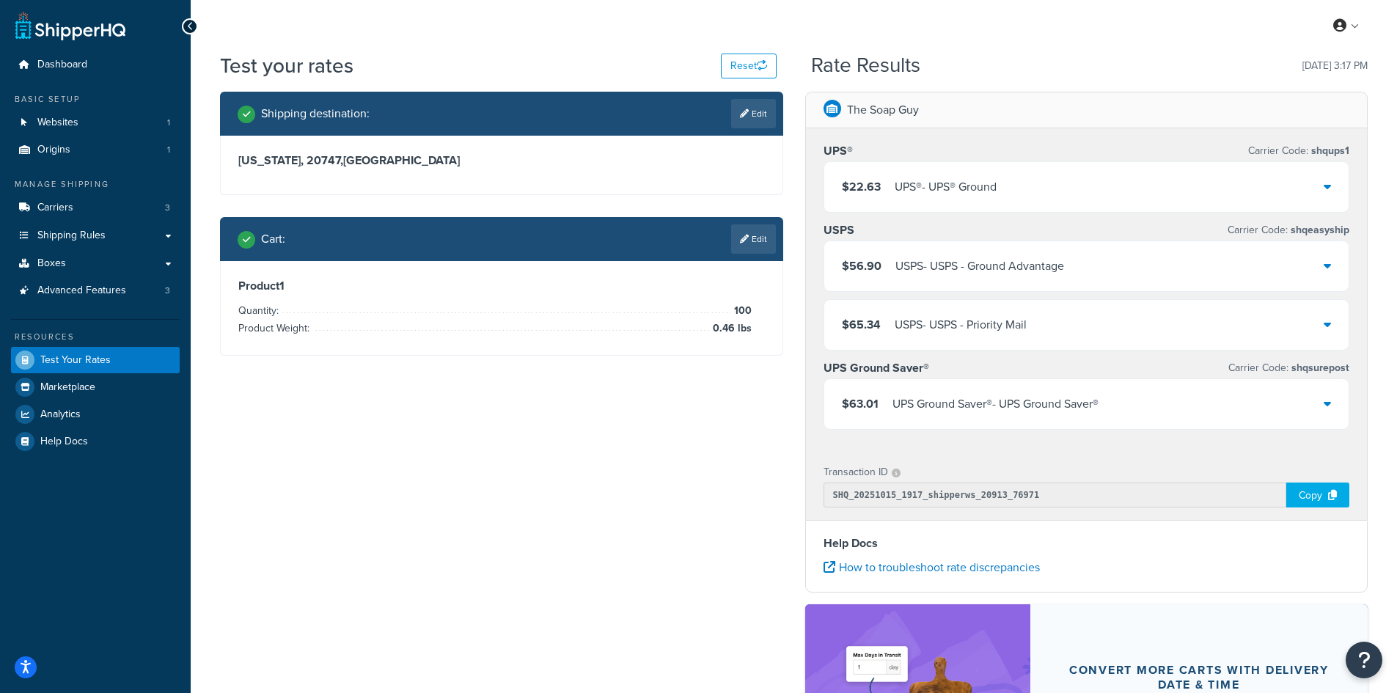
click at [891, 177] on div "$22.63 UPS® - UPS® Ground" at bounding box center [919, 187] width 155 height 21
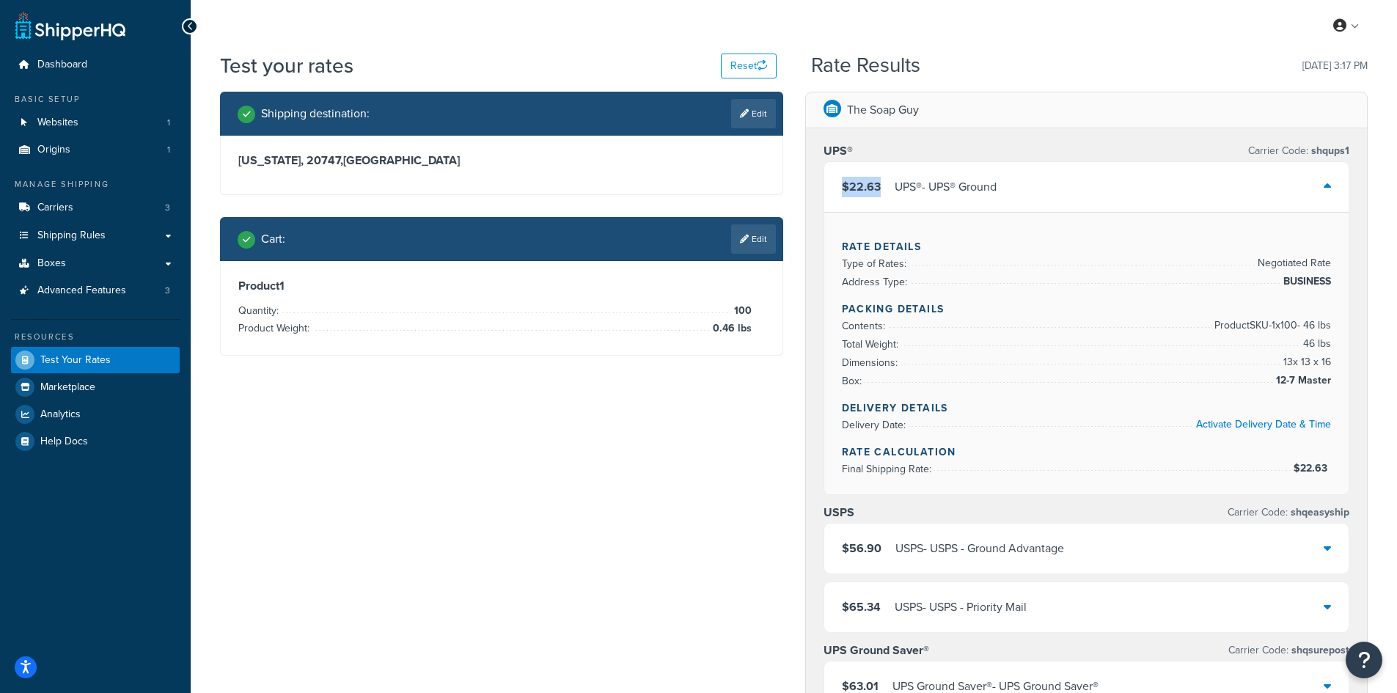
drag, startPoint x: 828, startPoint y: 185, endPoint x: 881, endPoint y: 181, distance: 52.2
click at [881, 181] on div "$22.63 UPS® - UPS® Ground" at bounding box center [1086, 187] width 525 height 50
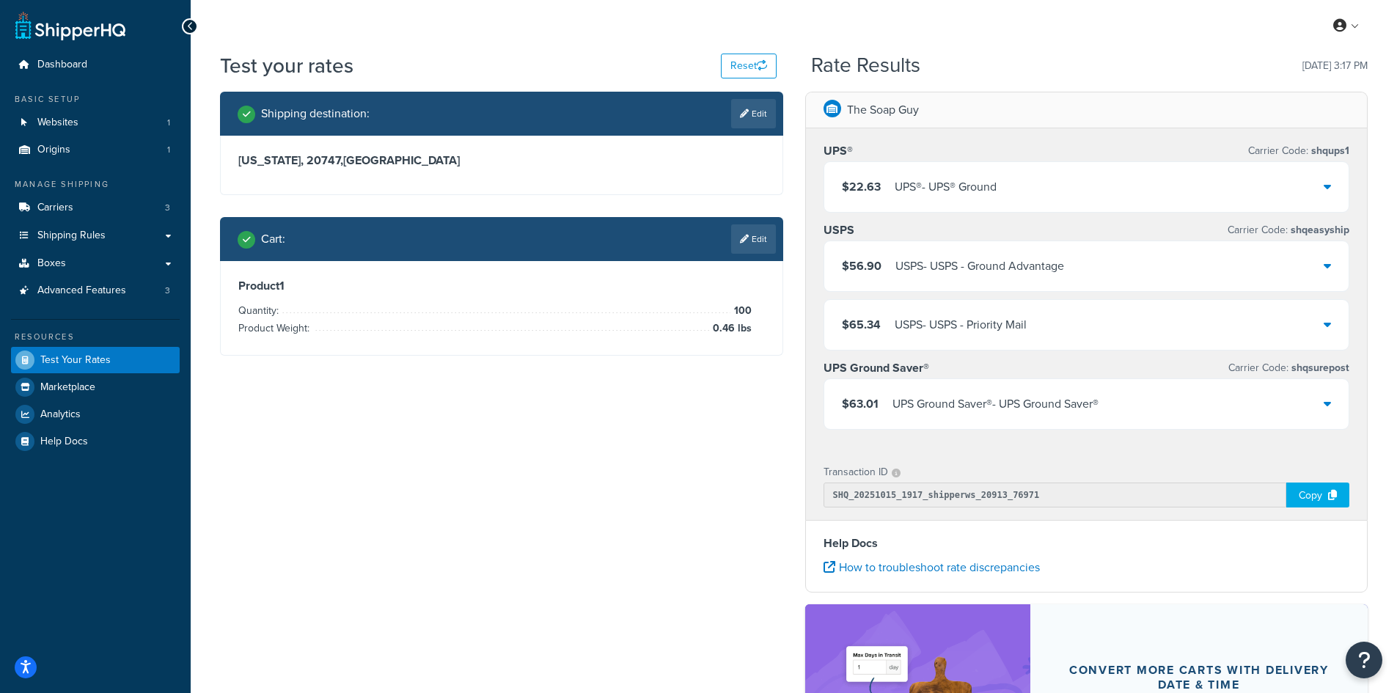
click at [1002, 188] on div "$22.63 UPS® - UPS® Ground" at bounding box center [1086, 187] width 525 height 50
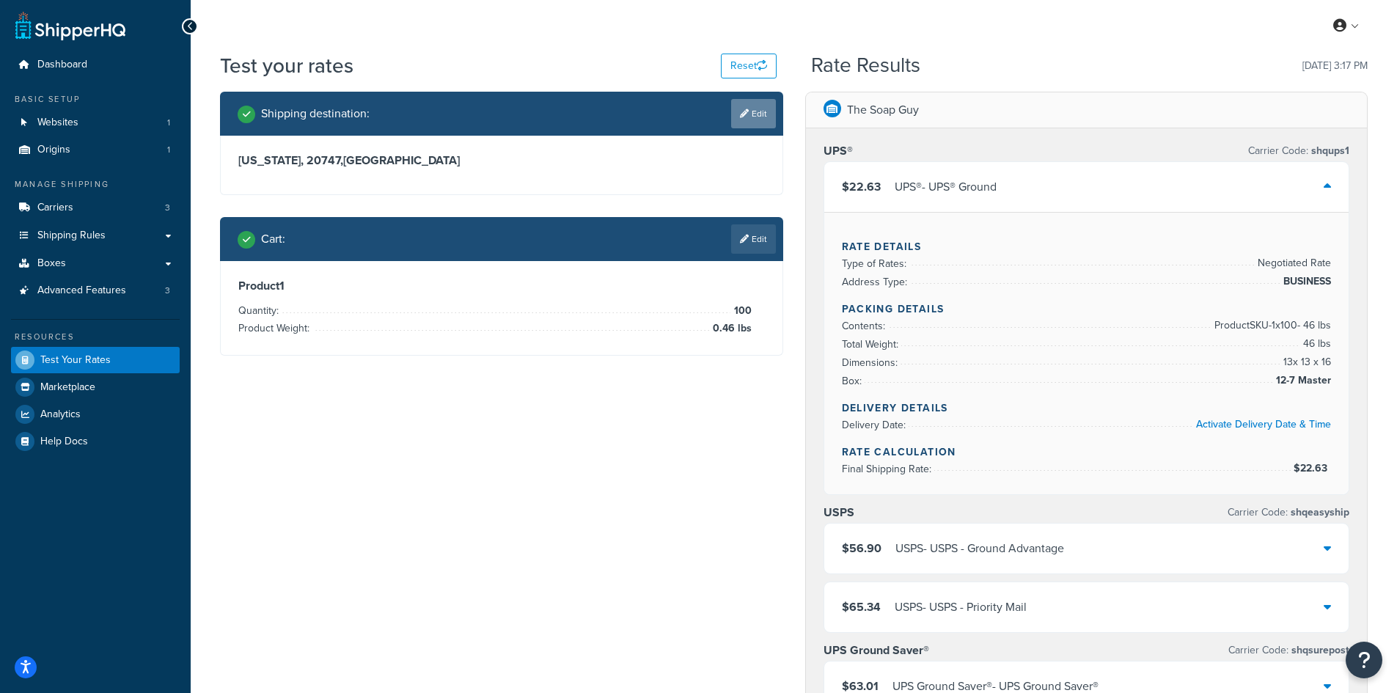
click at [744, 112] on icon at bounding box center [744, 113] width 9 height 9
select select "MD"
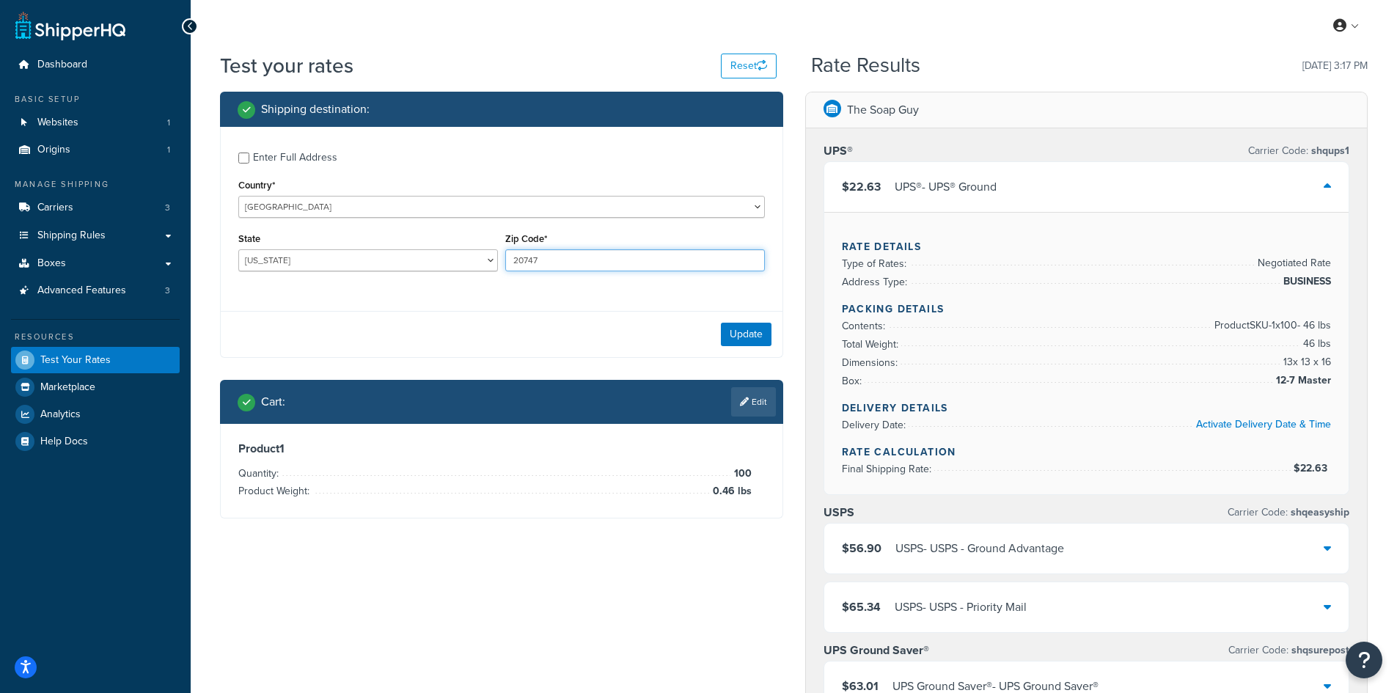
click at [543, 267] on input "20747" at bounding box center [635, 260] width 260 height 22
paste input "03896"
type input "03896"
click at [361, 270] on select "[US_STATE] [US_STATE] [US_STATE] [US_STATE] [US_STATE] Armed Forces Americas Ar…" at bounding box center [368, 260] width 260 height 22
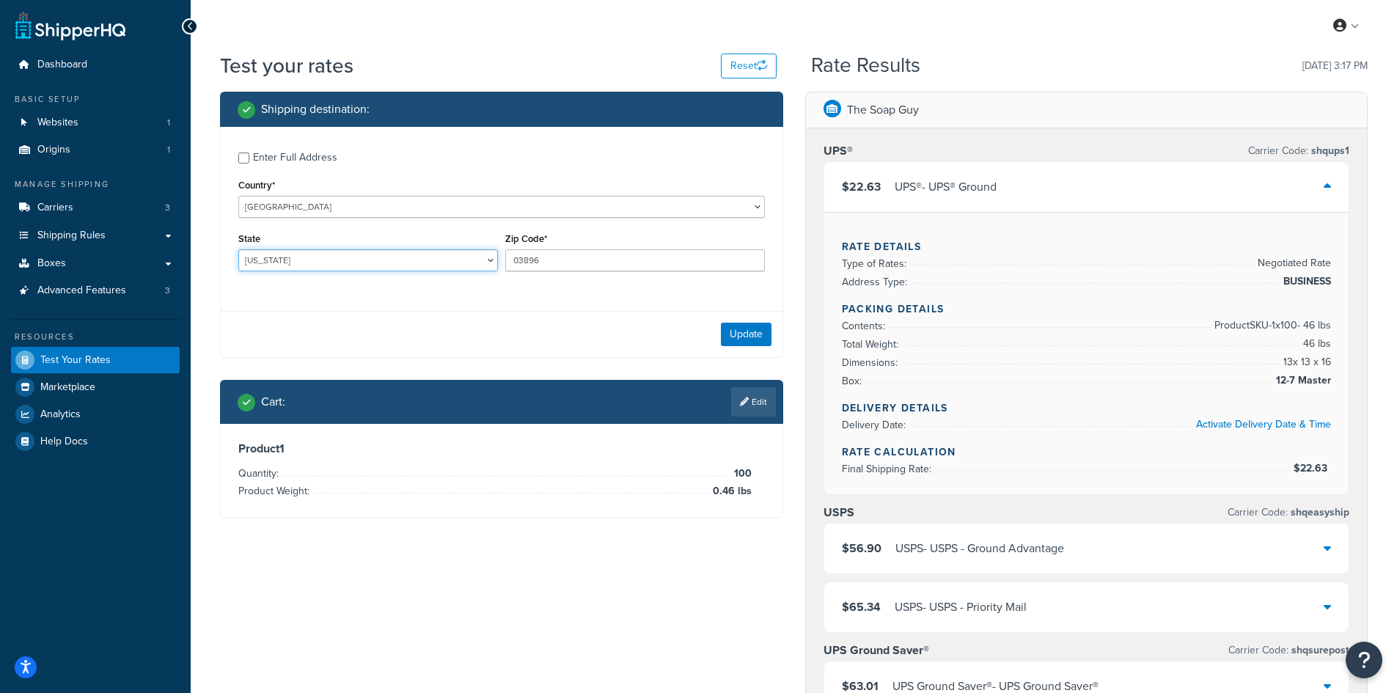
select select "NH"
click at [238, 249] on select "[US_STATE] [US_STATE] [US_STATE] [US_STATE] [US_STATE] Armed Forces Americas Ar…" at bounding box center [368, 260] width 260 height 22
click at [730, 338] on button "Update" at bounding box center [746, 334] width 51 height 23
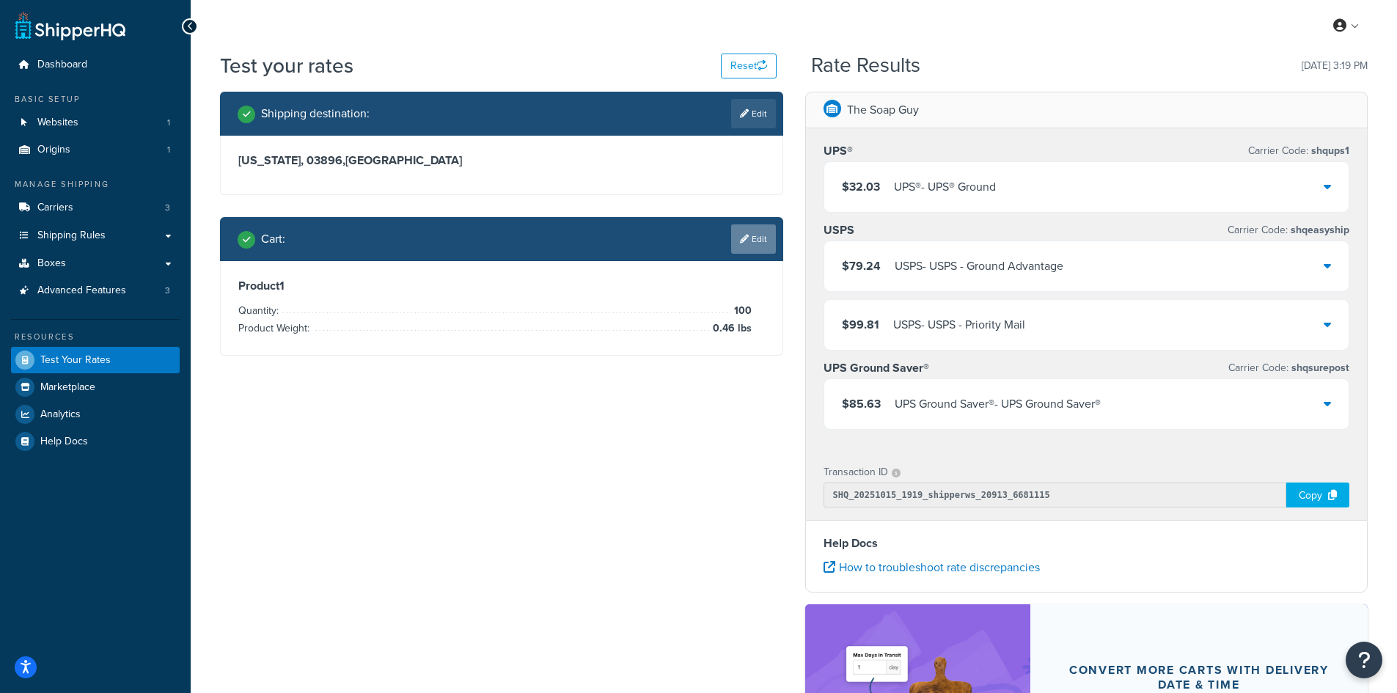
click at [751, 229] on link "Edit" at bounding box center [753, 238] width 45 height 29
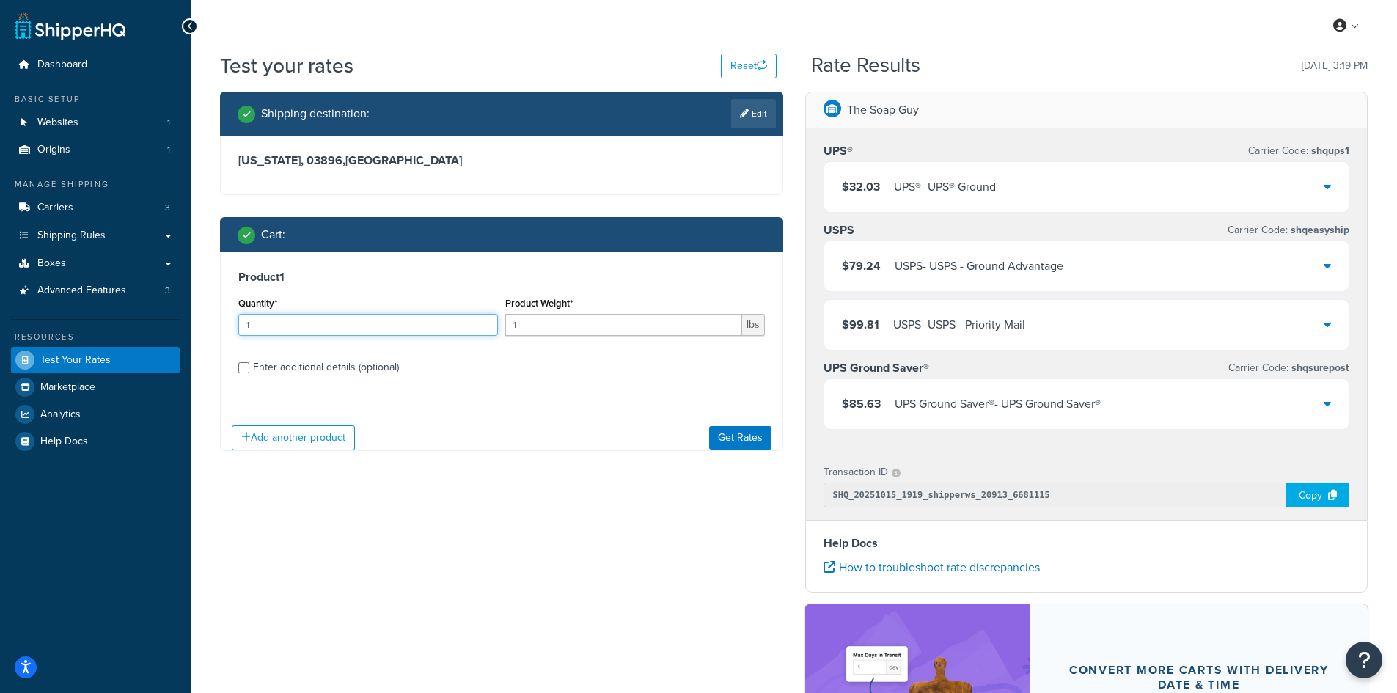
click at [329, 319] on input "1" at bounding box center [368, 325] width 260 height 22
type input "100"
paste input "0.90"
type input "0.90"
click at [730, 439] on button "Get Rates" at bounding box center [740, 437] width 62 height 23
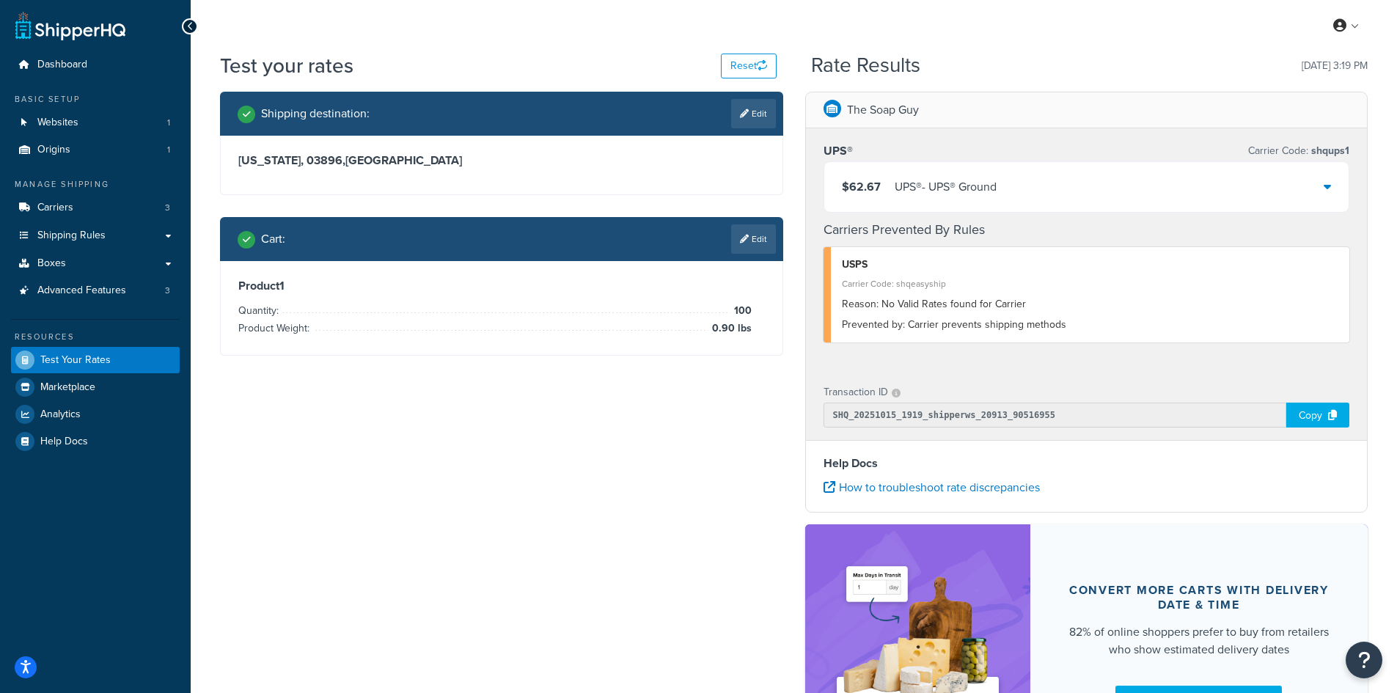
click at [905, 194] on div "UPS® - UPS® Ground" at bounding box center [945, 187] width 102 height 21
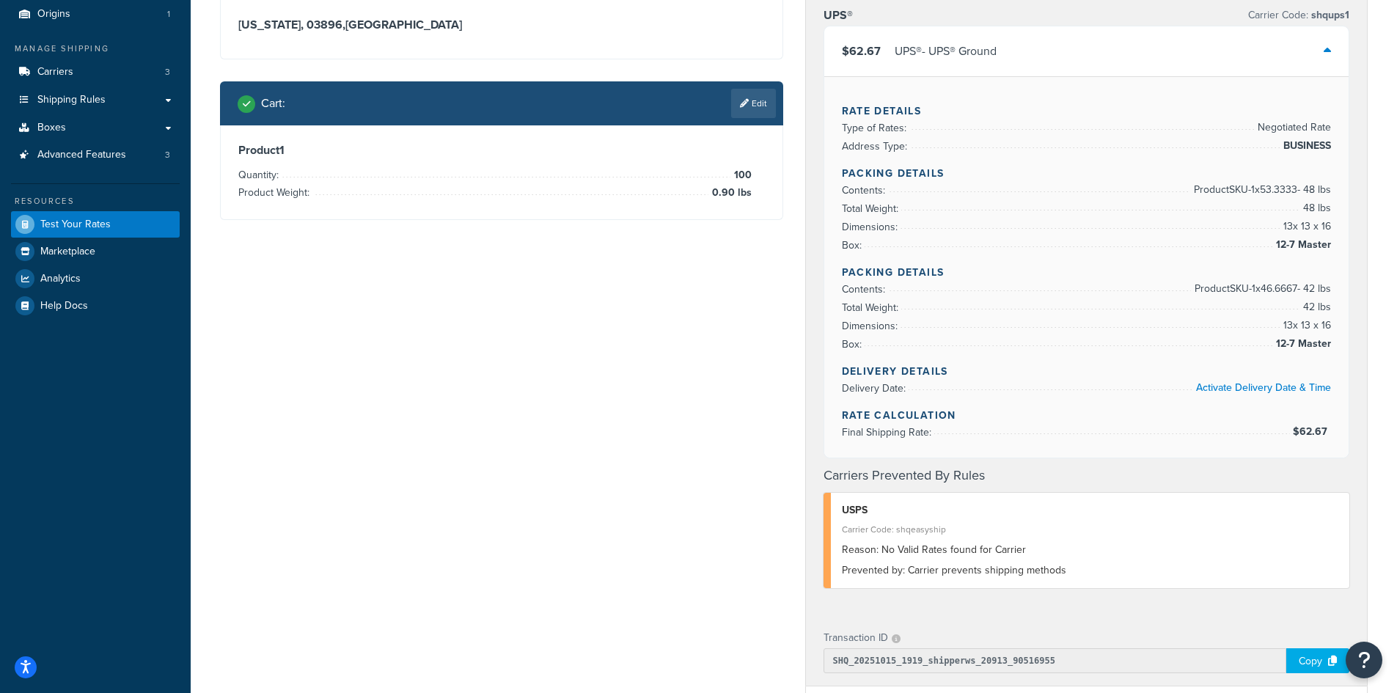
scroll to position [147, 0]
